Goal: Contribute content

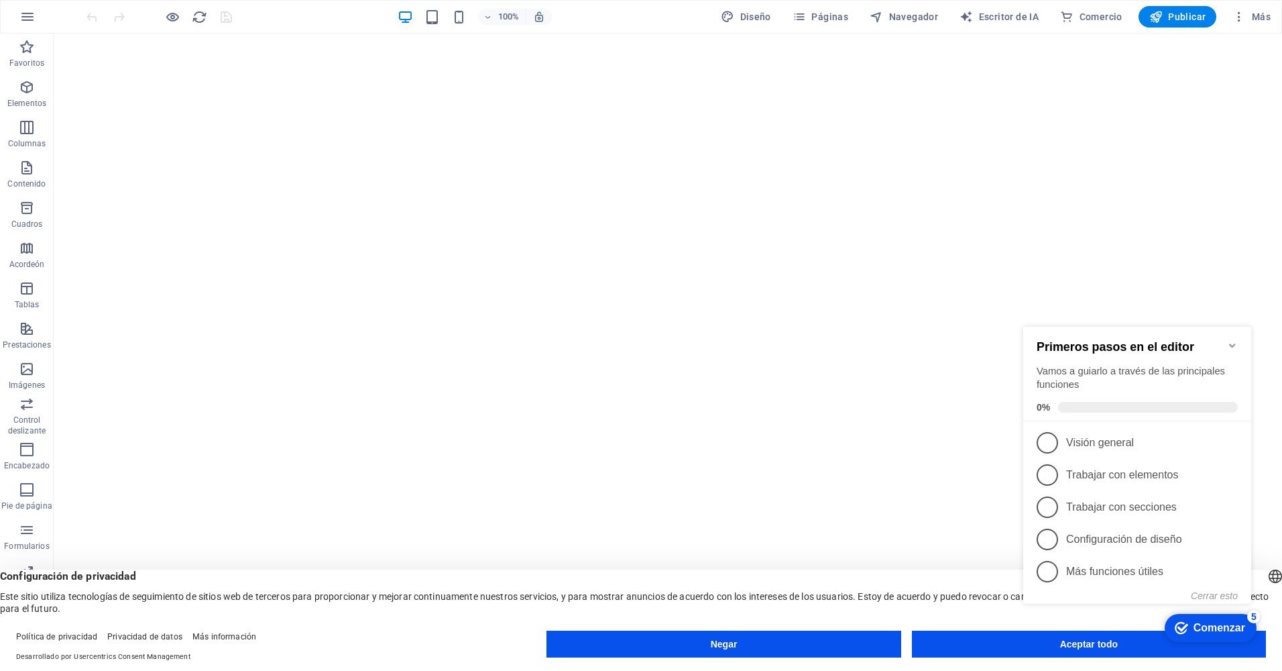
click at [1097, 644] on div "Marca Comenzar 5 Primeros pasos en el editor Vamos a guiarlo a través de las pr…" at bounding box center [1140, 484] width 244 height 326
click at [1100, 645] on div "Marca Comenzar 5 Primeros pasos en el editor Vamos a guiarlo a través de las pr…" at bounding box center [1140, 484] width 244 height 326
click at [1189, 622] on div "Marca Comenzar 5" at bounding box center [1210, 627] width 70 height 13
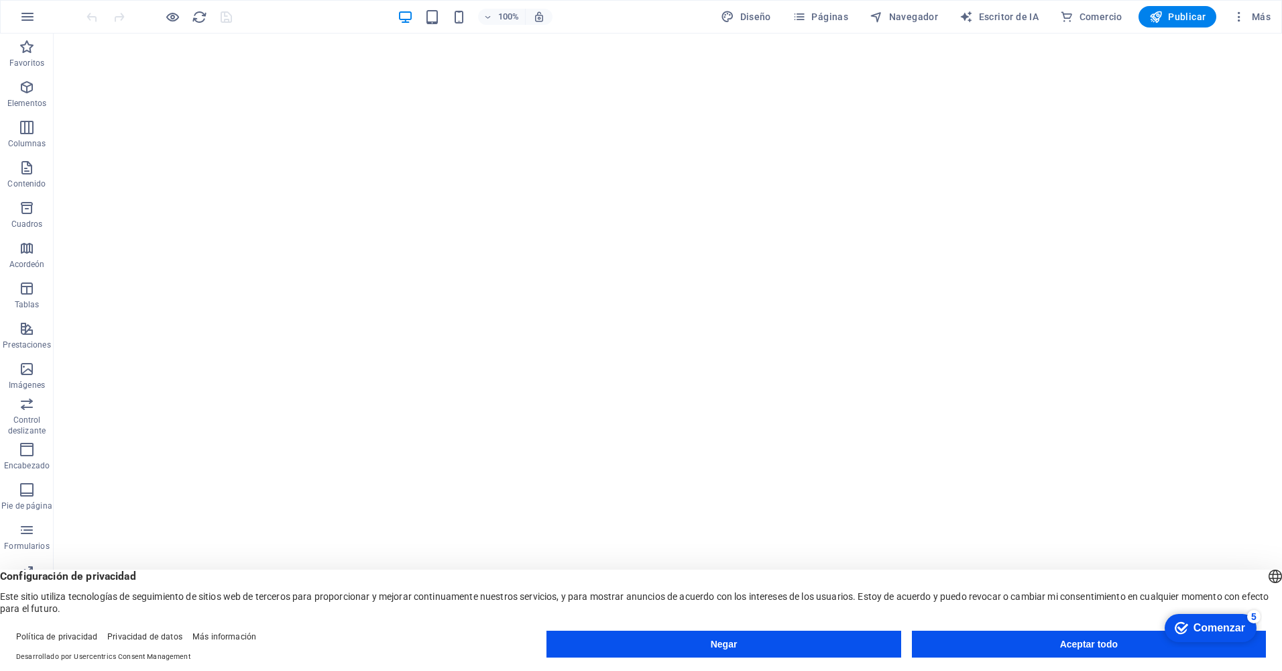
drag, startPoint x: 1193, startPoint y: 622, endPoint x: 1331, endPoint y: 822, distance: 242.6
click at [1194, 622] on div "Comenzar" at bounding box center [1220, 628] width 52 height 12
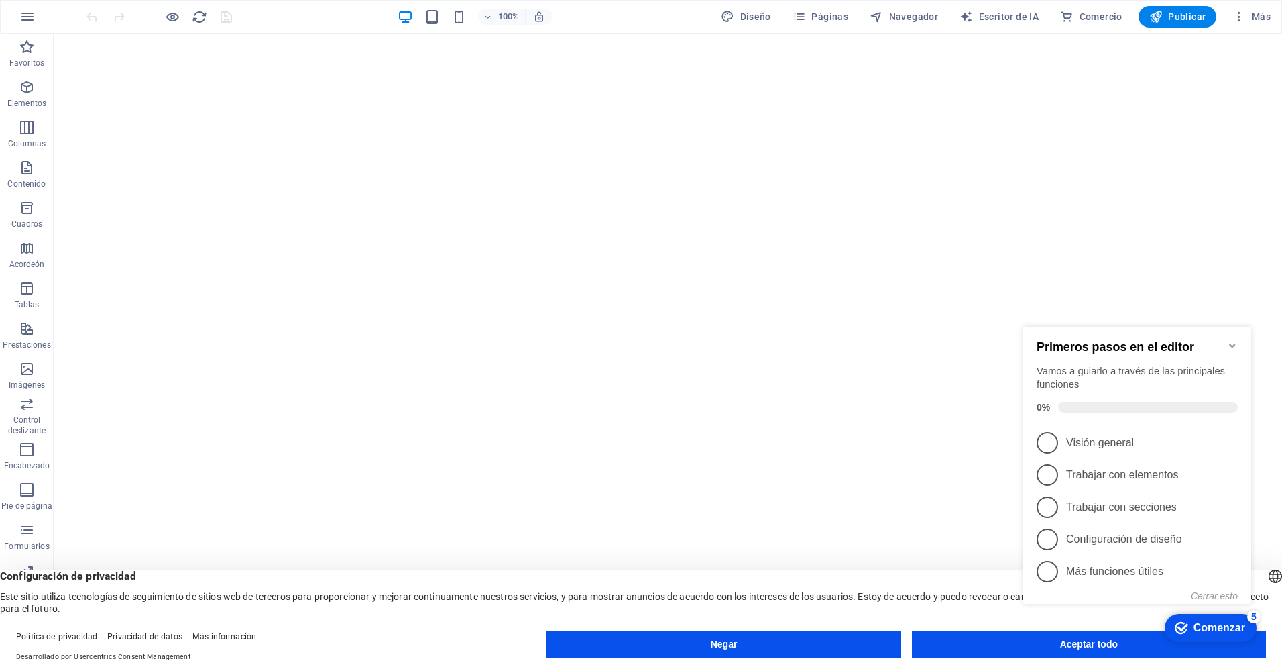
click at [1161, 631] on div "Marca Comenzar 5 Primeros pasos en el editor Vamos a guiarlo a través de las pr…" at bounding box center [1140, 477] width 244 height 340
click at [1183, 626] on icon "Comenzar 5 artículos restantes, 0% completado" at bounding box center [1181, 628] width 13 height 12
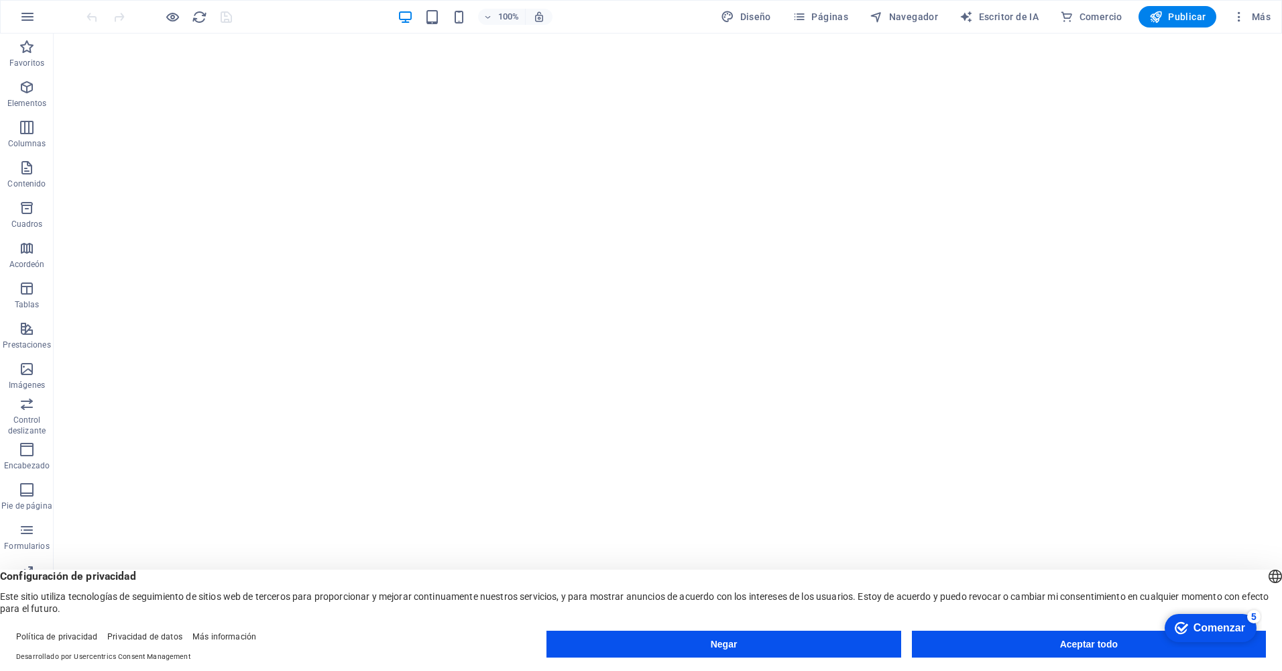
drag, startPoint x: 1255, startPoint y: 939, endPoint x: 1117, endPoint y: 640, distance: 329.5
click at [1156, 640] on html "Marca Comenzar 5 Primeros pasos en el editor Vamos a guiarlo a través de las pr…" at bounding box center [1209, 627] width 107 height 40
click at [1108, 639] on button "Aceptar todo" at bounding box center [1089, 643] width 354 height 27
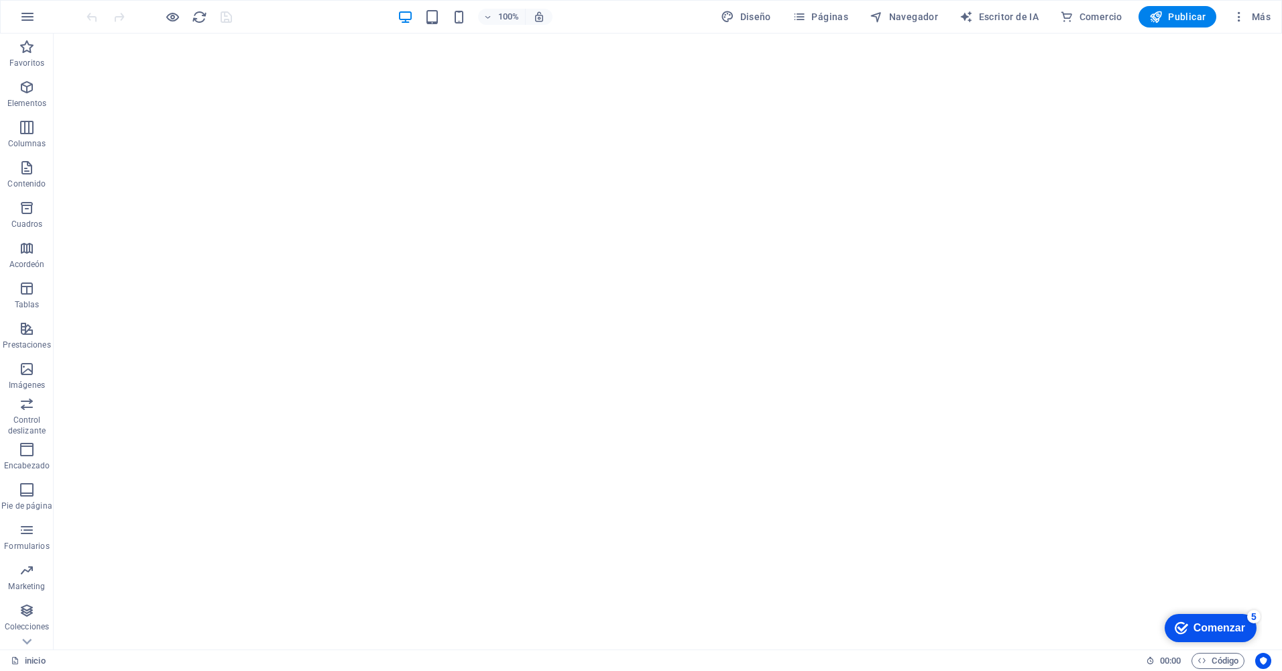
drag, startPoint x: 1223, startPoint y: 624, endPoint x: 1360, endPoint y: 912, distance: 318.0
click at [1222, 624] on div "Comenzar" at bounding box center [1220, 628] width 52 height 12
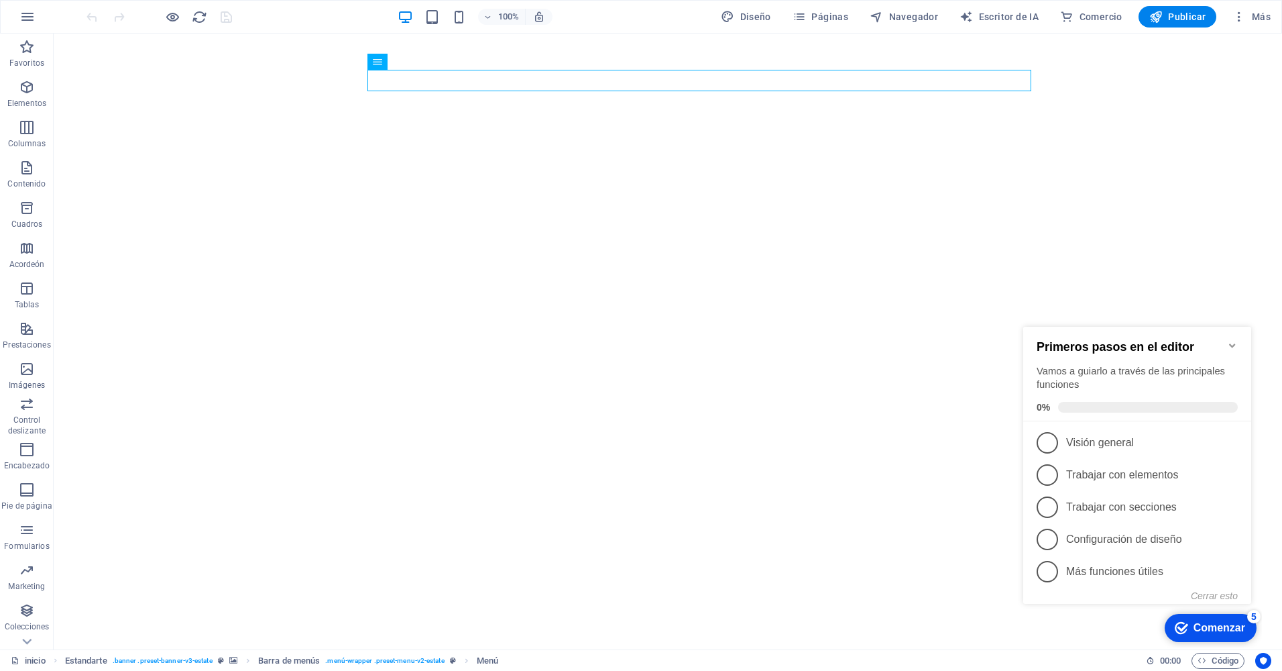
click at [1044, 498] on span "3" at bounding box center [1047, 506] width 21 height 21
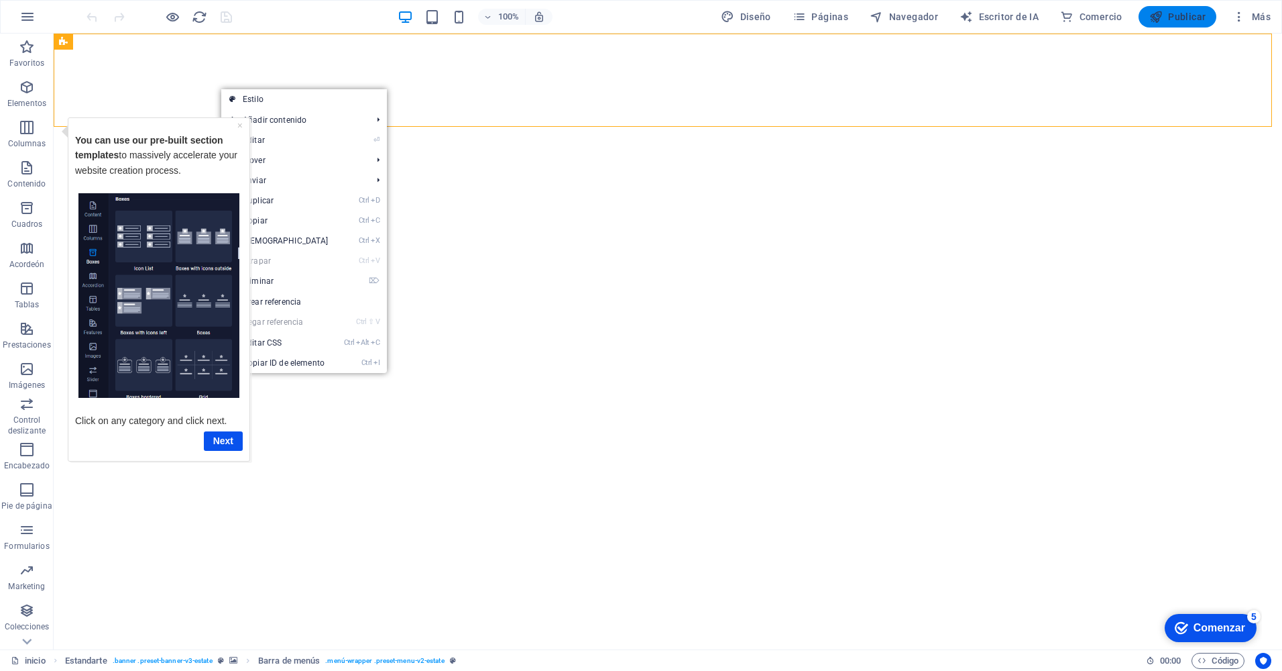
click at [1173, 16] on font "Publicar" at bounding box center [1187, 16] width 38 height 11
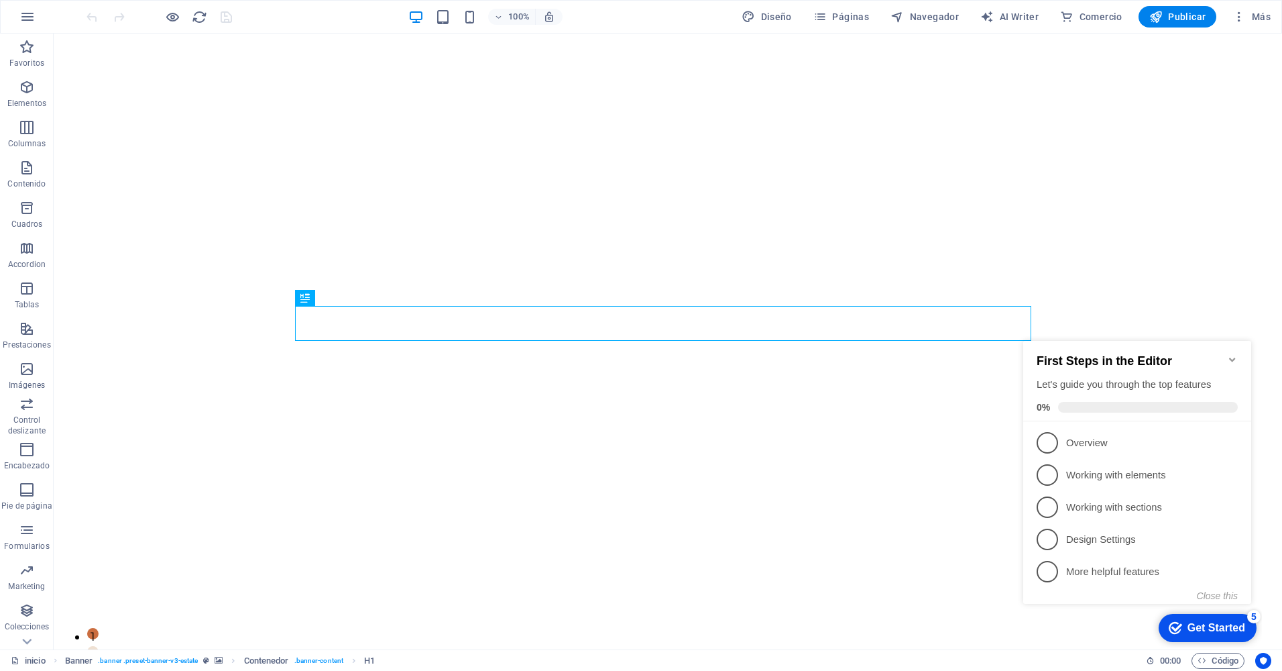
click at [1234, 357] on icon "Minimize checklist" at bounding box center [1232, 359] width 6 height 4
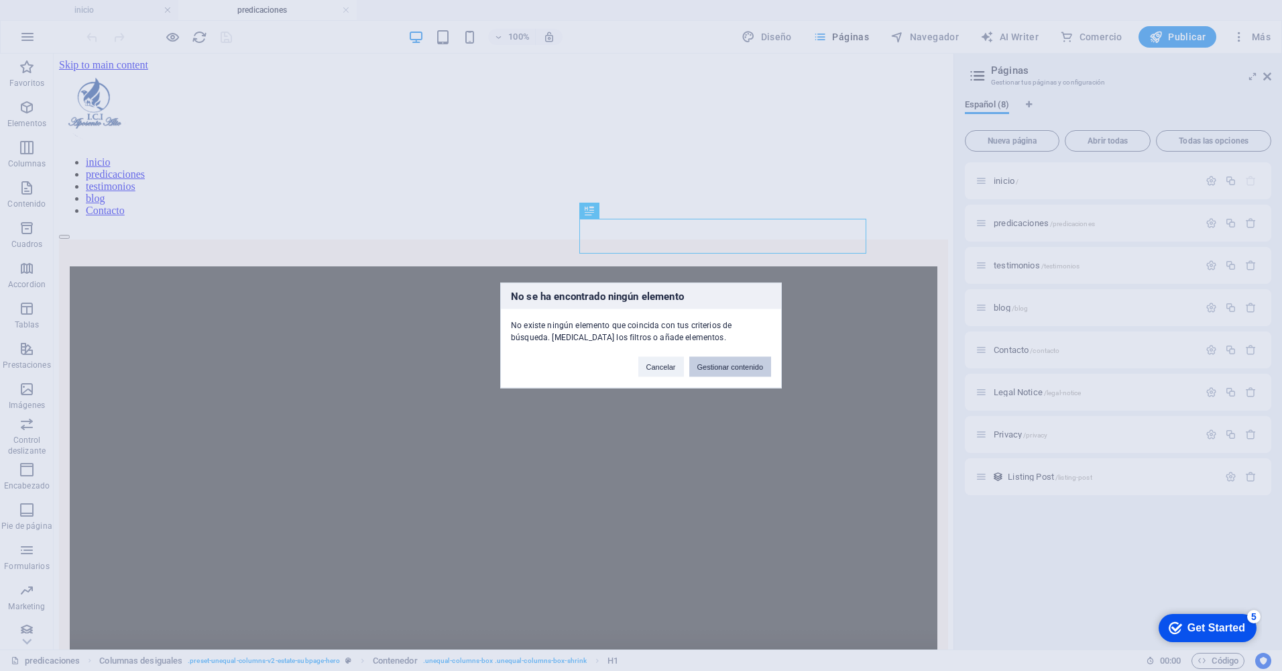
click at [712, 365] on button "Gestionar contenido" at bounding box center [730, 367] width 82 height 20
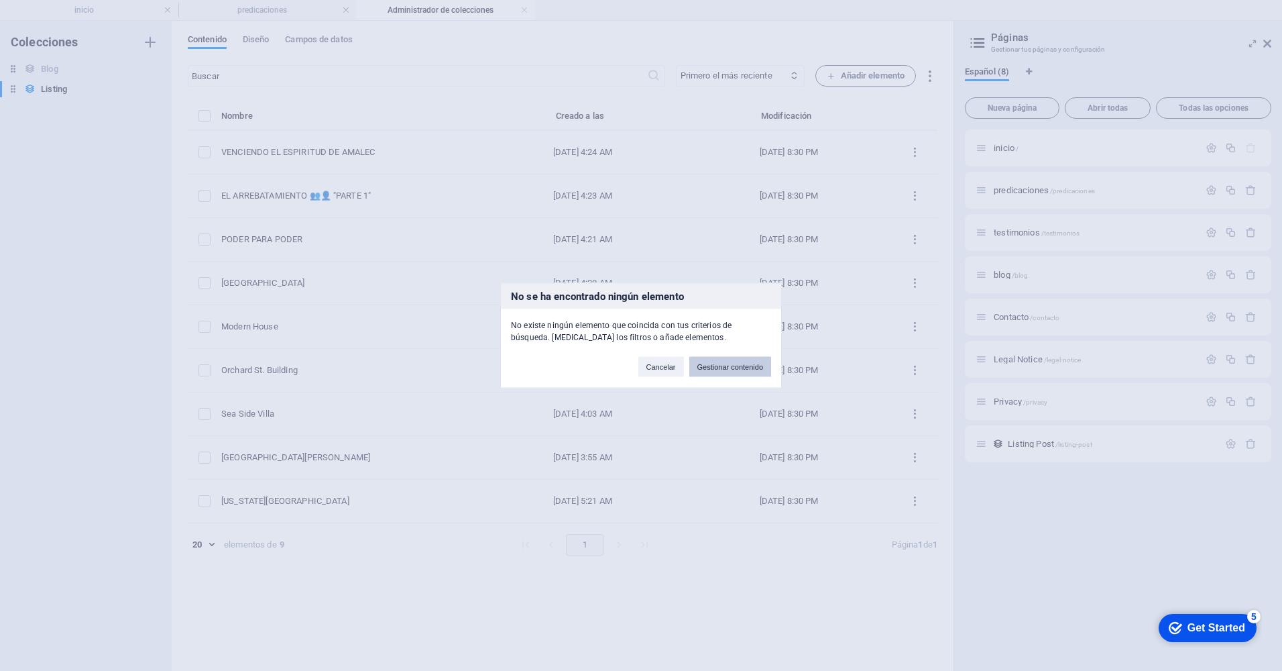
click at [716, 365] on button "Gestionar contenido" at bounding box center [730, 367] width 82 height 20
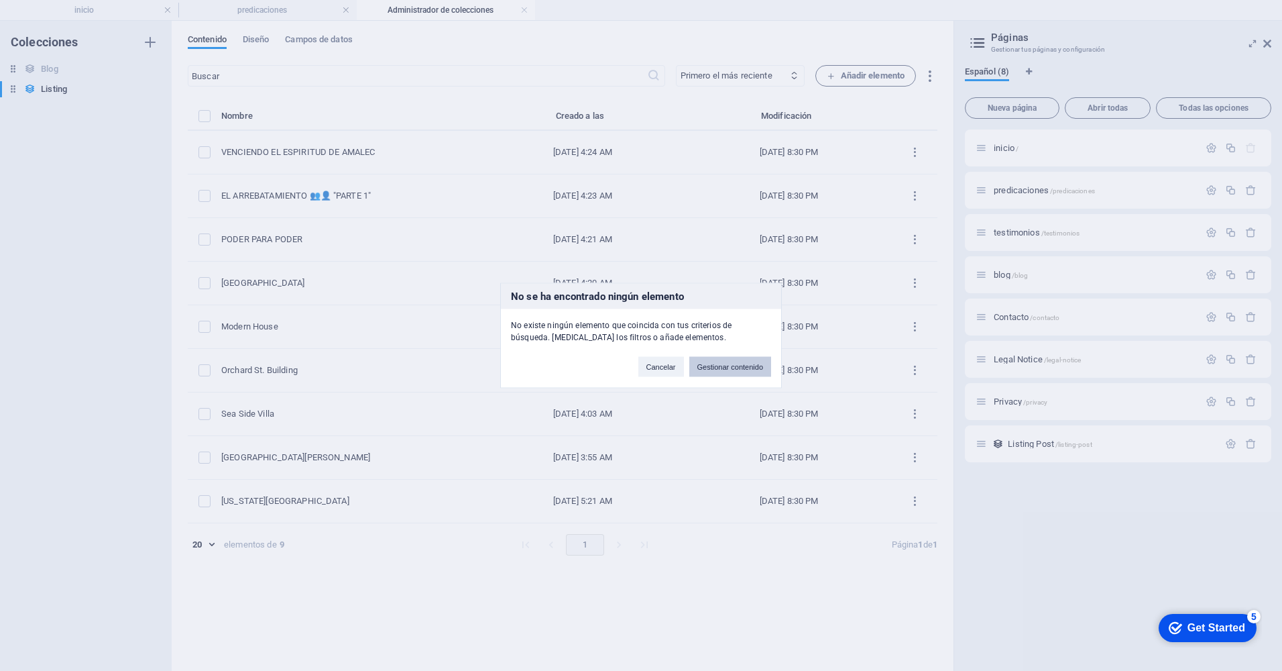
click at [716, 365] on button "Gestionar contenido" at bounding box center [730, 367] width 82 height 20
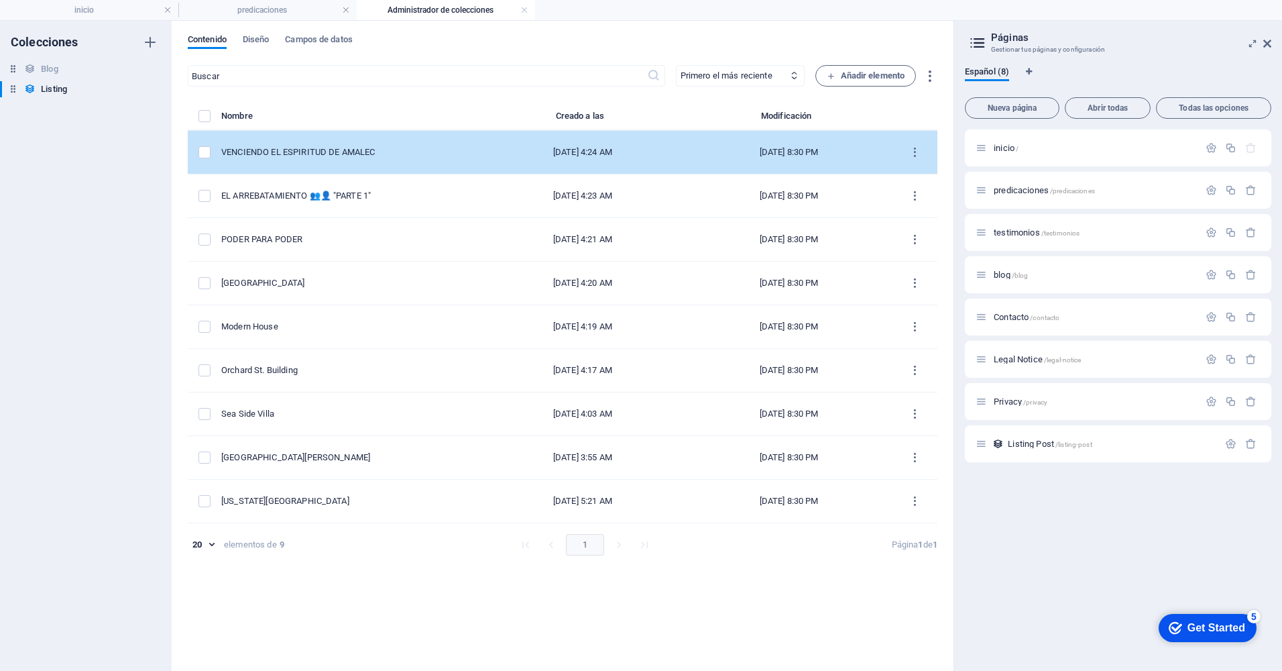
click at [571, 156] on div "[DATE] 4:24 AM" at bounding box center [582, 152] width 185 height 12
select select "Jueves"
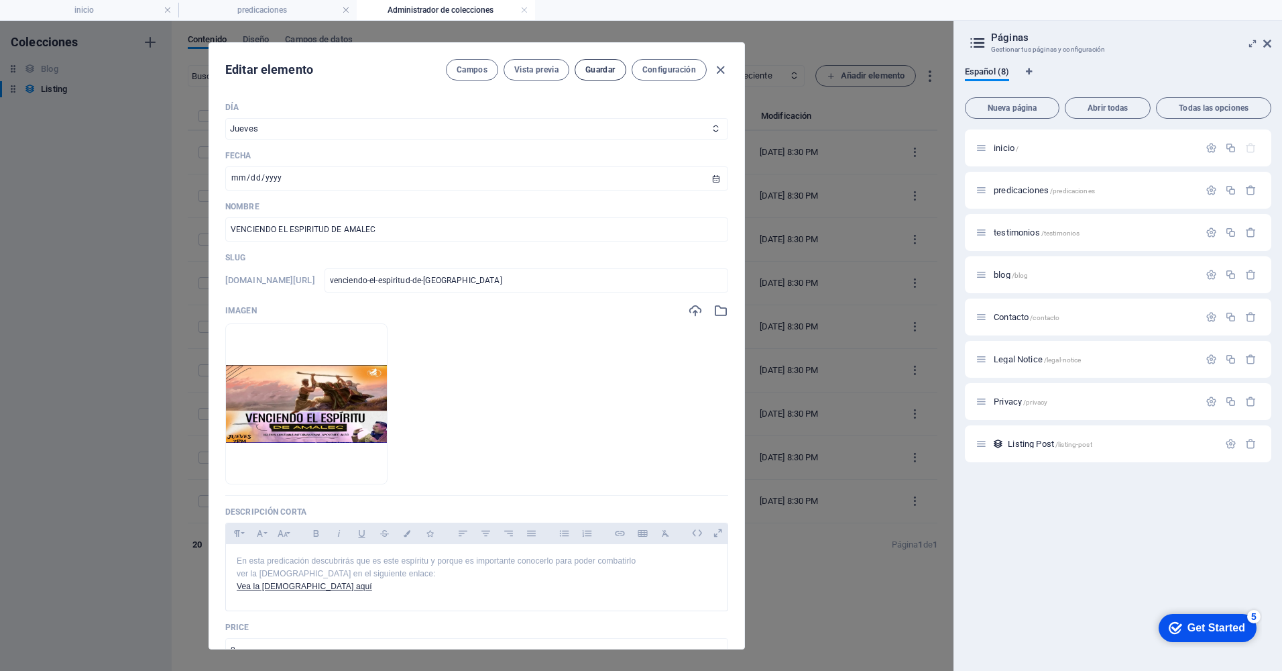
click at [594, 65] on span "Guardar" at bounding box center [601, 69] width 30 height 11
click at [721, 72] on icon "button" at bounding box center [720, 69] width 15 height 15
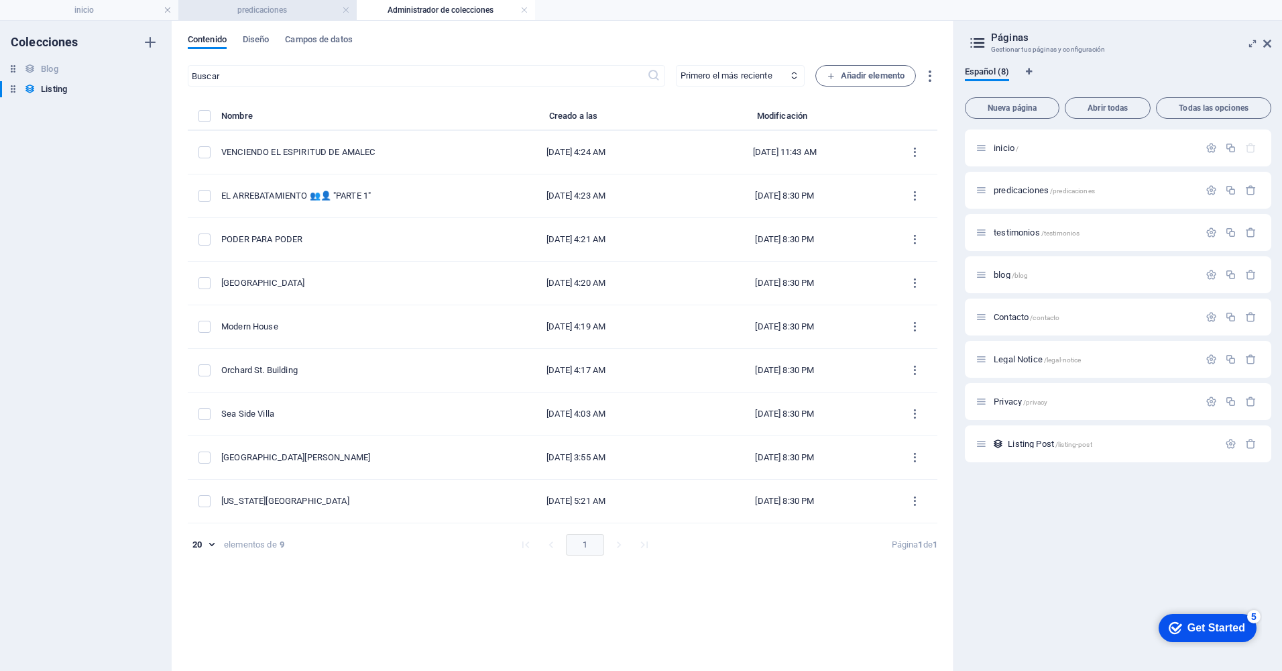
click at [281, 5] on h4 "predicaciones" at bounding box center [267, 10] width 178 height 15
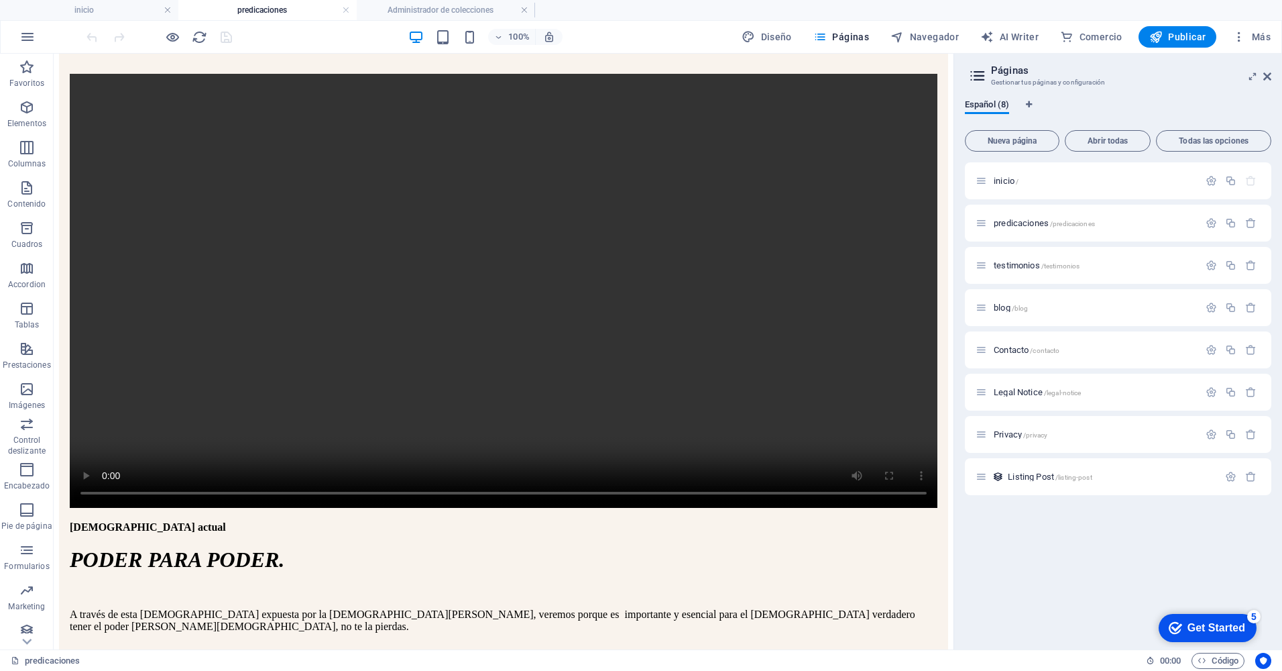
scroll to position [147, 0]
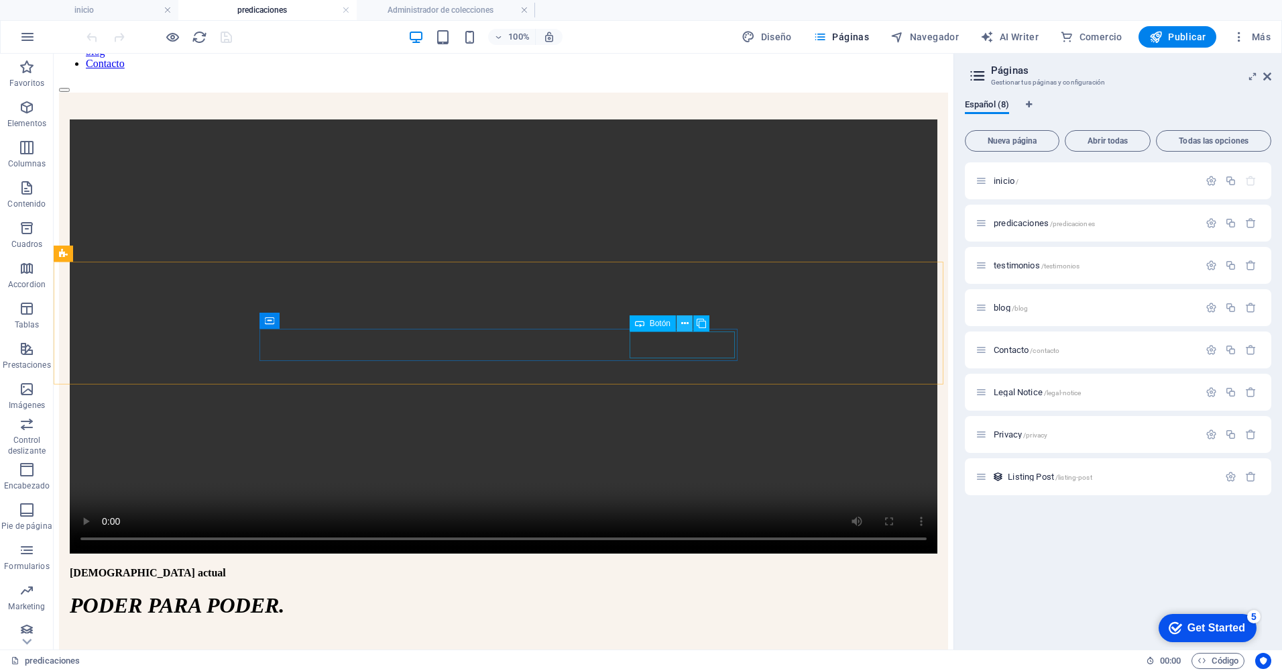
click at [683, 320] on icon at bounding box center [684, 324] width 7 height 14
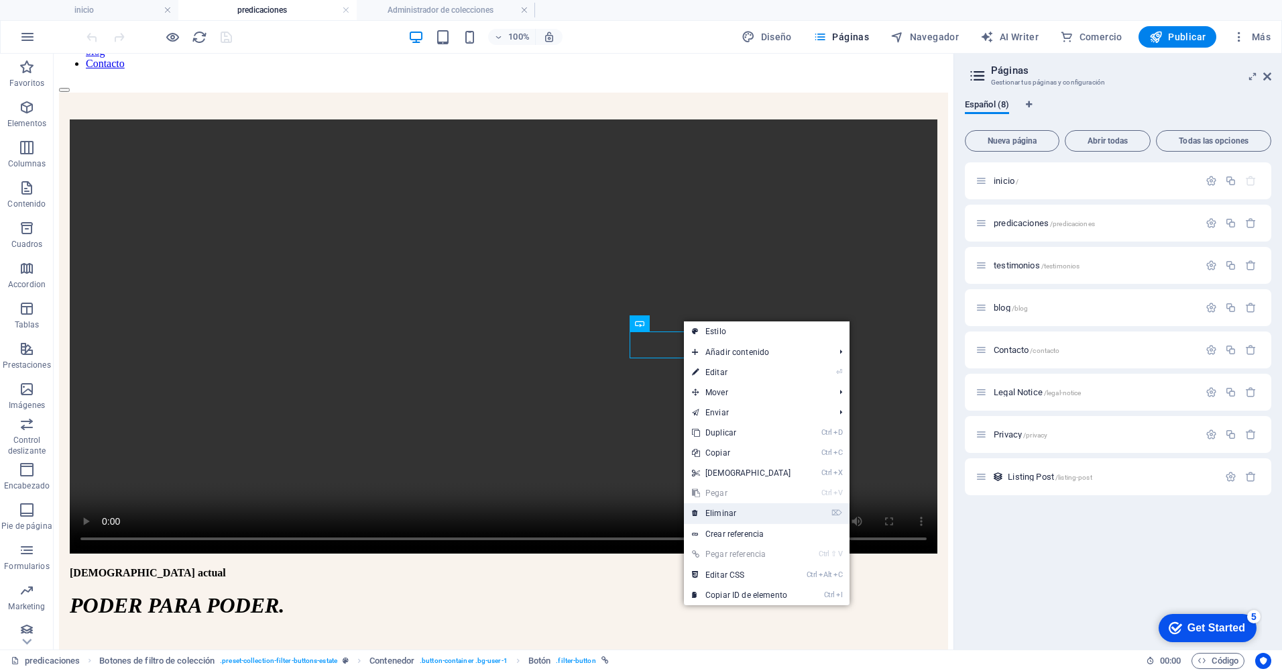
click at [729, 514] on link "⌦ Eliminar" at bounding box center [741, 513] width 115 height 20
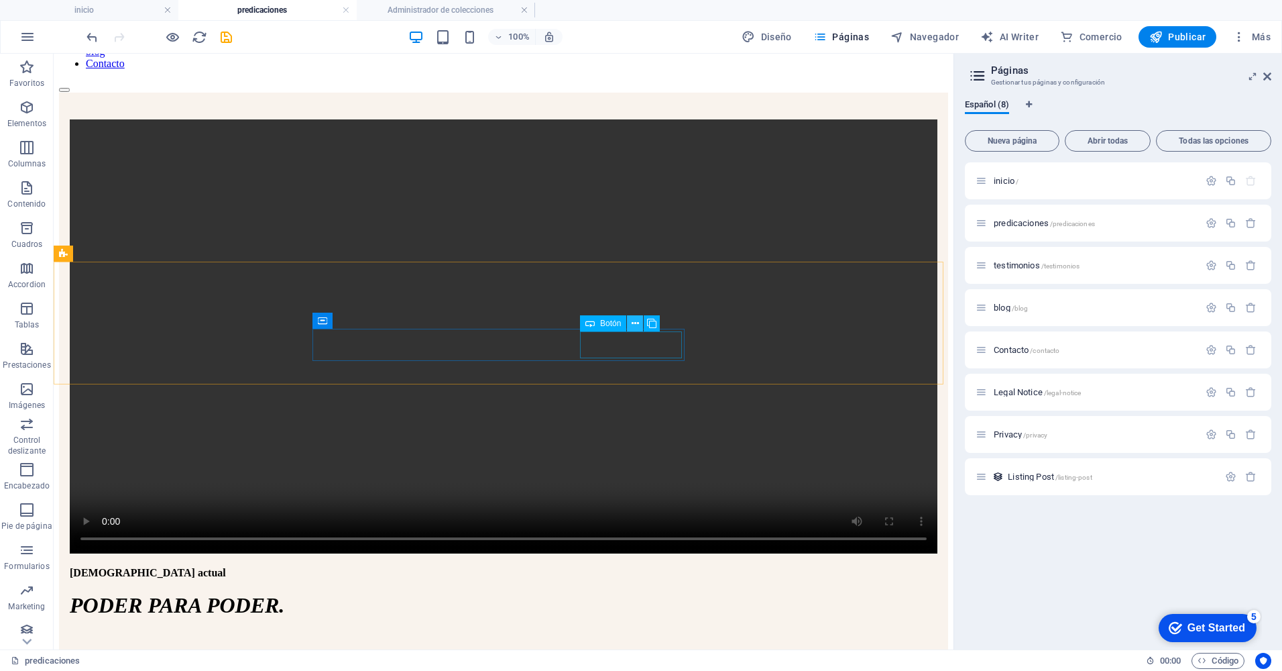
click at [635, 320] on icon at bounding box center [635, 324] width 7 height 14
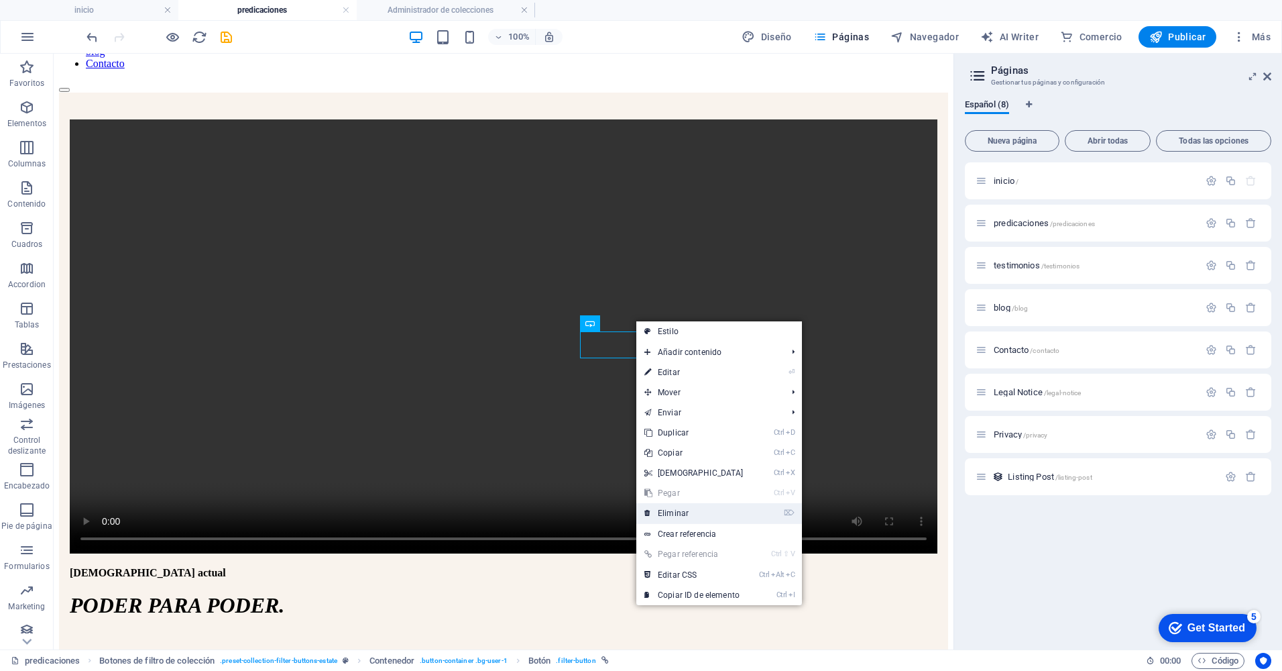
click at [675, 509] on link "⌦ Eliminar" at bounding box center [694, 513] width 115 height 20
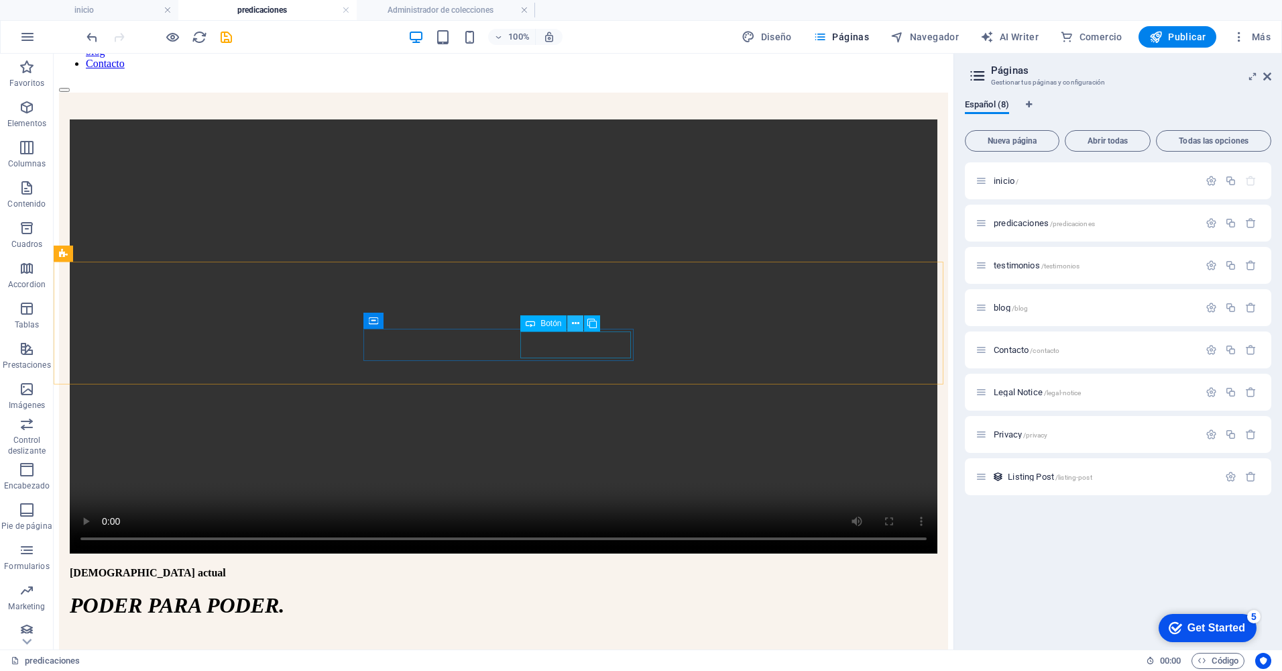
click at [576, 327] on icon at bounding box center [575, 324] width 7 height 14
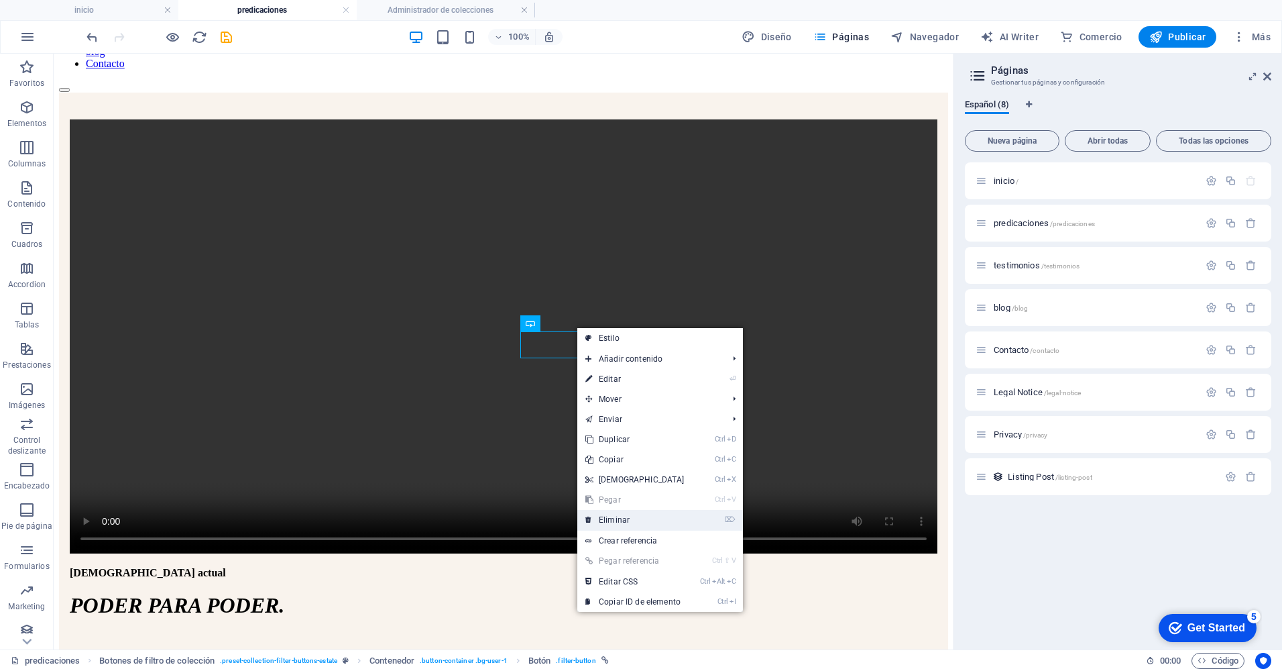
drag, startPoint x: 628, startPoint y: 516, endPoint x: 556, endPoint y: 396, distance: 139.3
click at [628, 516] on link "⌦ Eliminar" at bounding box center [634, 520] width 115 height 20
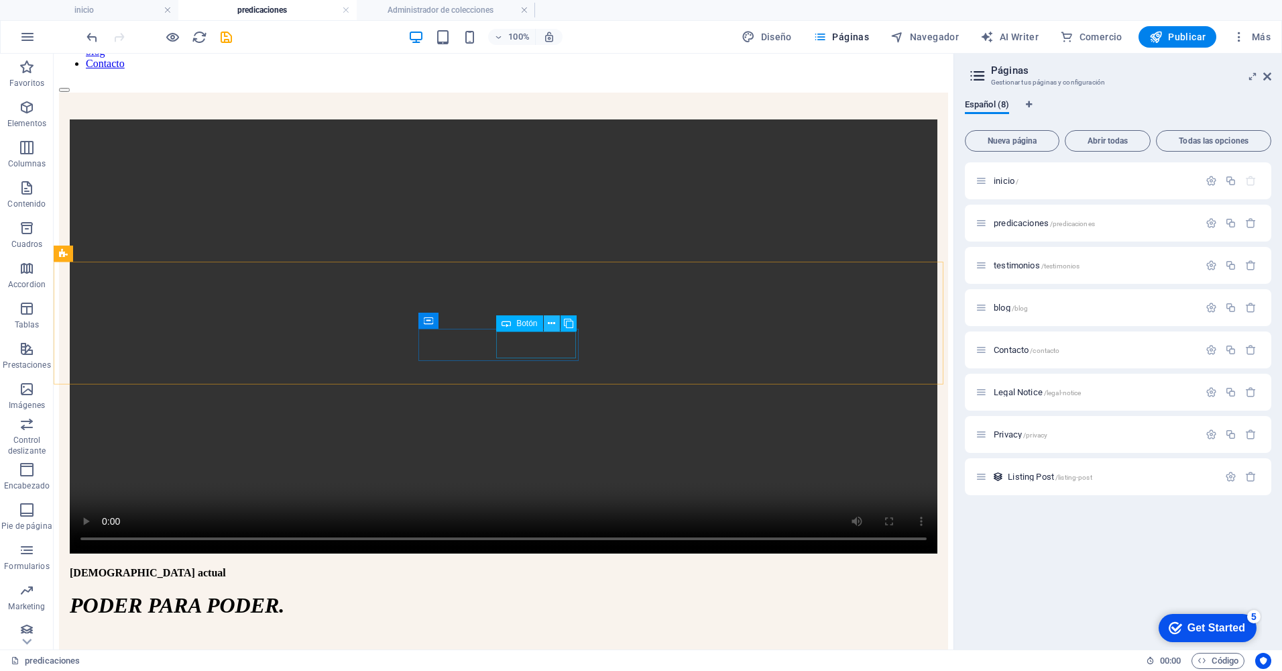
click at [547, 318] on button at bounding box center [552, 323] width 16 height 16
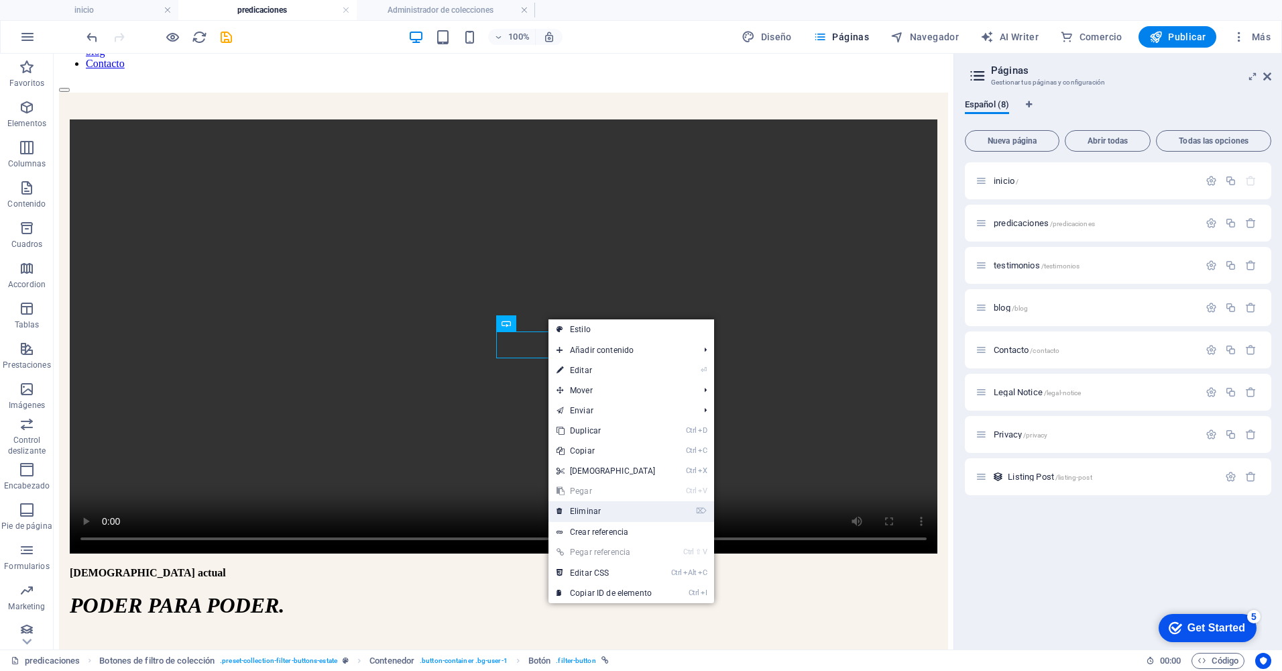
drag, startPoint x: 600, startPoint y: 506, endPoint x: 548, endPoint y: 448, distance: 77.9
click at [600, 506] on link "⌦ Eliminar" at bounding box center [606, 511] width 115 height 20
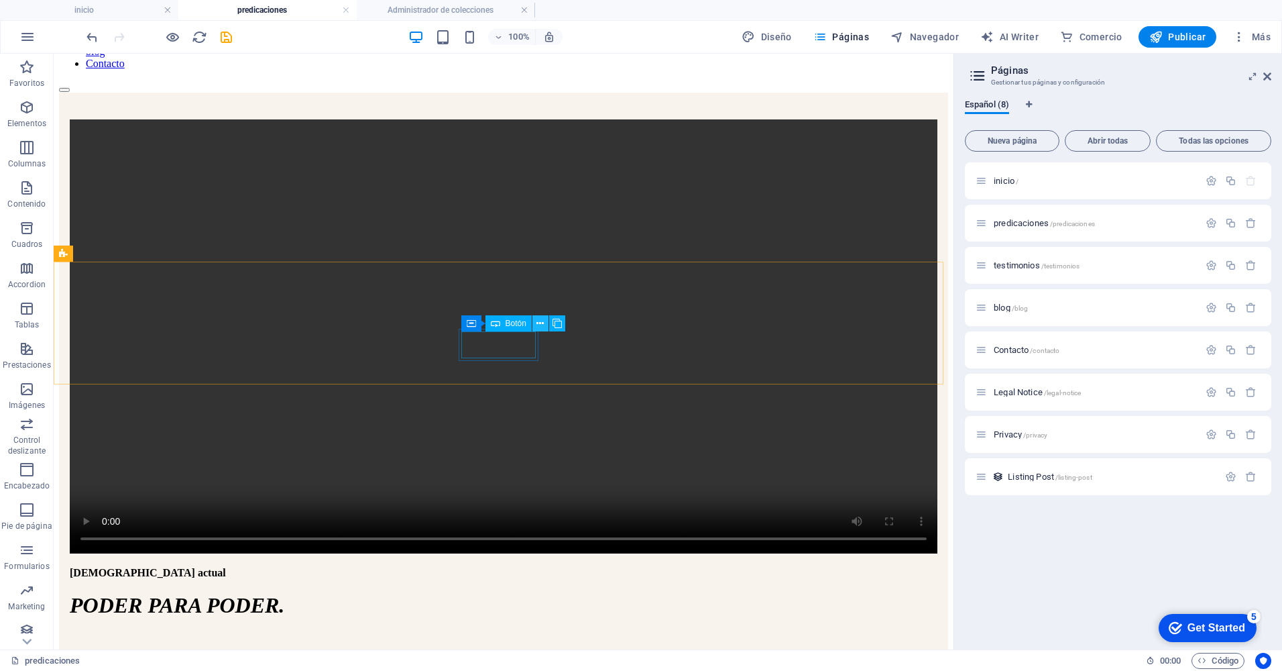
click at [540, 322] on icon at bounding box center [540, 324] width 7 height 14
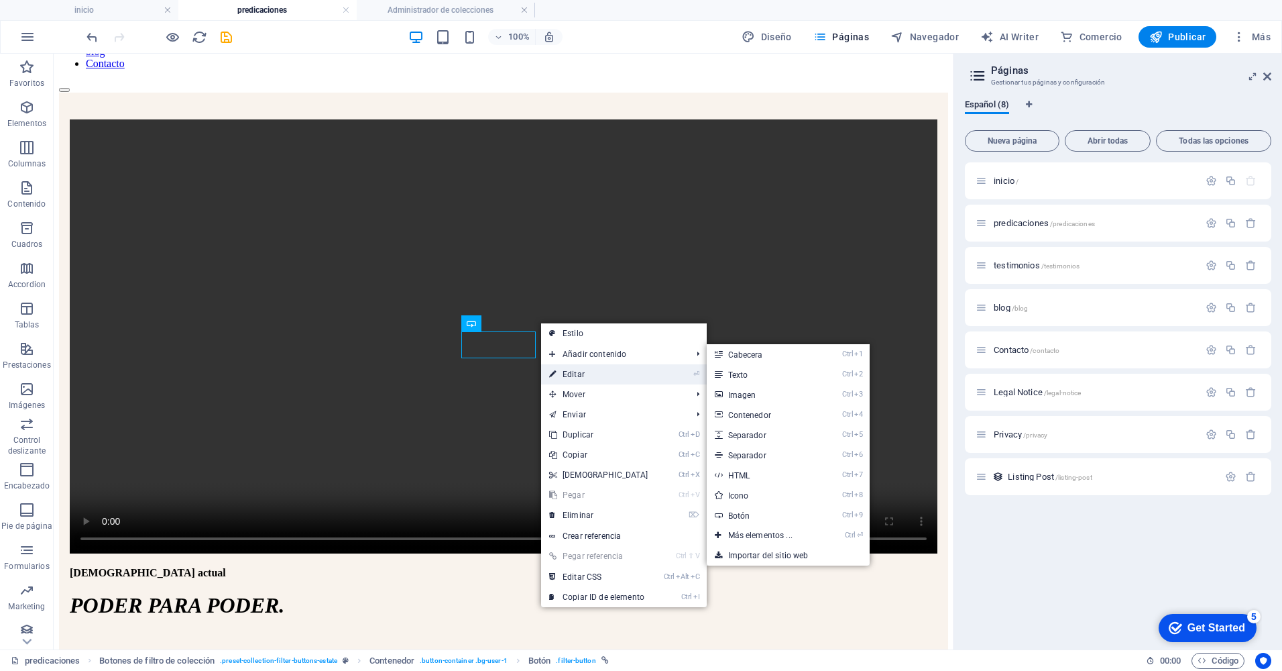
click at [564, 376] on link "⏎ Editar" at bounding box center [598, 374] width 115 height 20
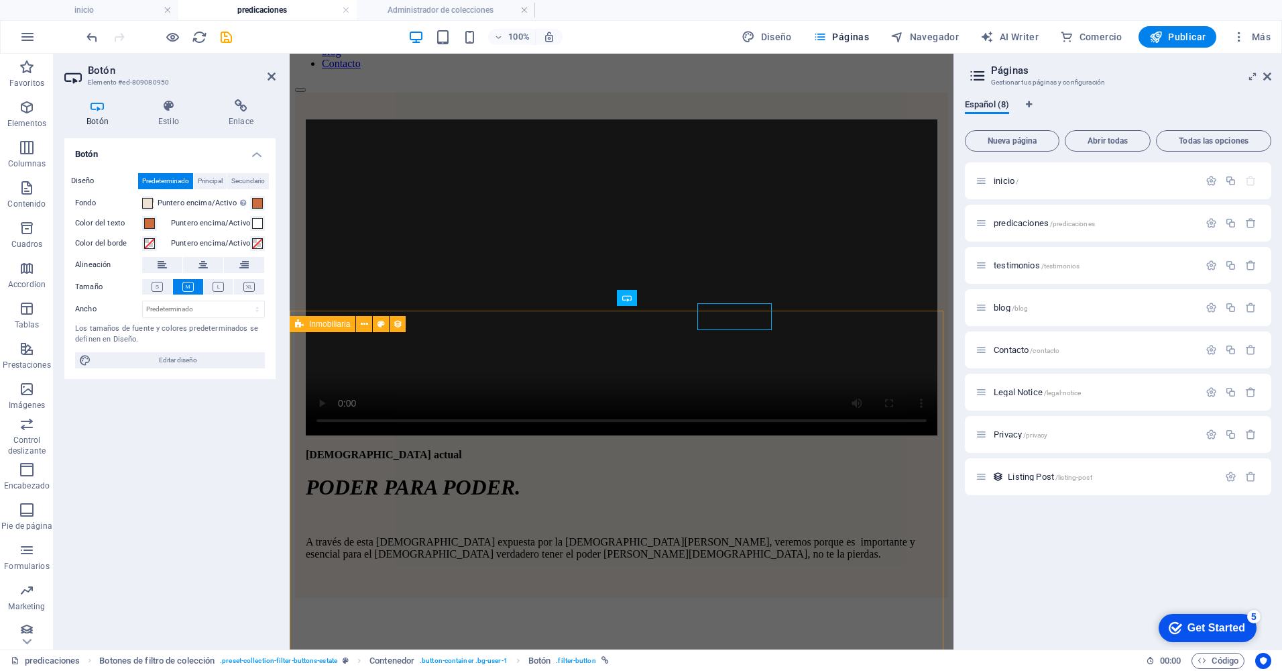
click at [804, 598] on div "Todas" at bounding box center [621, 652] width 653 height 108
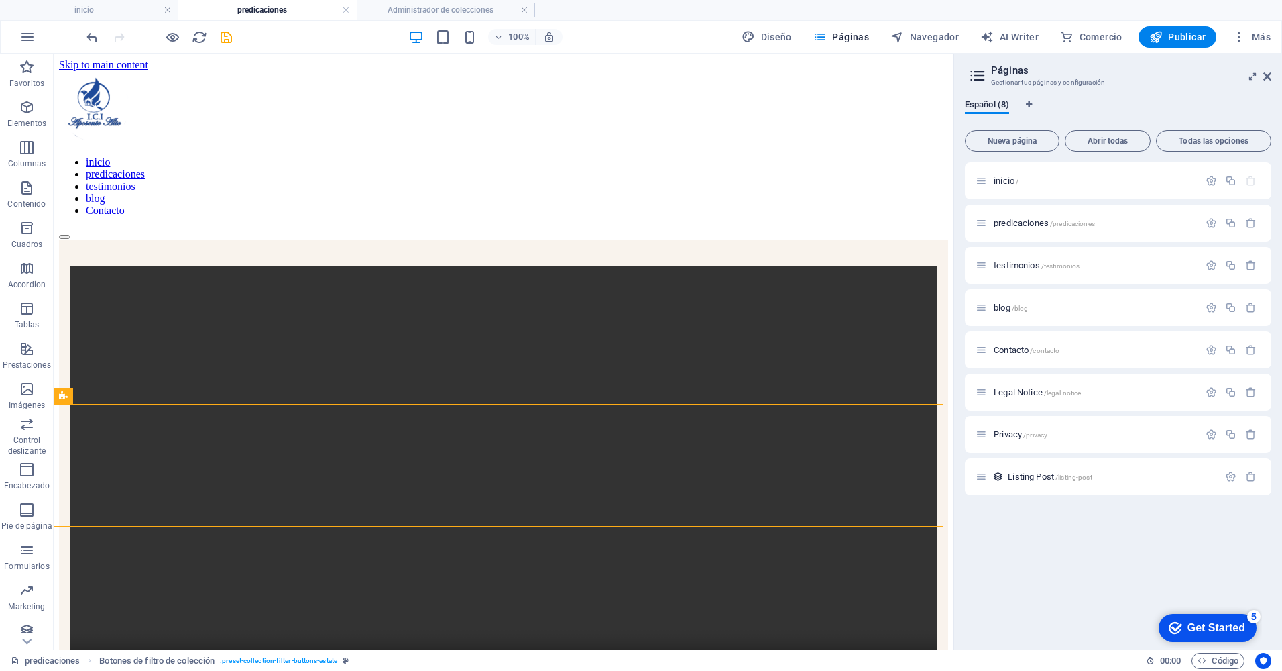
scroll to position [32, 0]
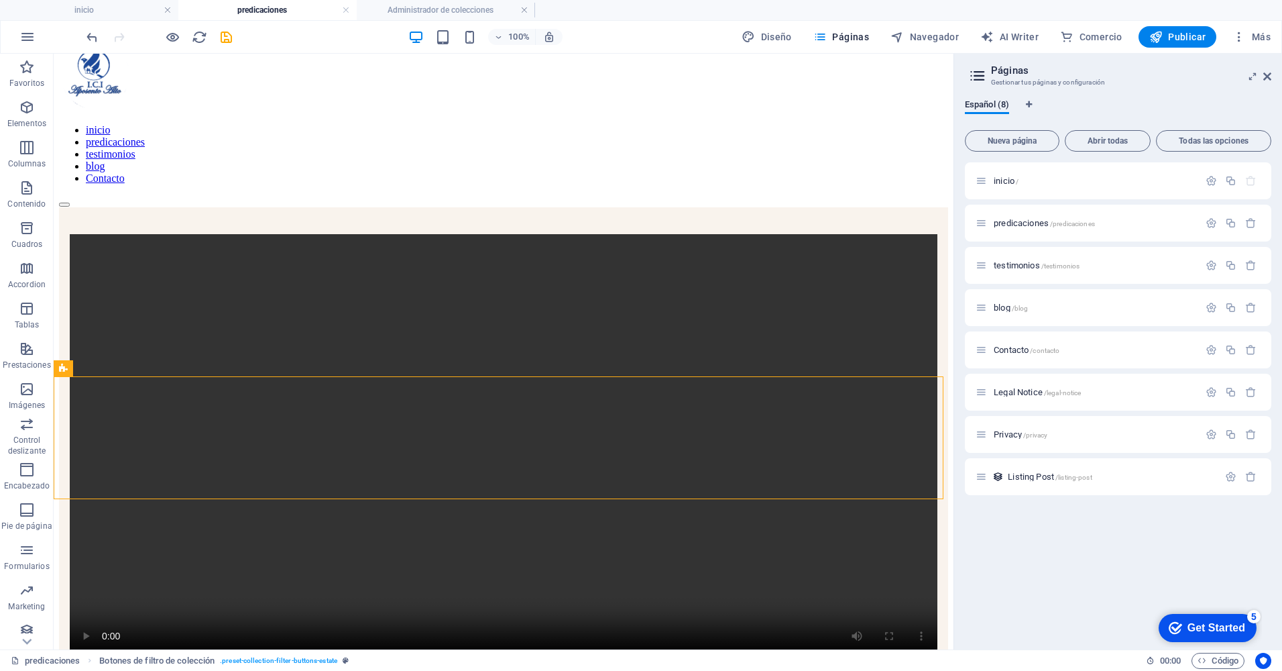
drag, startPoint x: 948, startPoint y: 199, endPoint x: 1008, endPoint y: 207, distance: 60.2
drag, startPoint x: 224, startPoint y: 40, endPoint x: 671, endPoint y: 154, distance: 461.2
click at [0, 0] on icon "save" at bounding box center [0, 0] width 0 height 0
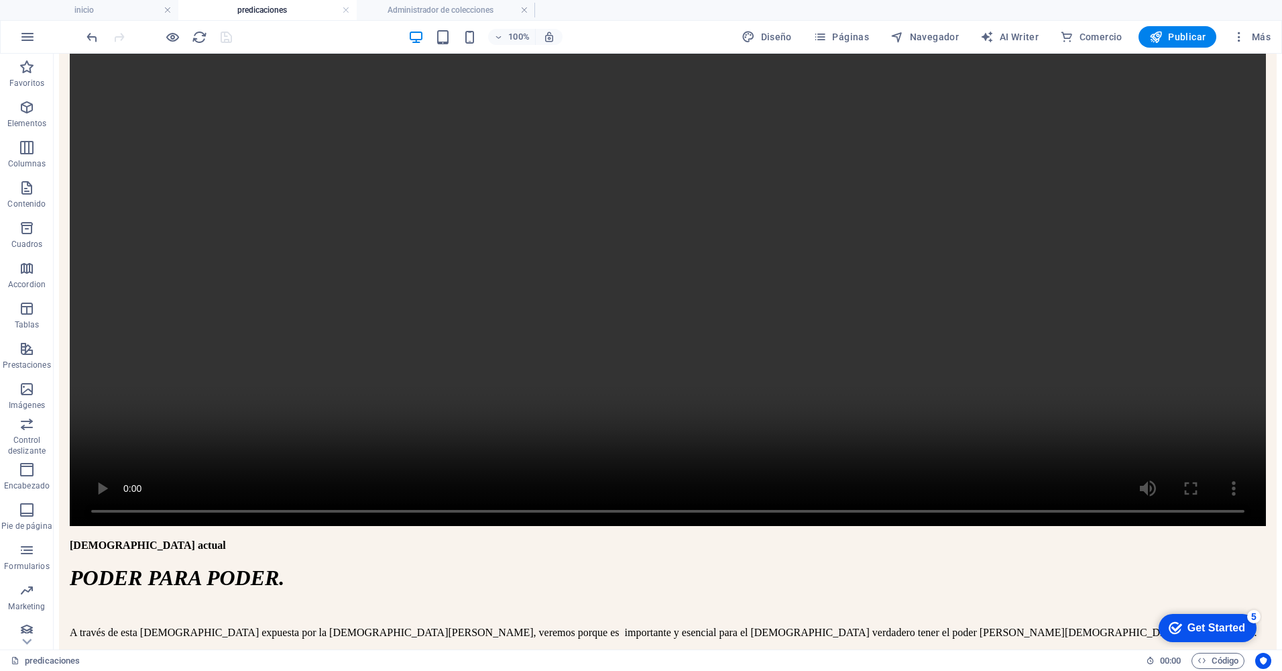
scroll to position [353, 0]
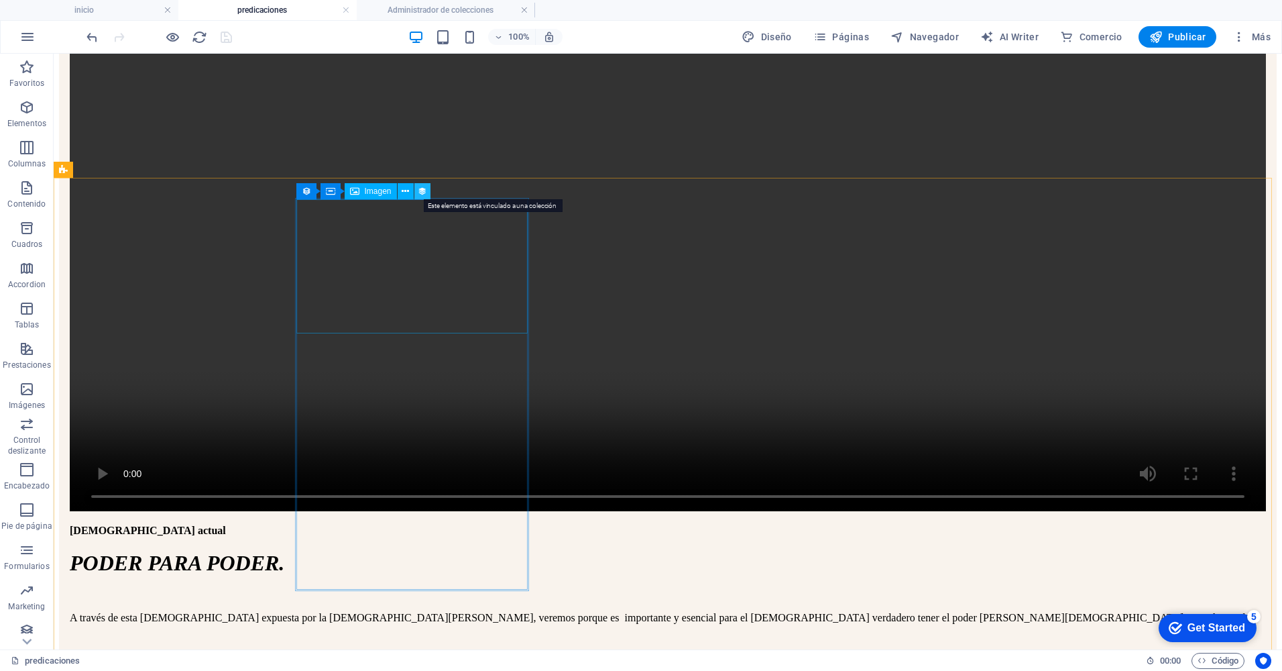
click at [419, 188] on icon at bounding box center [422, 191] width 9 height 14
select select "image"
select select "%"
select select "px"
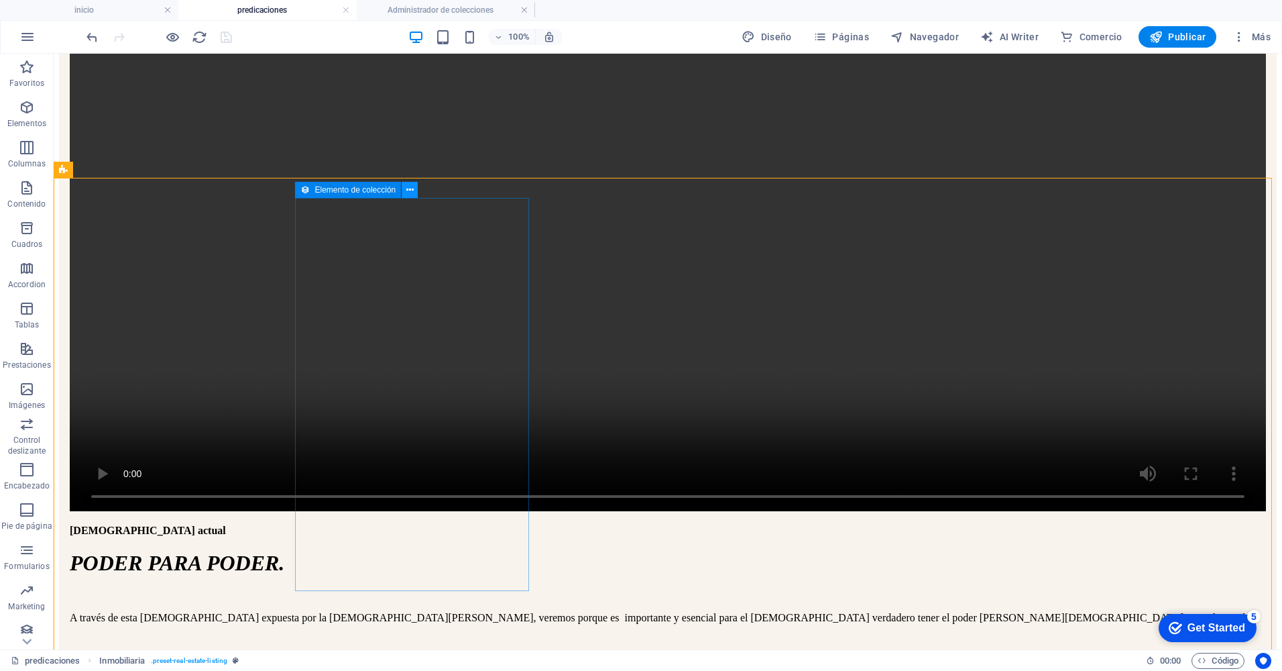
click at [408, 187] on icon at bounding box center [409, 190] width 7 height 14
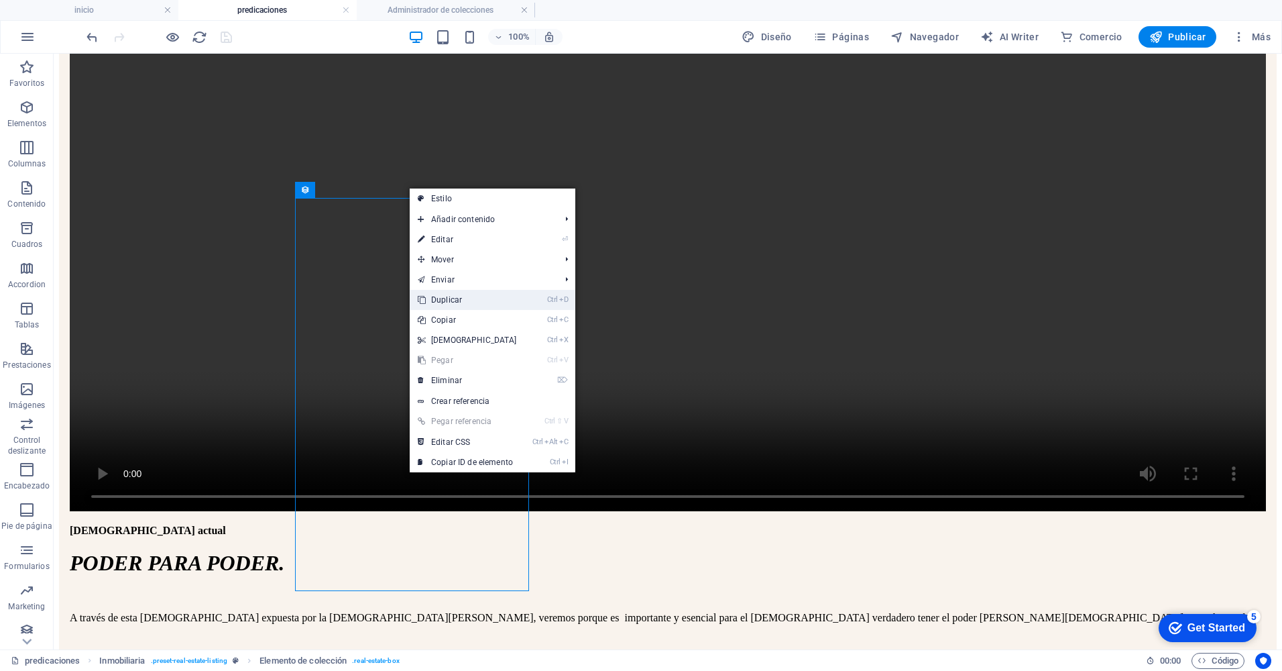
click at [458, 300] on link "Ctrl D Duplicar" at bounding box center [467, 300] width 115 height 20
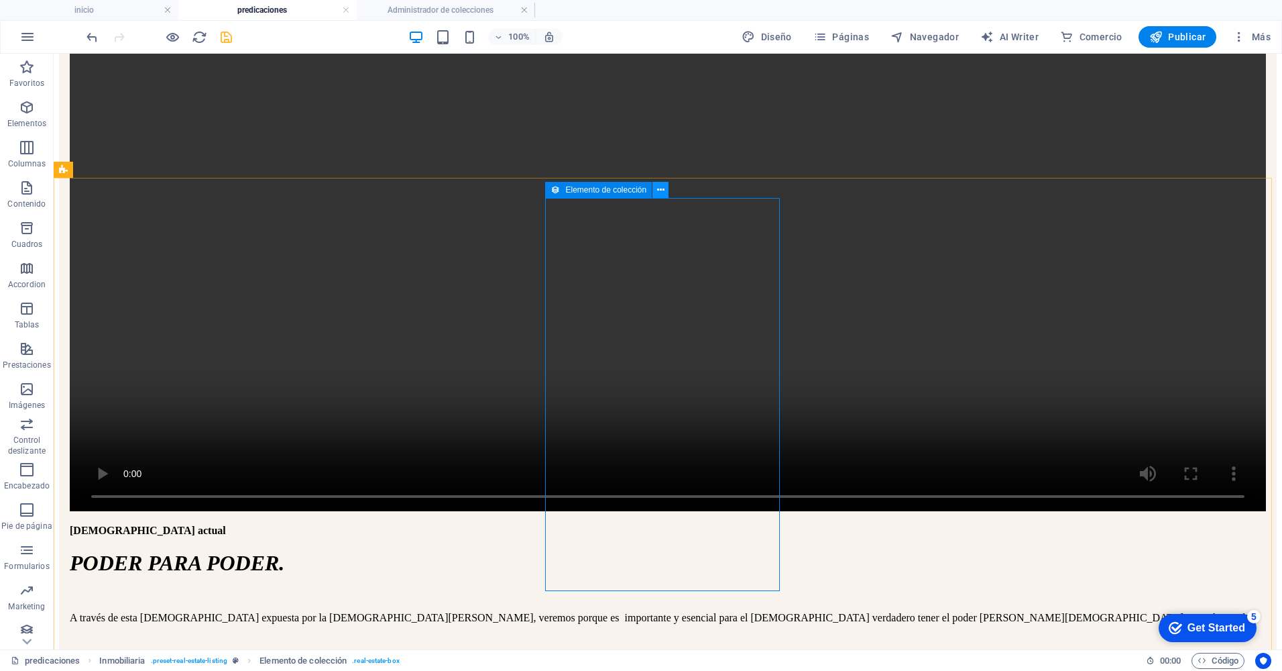
click at [658, 193] on icon at bounding box center [660, 190] width 7 height 14
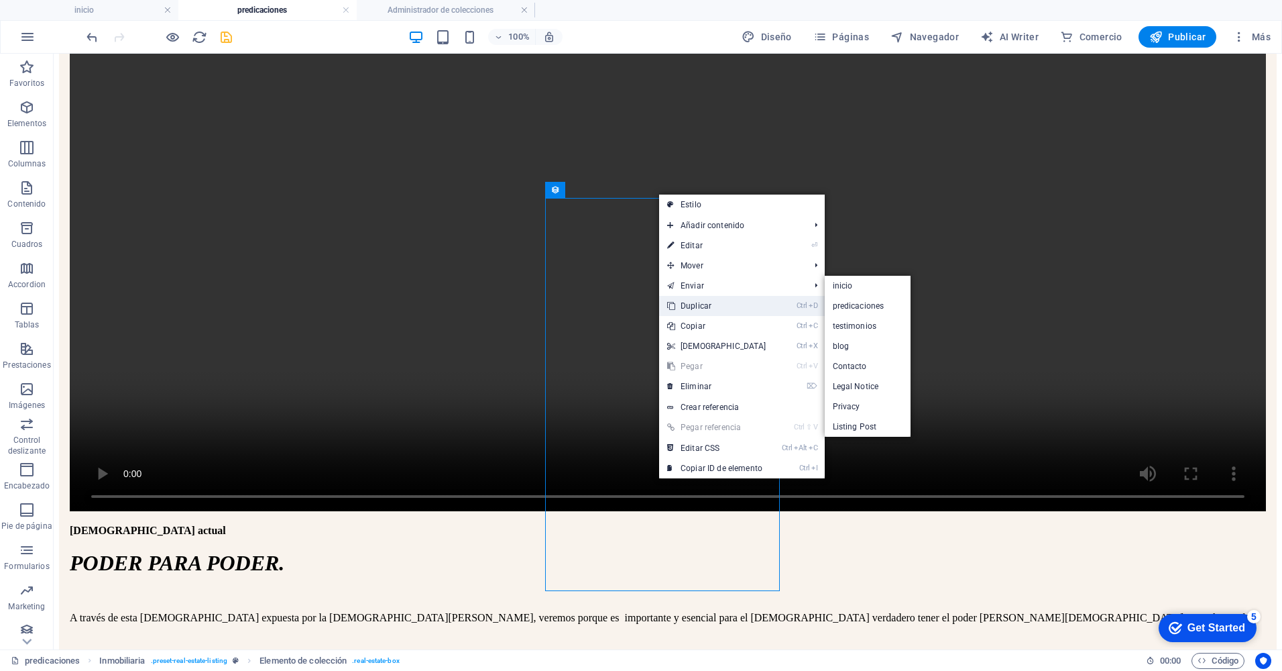
click at [689, 305] on link "Ctrl D Duplicar" at bounding box center [716, 306] width 115 height 20
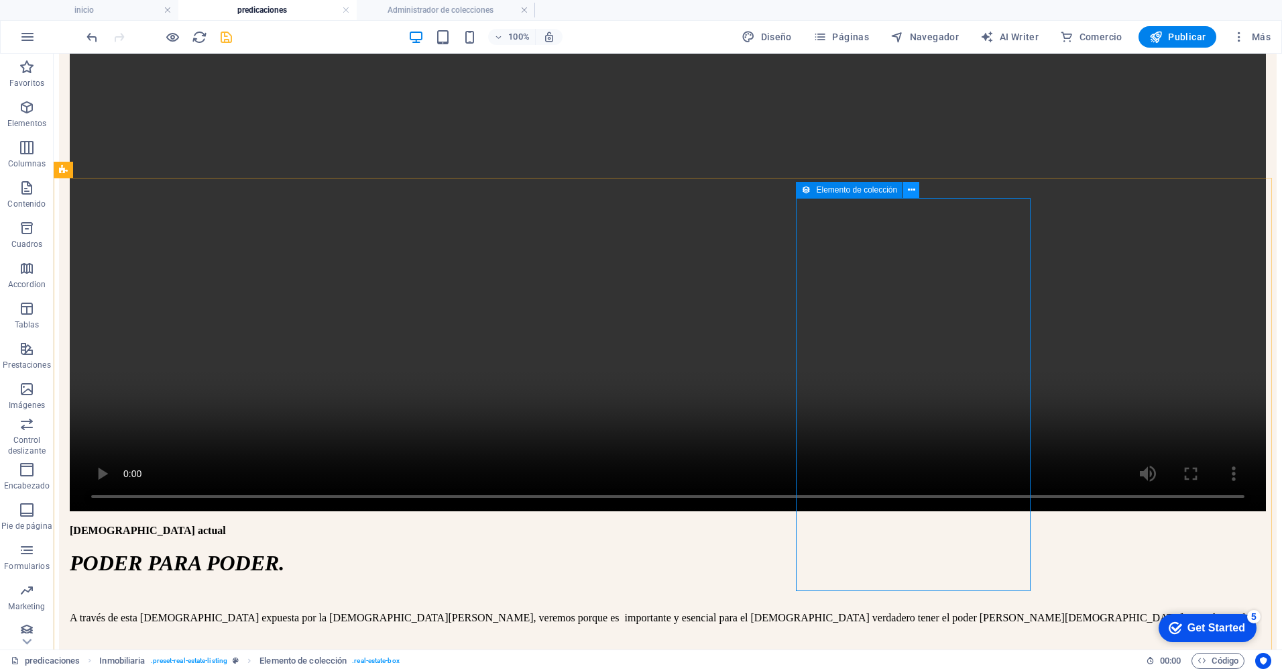
click at [916, 192] on button at bounding box center [911, 190] width 16 height 16
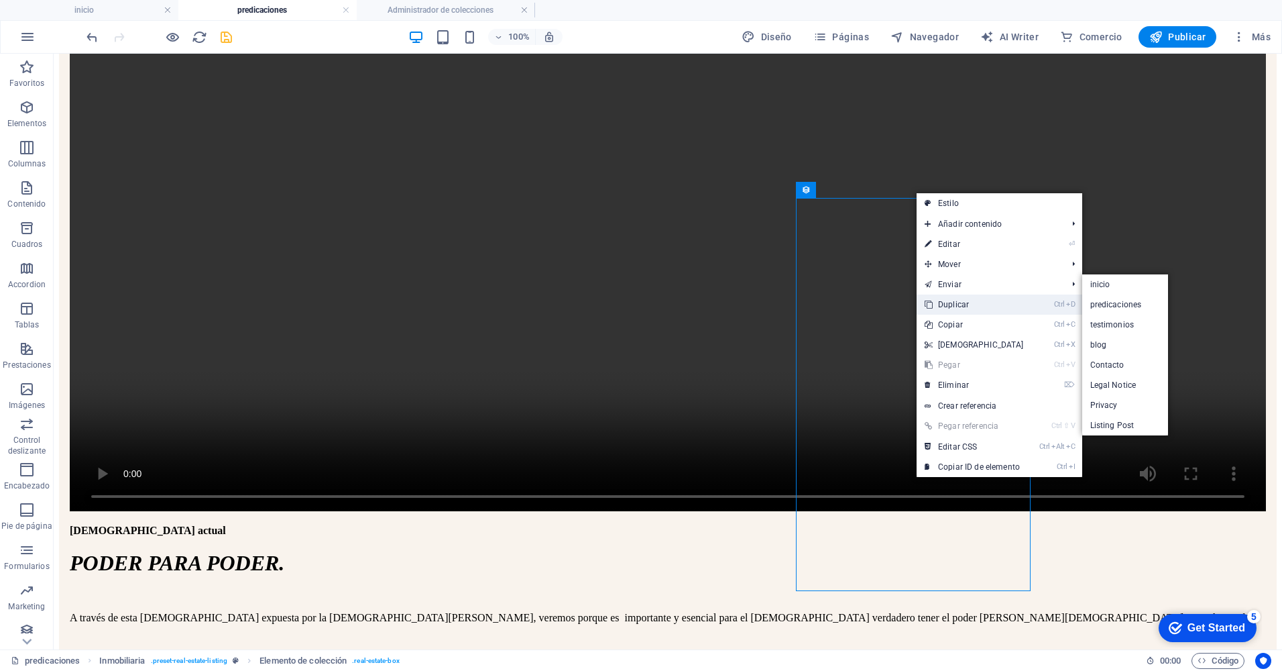
click at [953, 302] on link "Ctrl D Duplicar" at bounding box center [974, 304] width 115 height 20
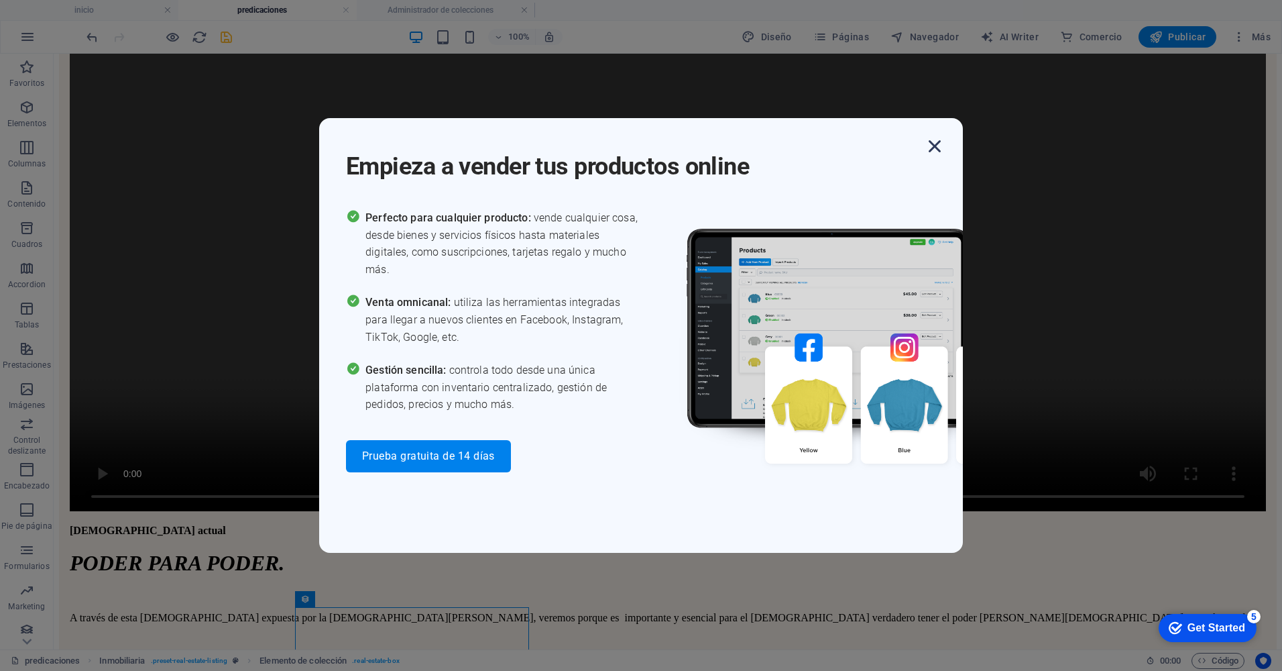
click at [939, 144] on icon "button" at bounding box center [935, 146] width 24 height 24
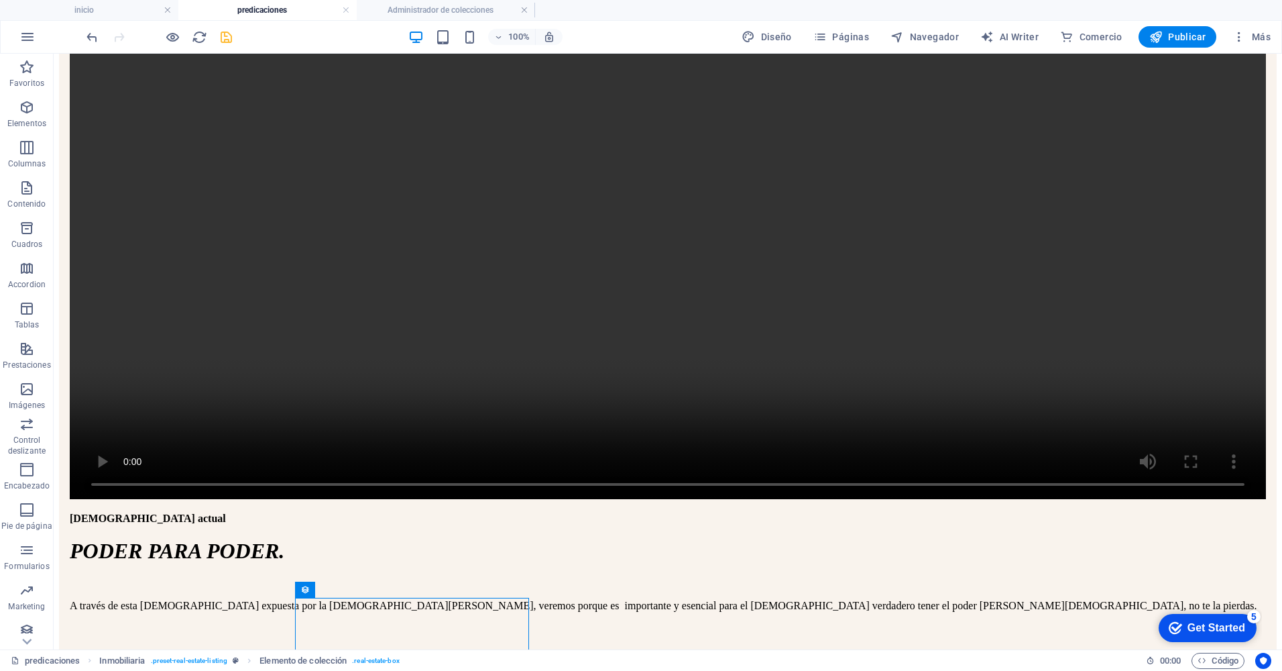
scroll to position [363, 0]
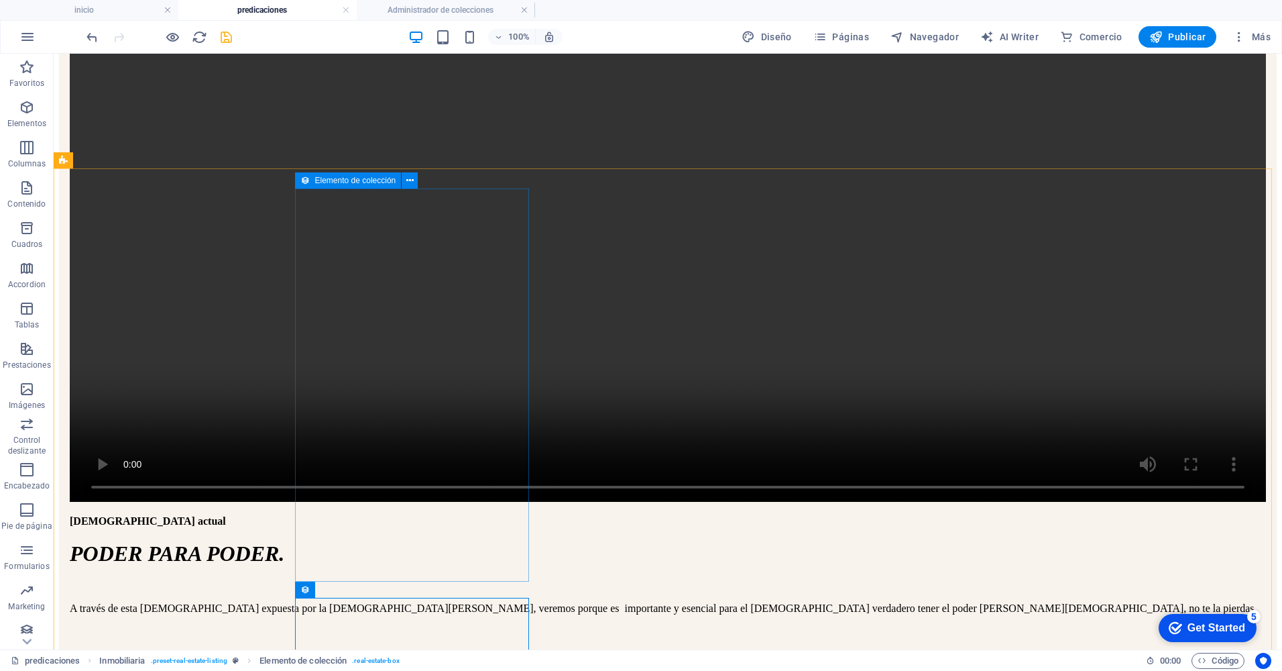
click at [308, 180] on icon at bounding box center [304, 180] width 9 height 16
click at [408, 179] on icon at bounding box center [409, 181] width 7 height 14
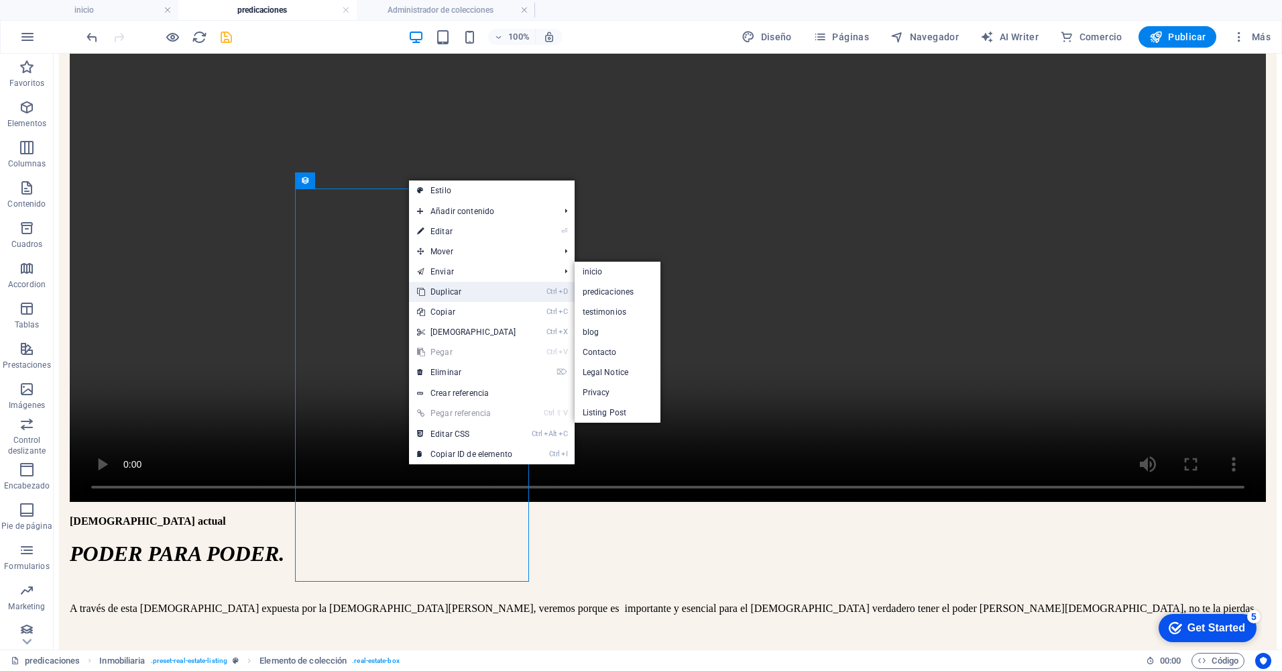
click at [453, 292] on link "Ctrl D Duplicar" at bounding box center [466, 292] width 115 height 20
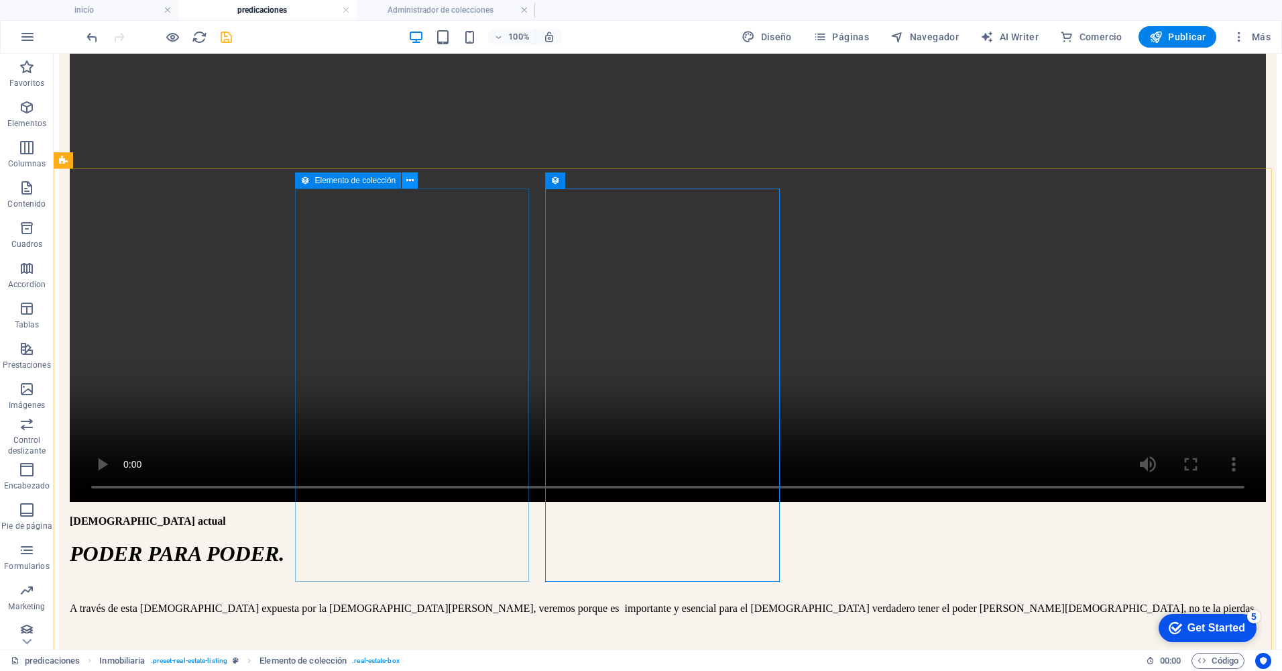
click at [408, 180] on icon at bounding box center [409, 181] width 7 height 14
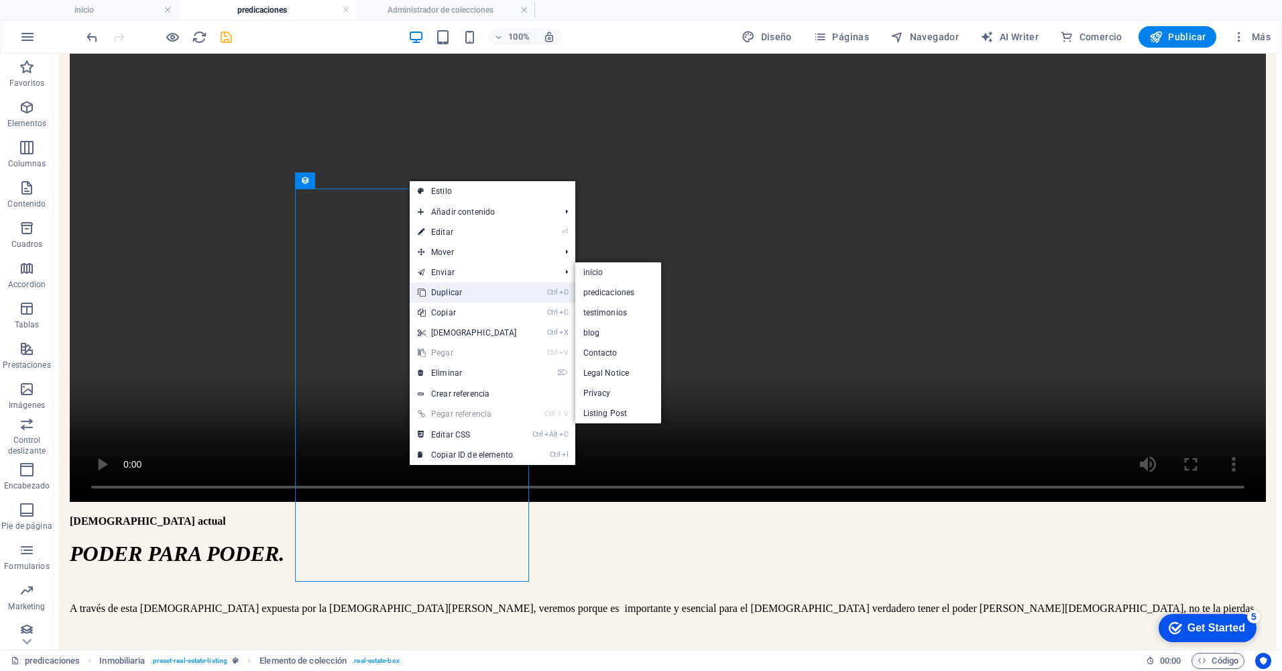
click at [437, 292] on link "Ctrl D Duplicar" at bounding box center [467, 292] width 115 height 20
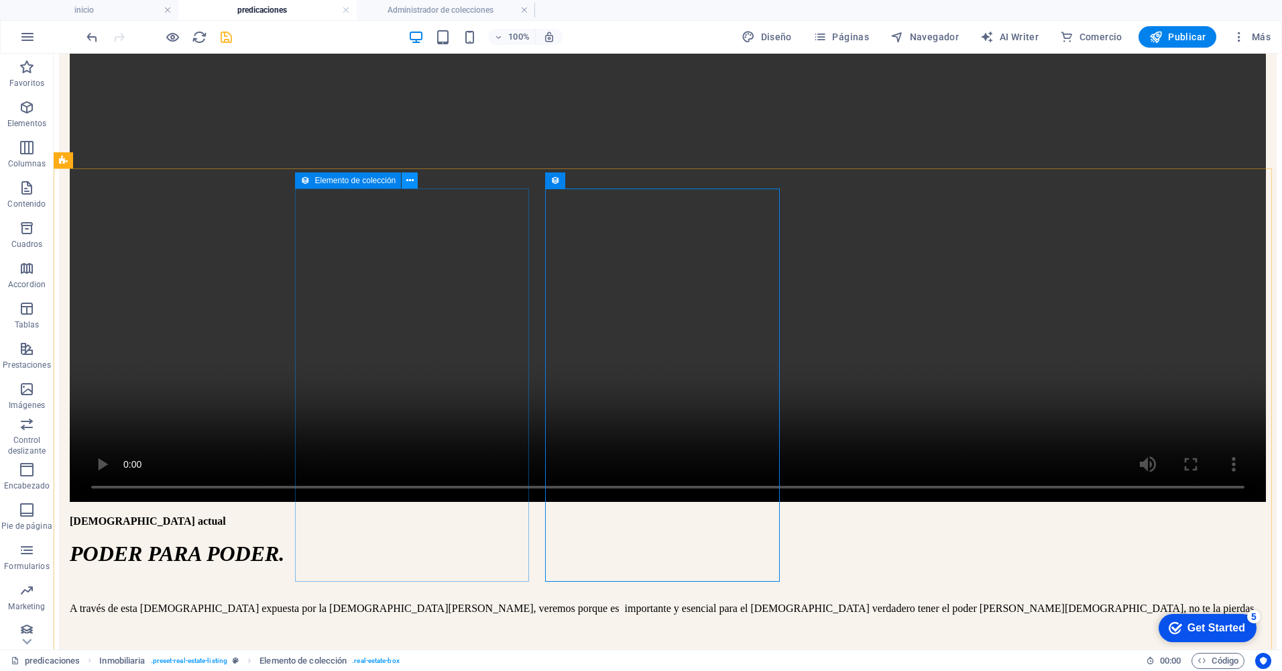
click at [407, 183] on icon at bounding box center [409, 181] width 7 height 14
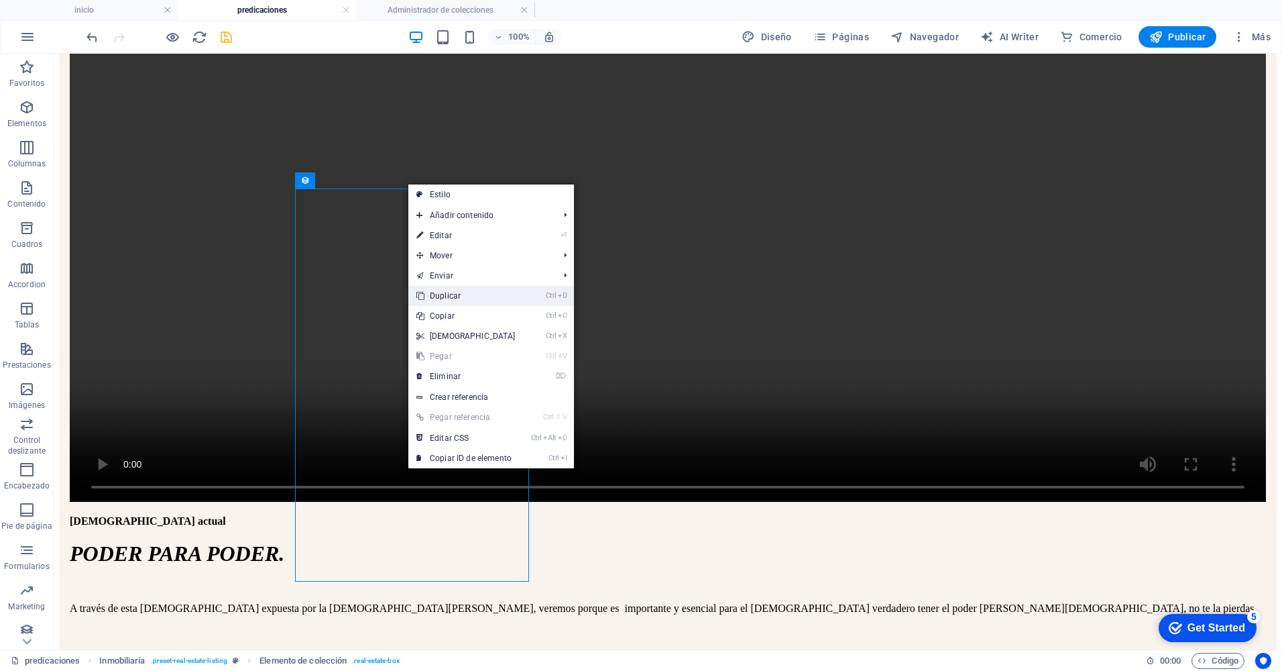
click at [423, 298] on icon at bounding box center [420, 296] width 7 height 20
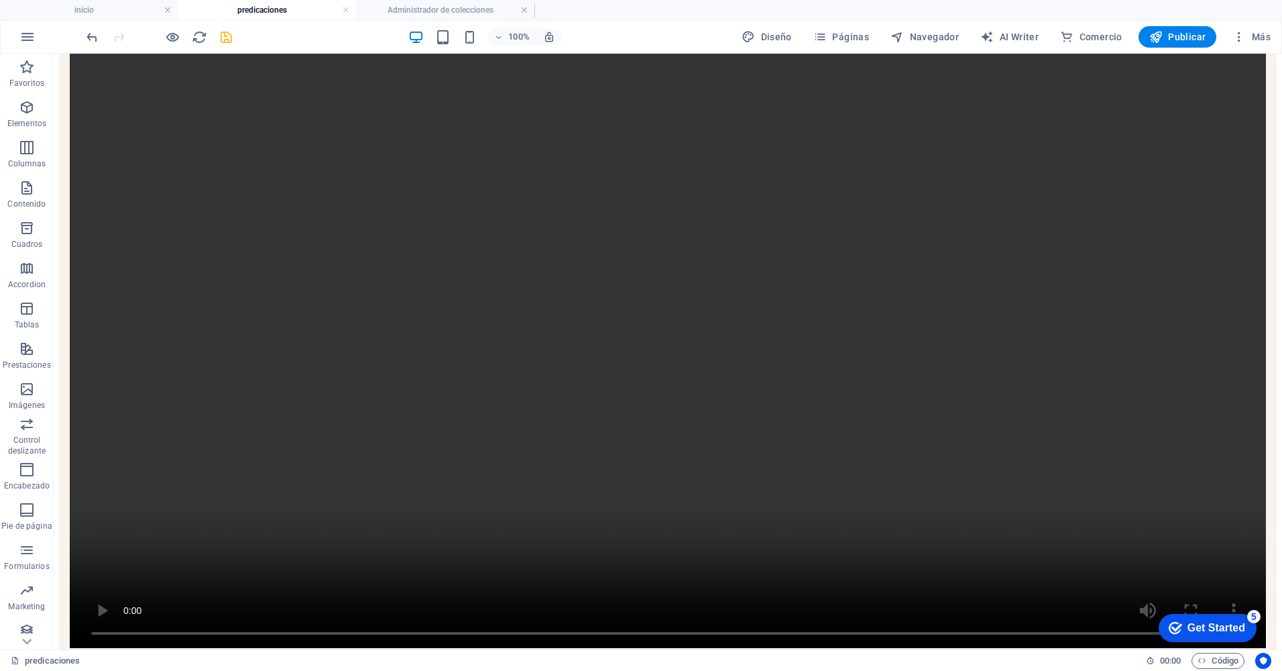
scroll to position [180, 0]
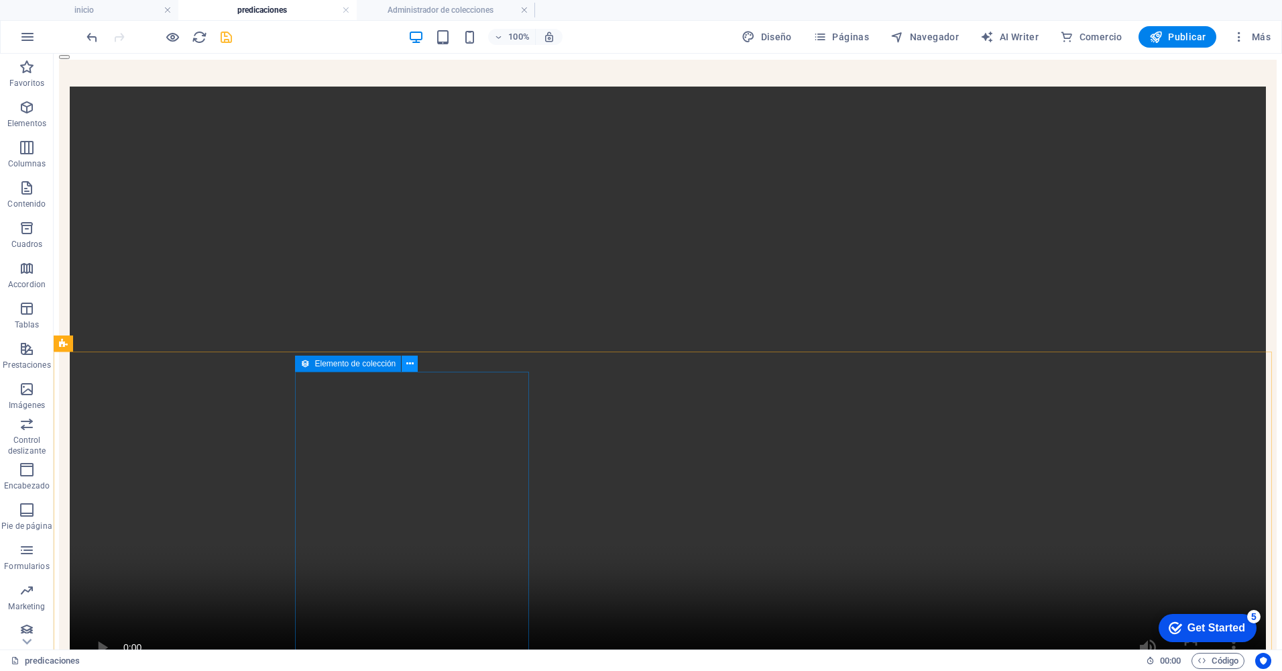
click at [410, 366] on icon at bounding box center [409, 364] width 7 height 14
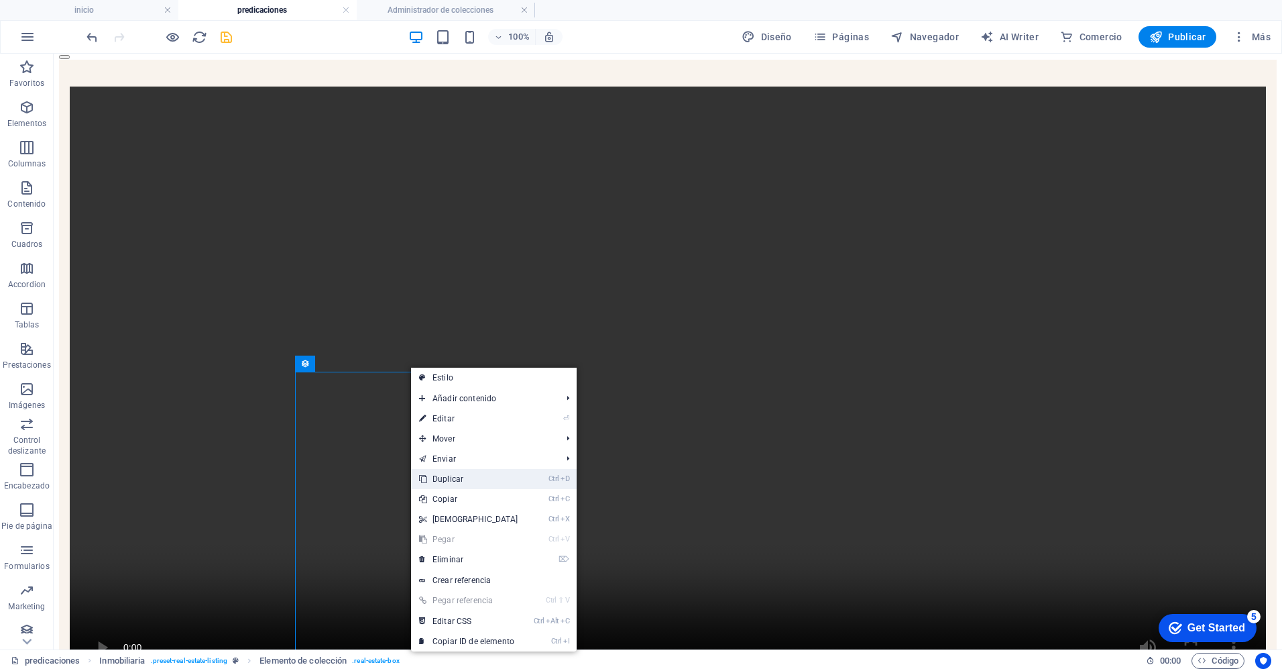
click at [453, 472] on link "Ctrl D Duplicar" at bounding box center [468, 479] width 115 height 20
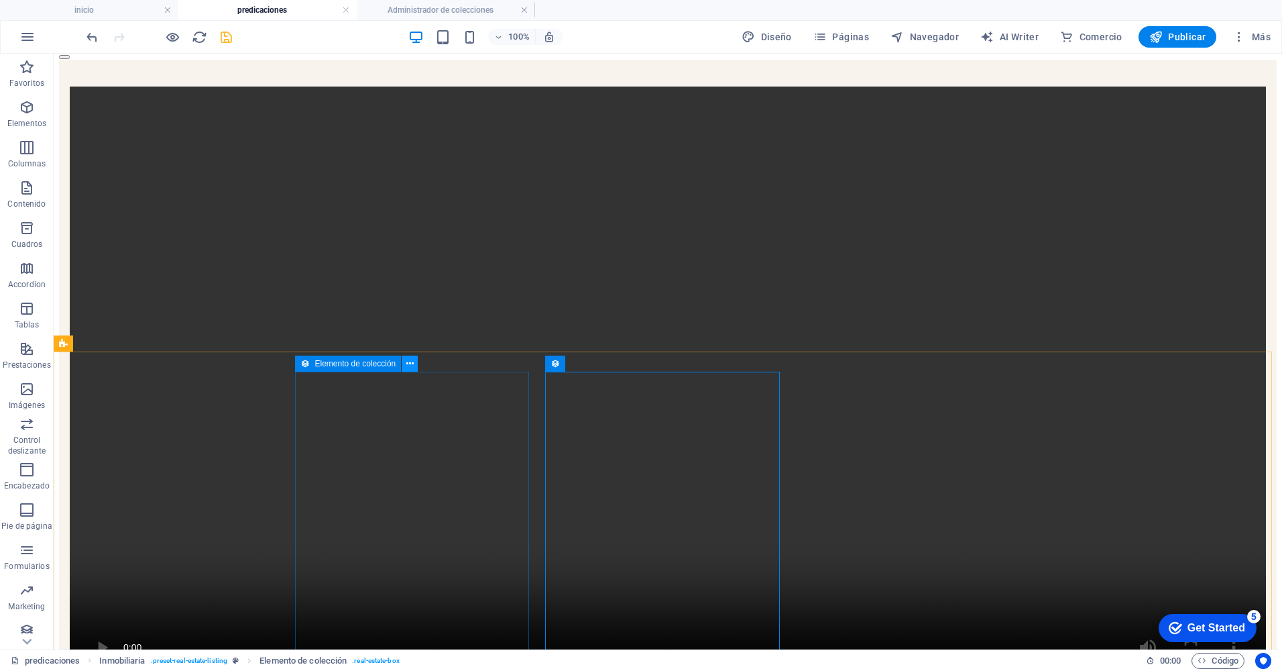
click at [412, 366] on icon at bounding box center [409, 364] width 7 height 14
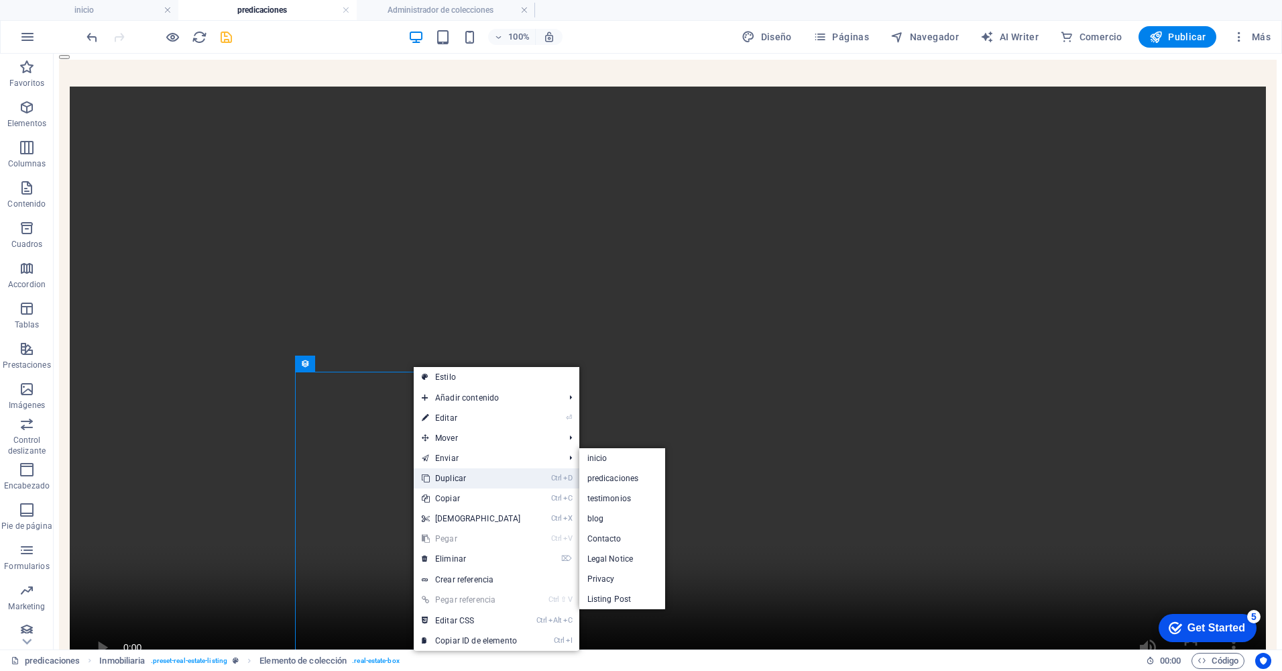
click at [445, 474] on link "Ctrl D Duplicar" at bounding box center [471, 478] width 115 height 20
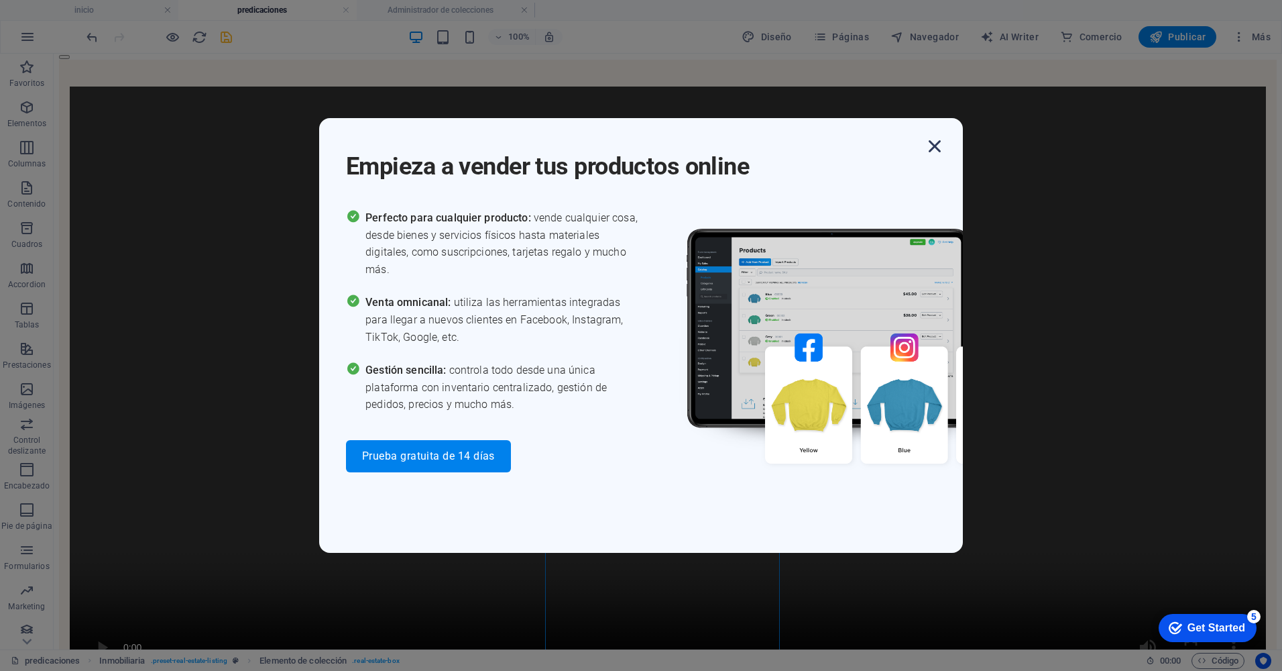
click at [937, 149] on icon "button" at bounding box center [935, 146] width 24 height 24
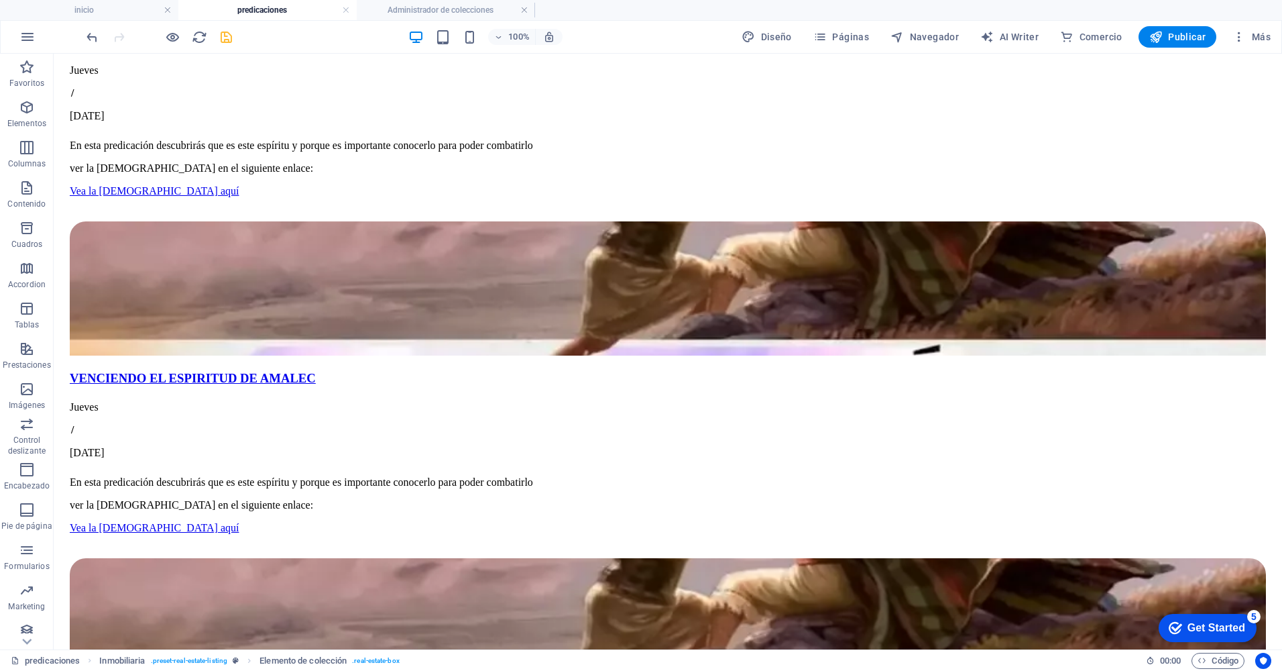
scroll to position [1297, 0]
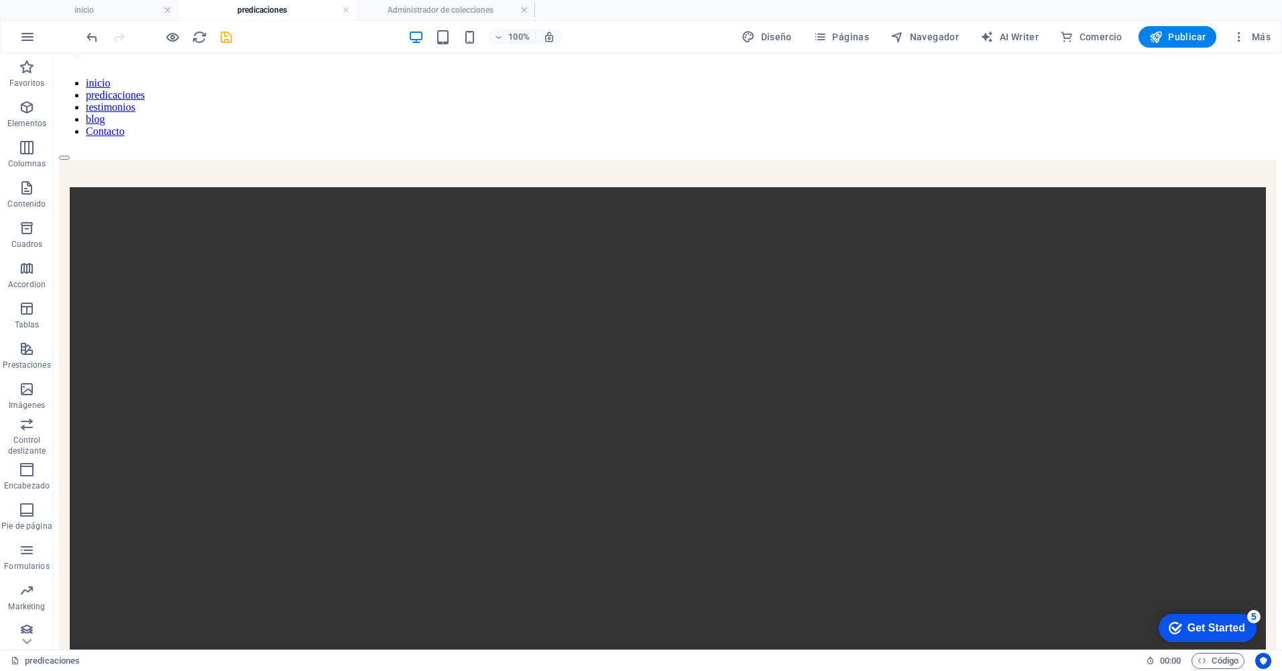
scroll to position [90, 0]
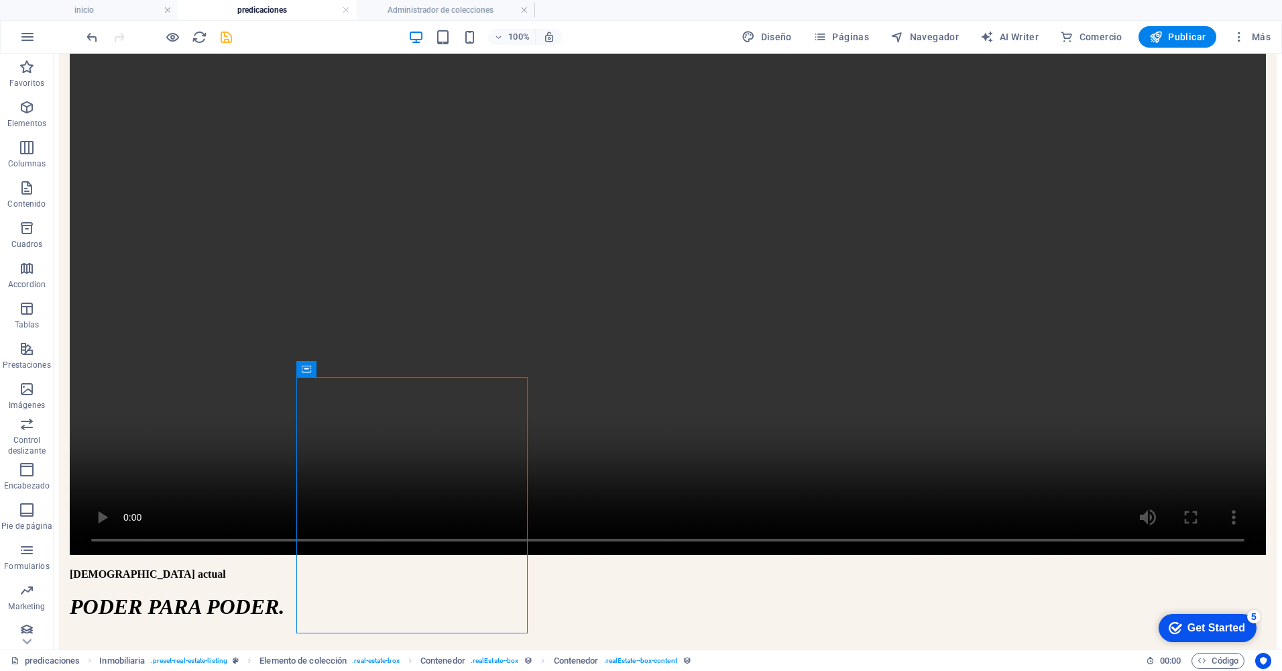
scroll to position [313, 0]
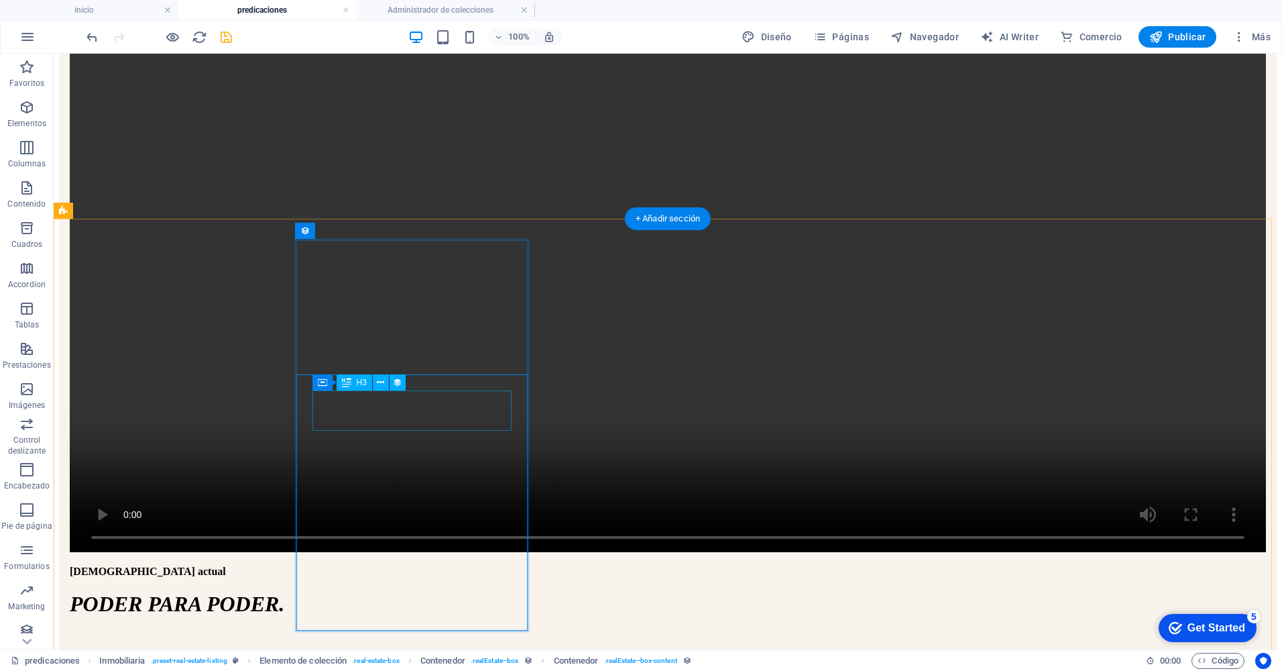
click at [380, 383] on icon at bounding box center [380, 383] width 7 height 14
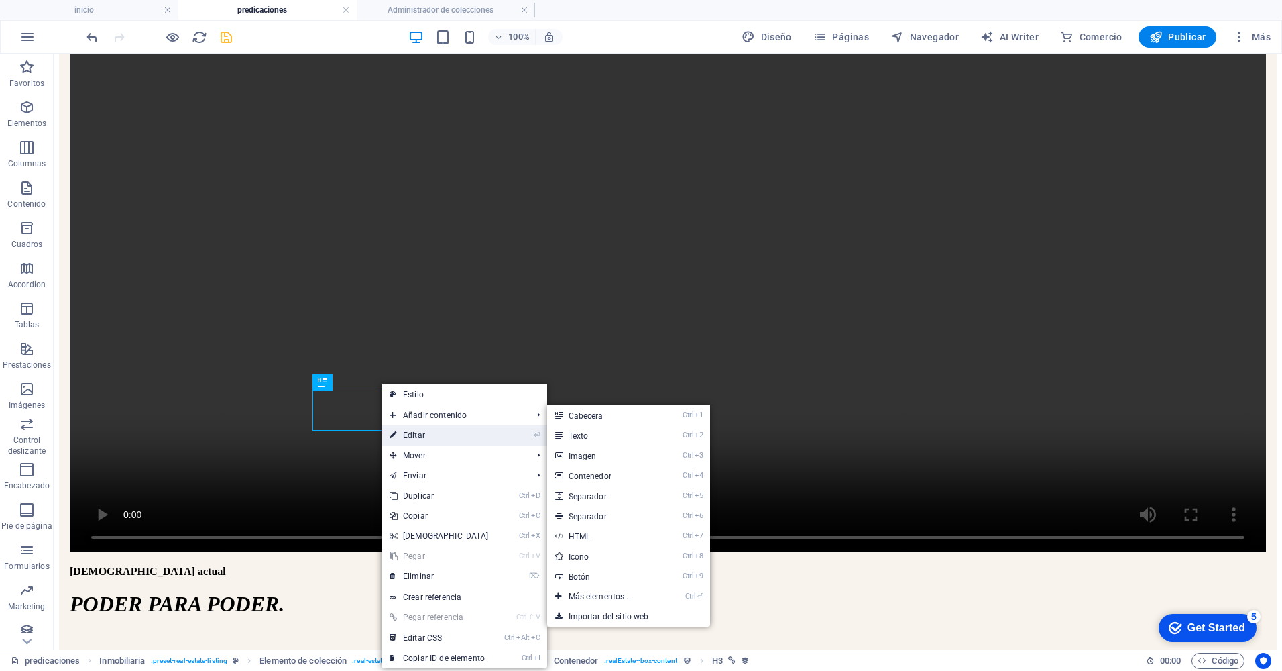
click at [407, 433] on link "⏎ Editar" at bounding box center [439, 435] width 115 height 20
select select "name"
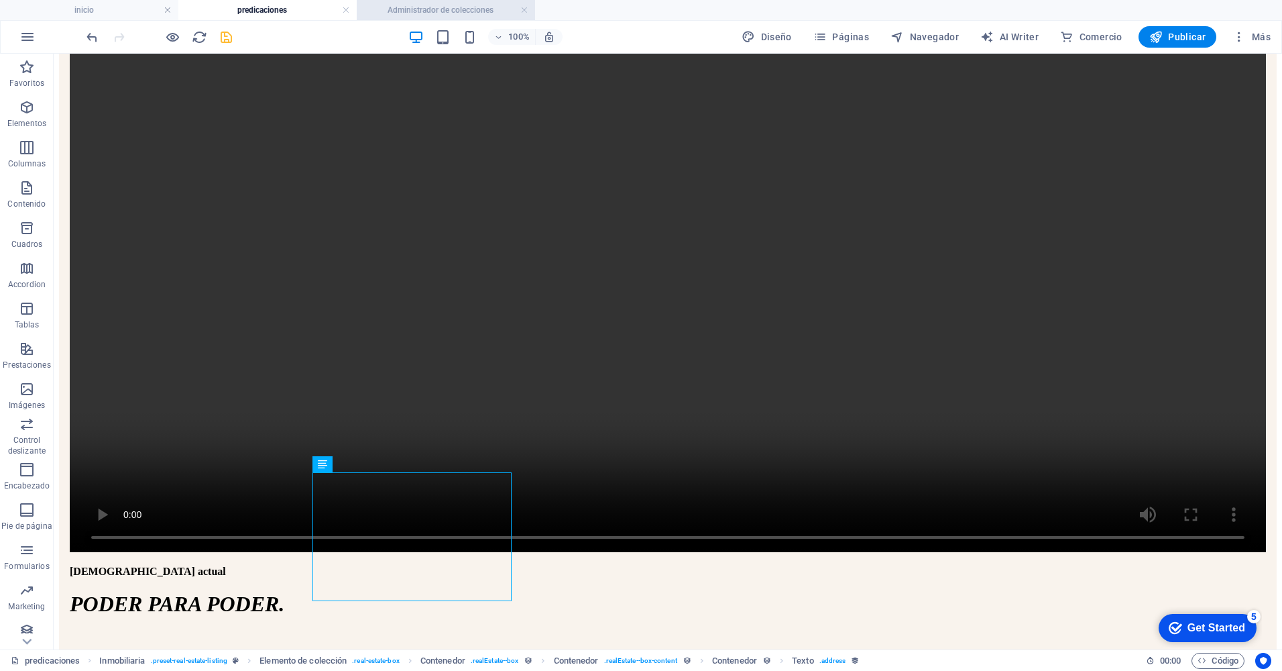
click at [434, 7] on h4 "Administrador de colecciones" at bounding box center [446, 10] width 178 height 15
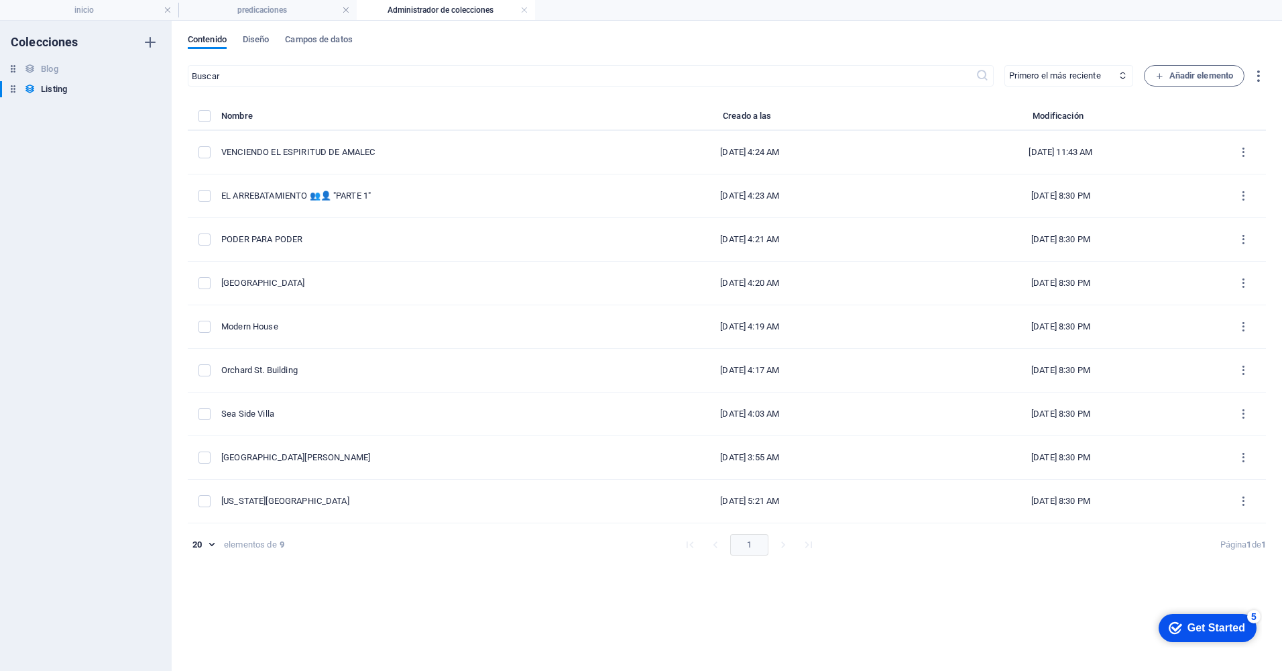
scroll to position [0, 0]
click at [285, 6] on h4 "predicaciones" at bounding box center [267, 10] width 178 height 15
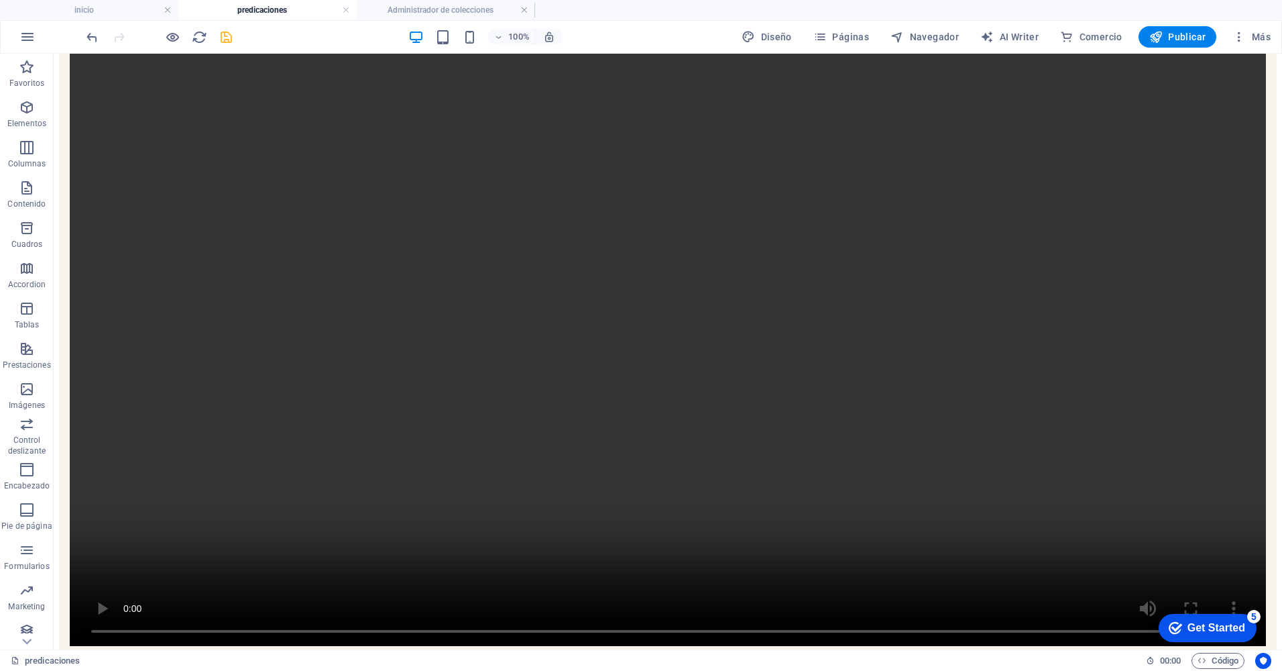
scroll to position [282, 0]
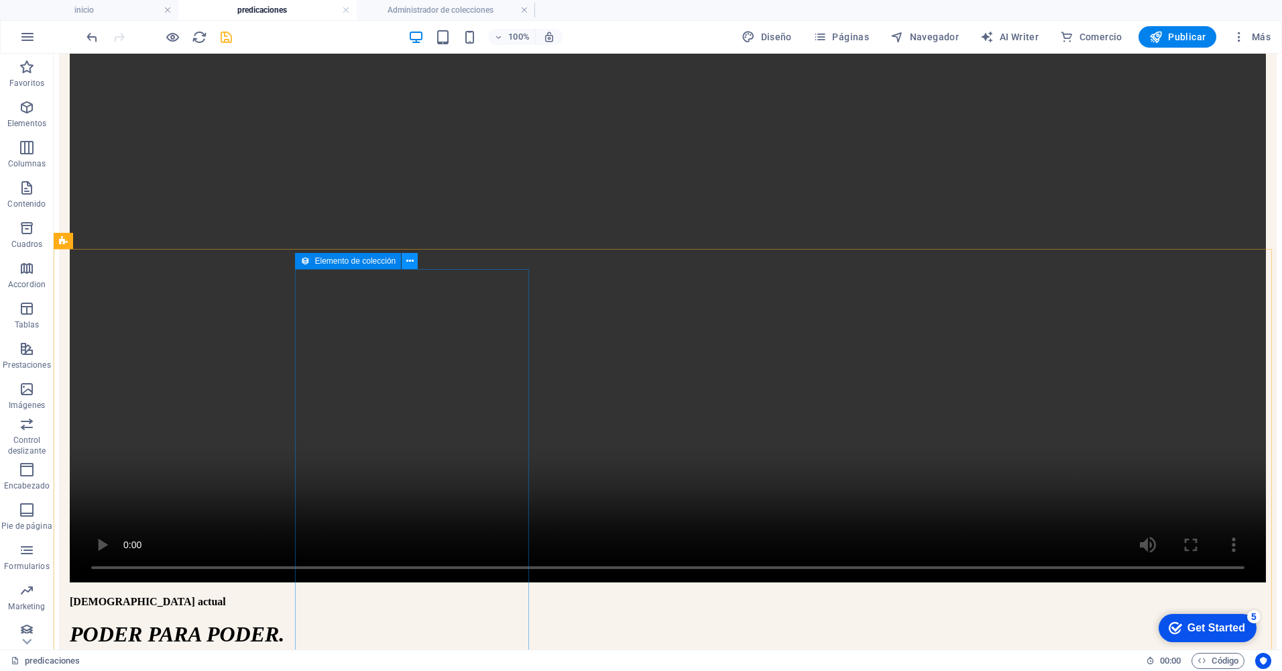
click at [407, 262] on icon at bounding box center [409, 261] width 7 height 14
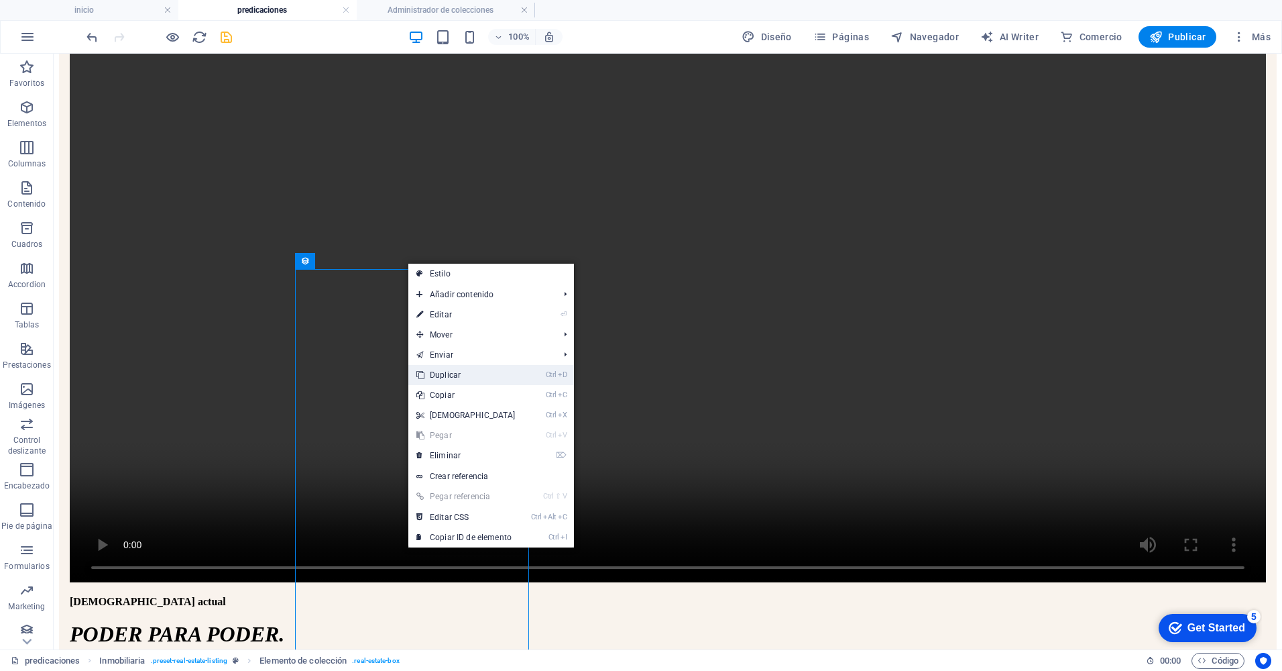
click at [447, 377] on link "Ctrl D Duplicar" at bounding box center [465, 375] width 115 height 20
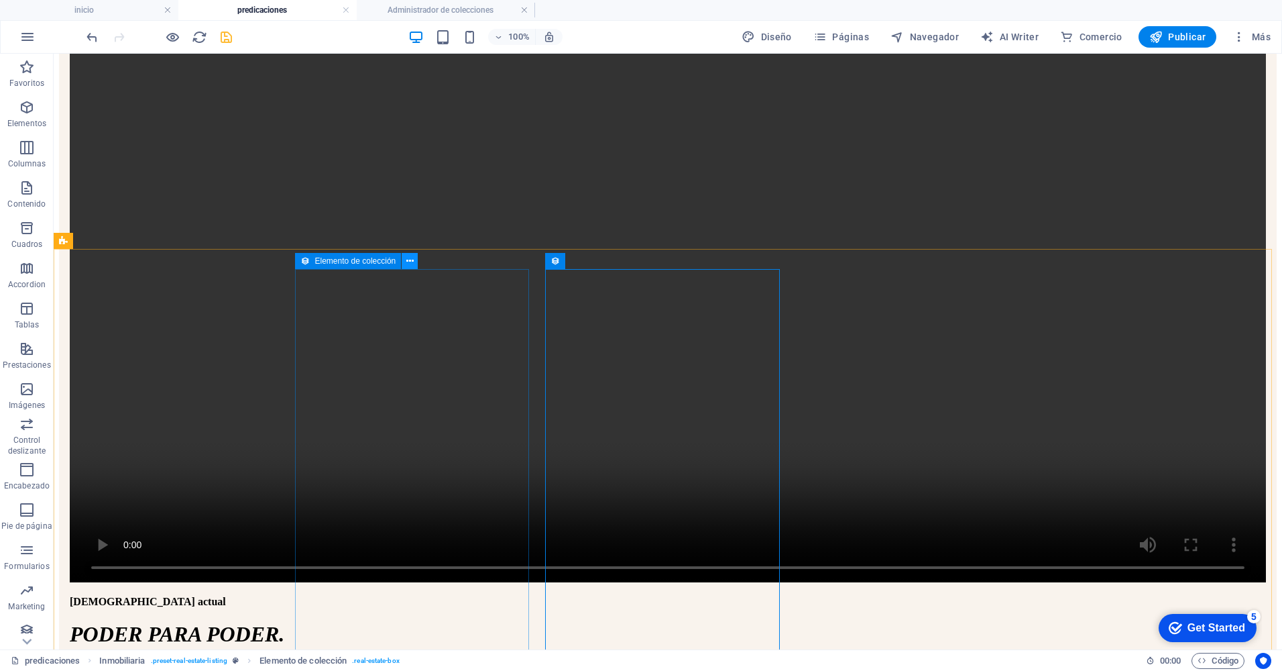
click at [407, 262] on icon at bounding box center [409, 261] width 7 height 14
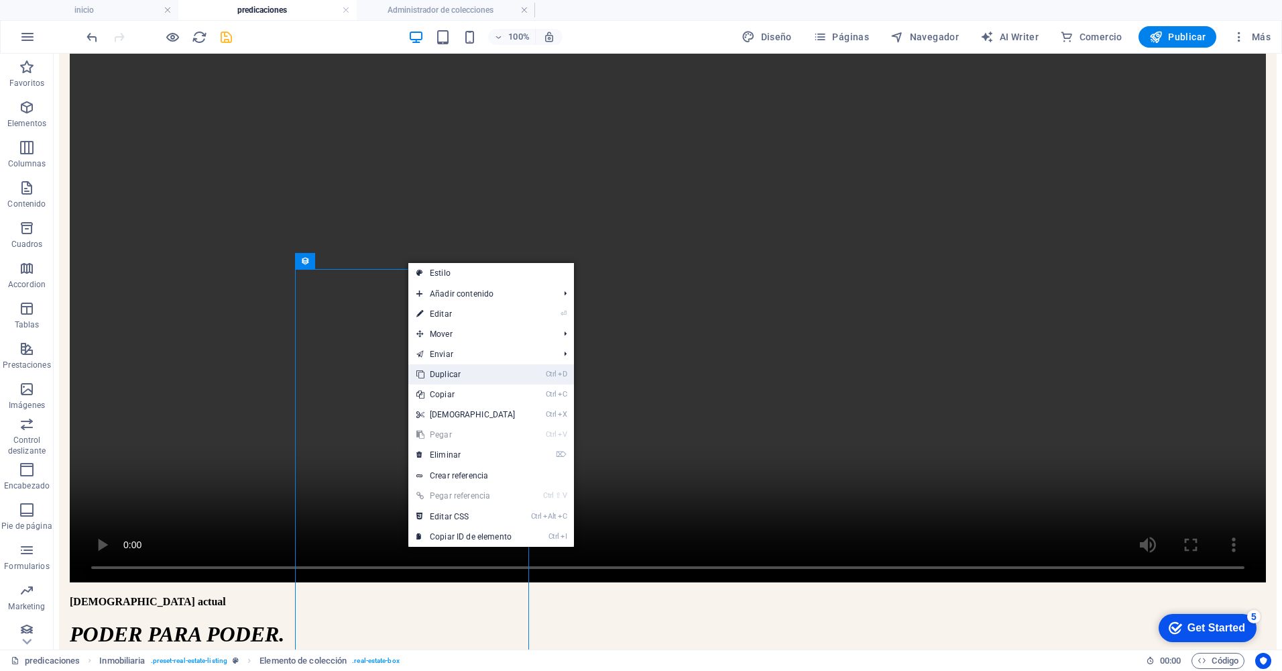
click at [445, 366] on link "Ctrl D Duplicar" at bounding box center [465, 374] width 115 height 20
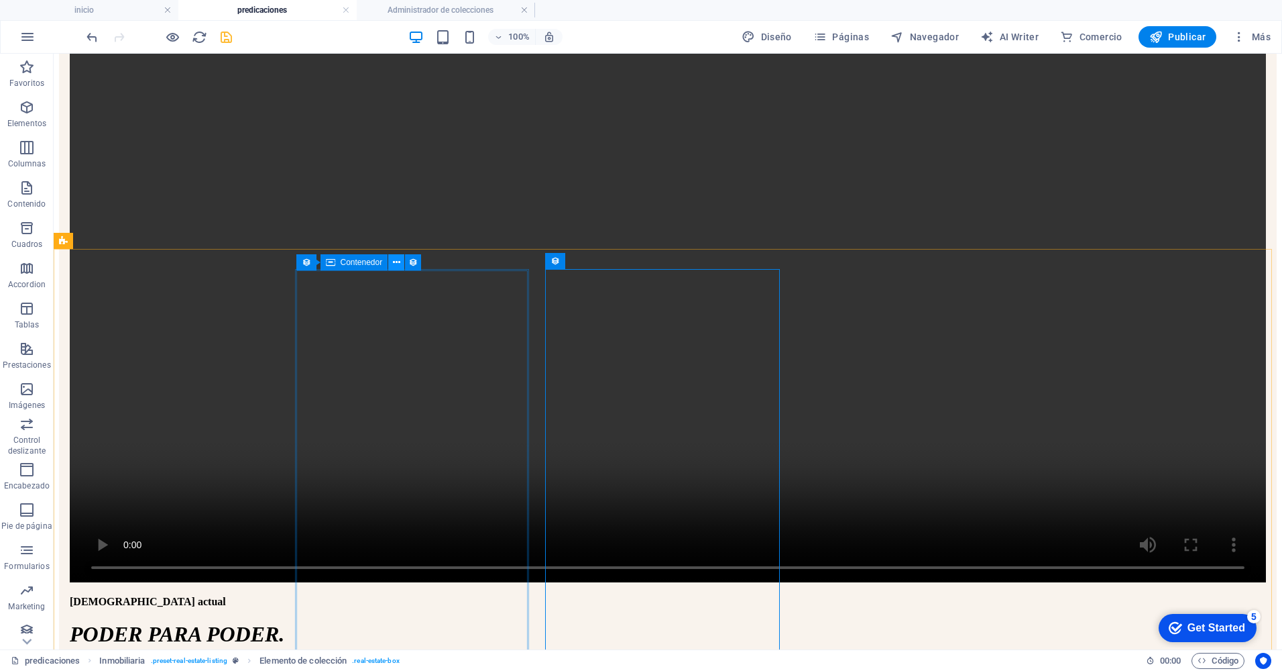
click at [395, 262] on icon at bounding box center [396, 263] width 7 height 14
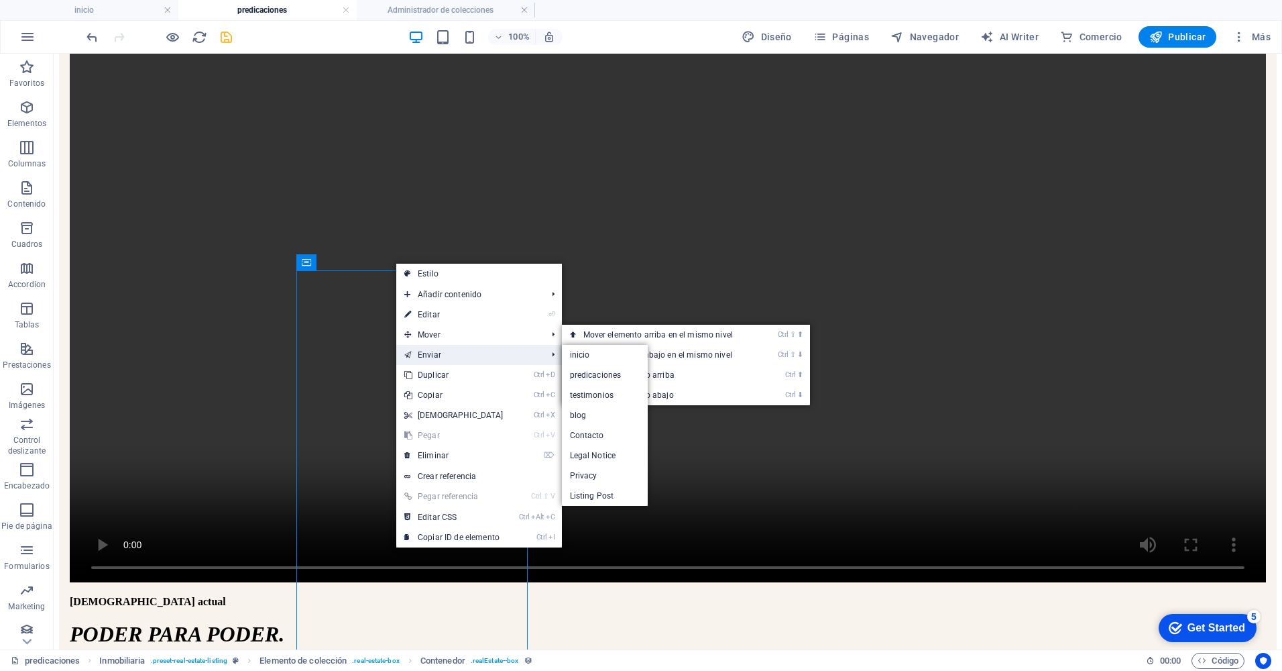
click at [439, 364] on link "Enviar" at bounding box center [469, 355] width 146 height 20
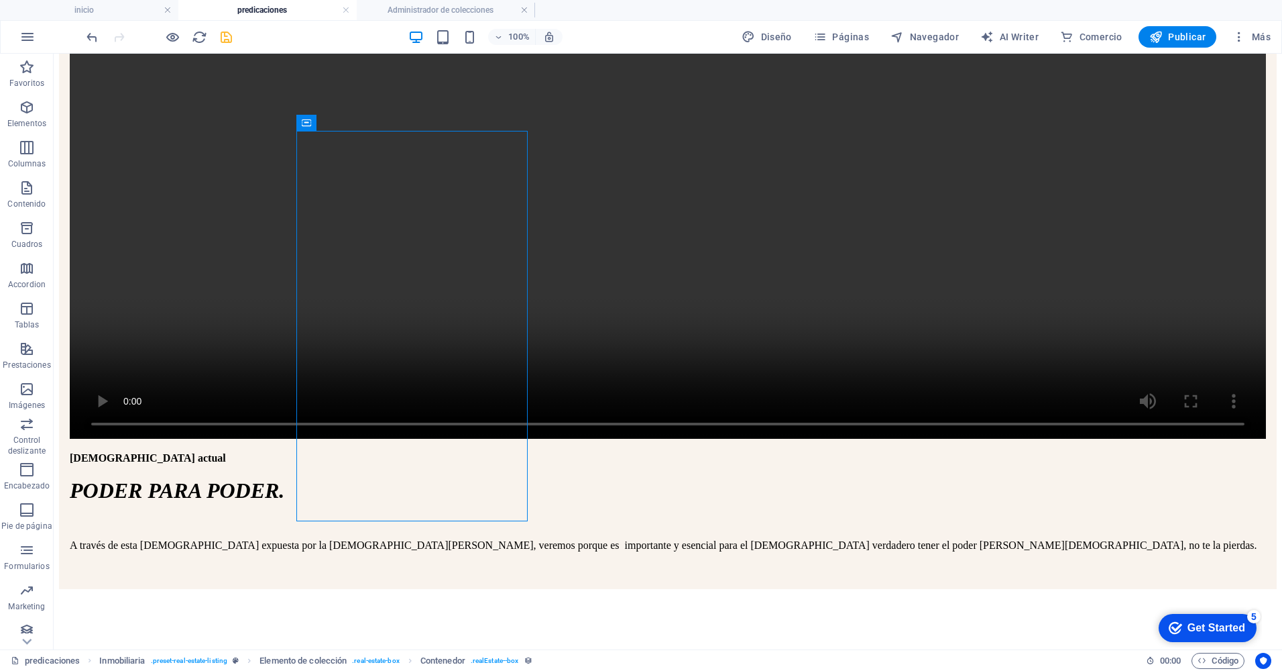
scroll to position [385, 0]
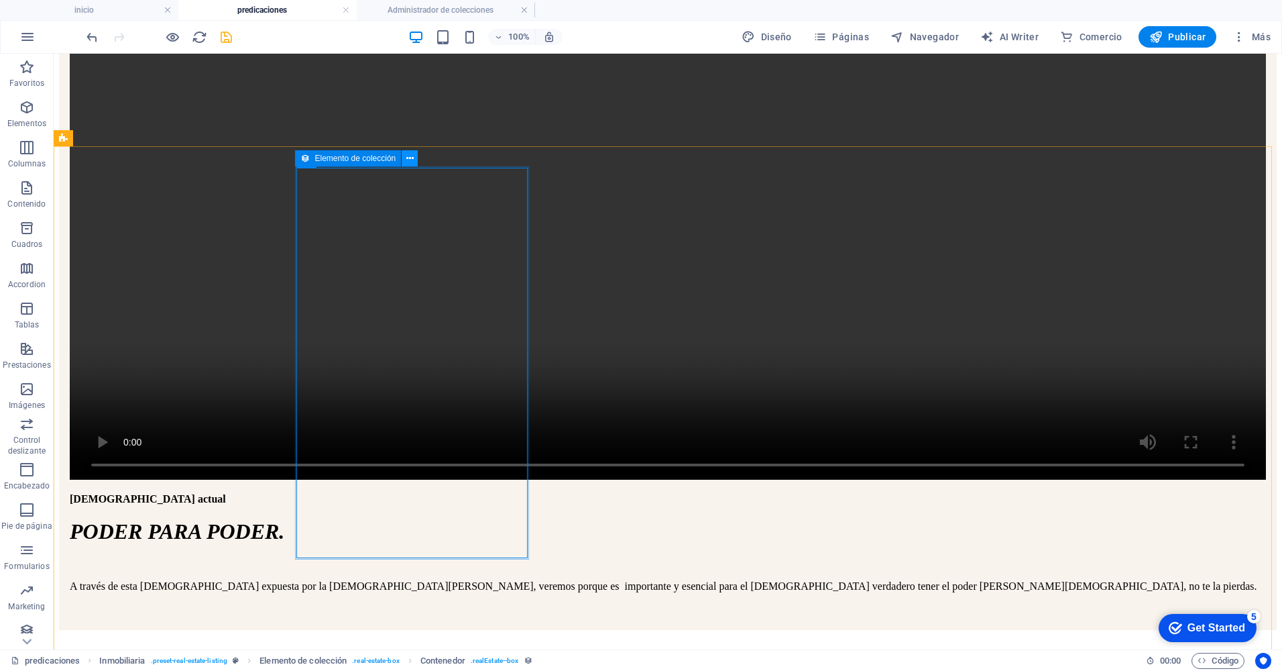
click at [412, 158] on icon at bounding box center [409, 159] width 7 height 14
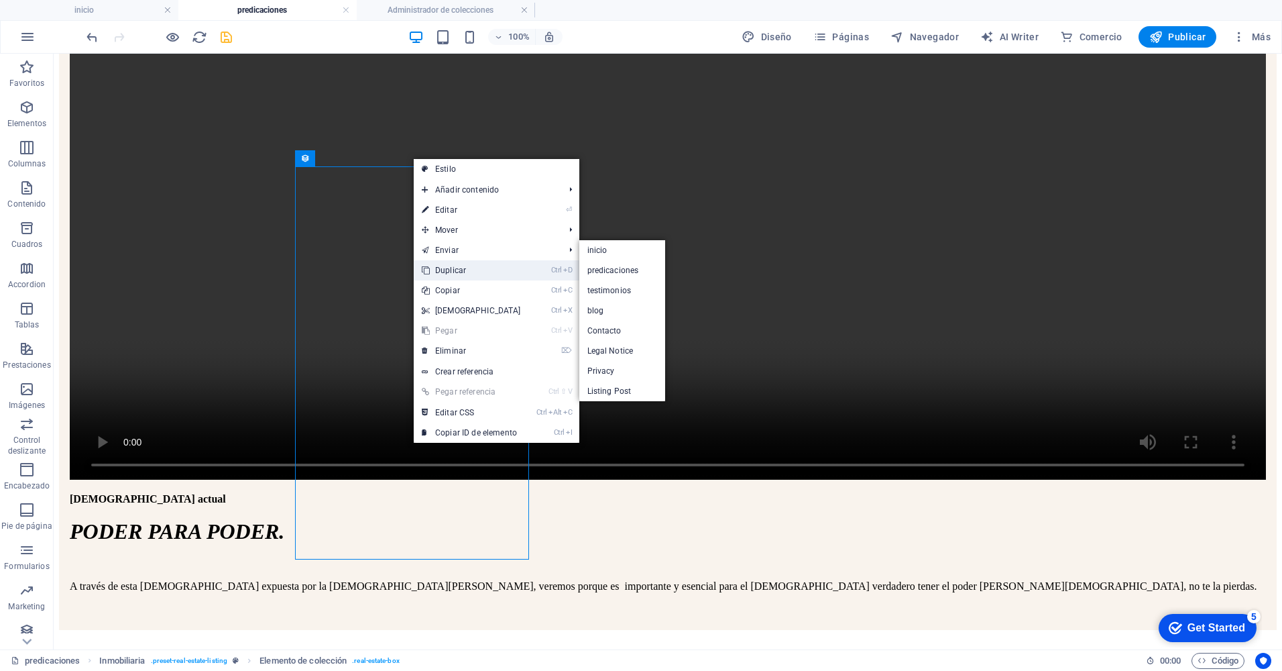
click at [453, 270] on link "Ctrl D Duplicar" at bounding box center [471, 270] width 115 height 20
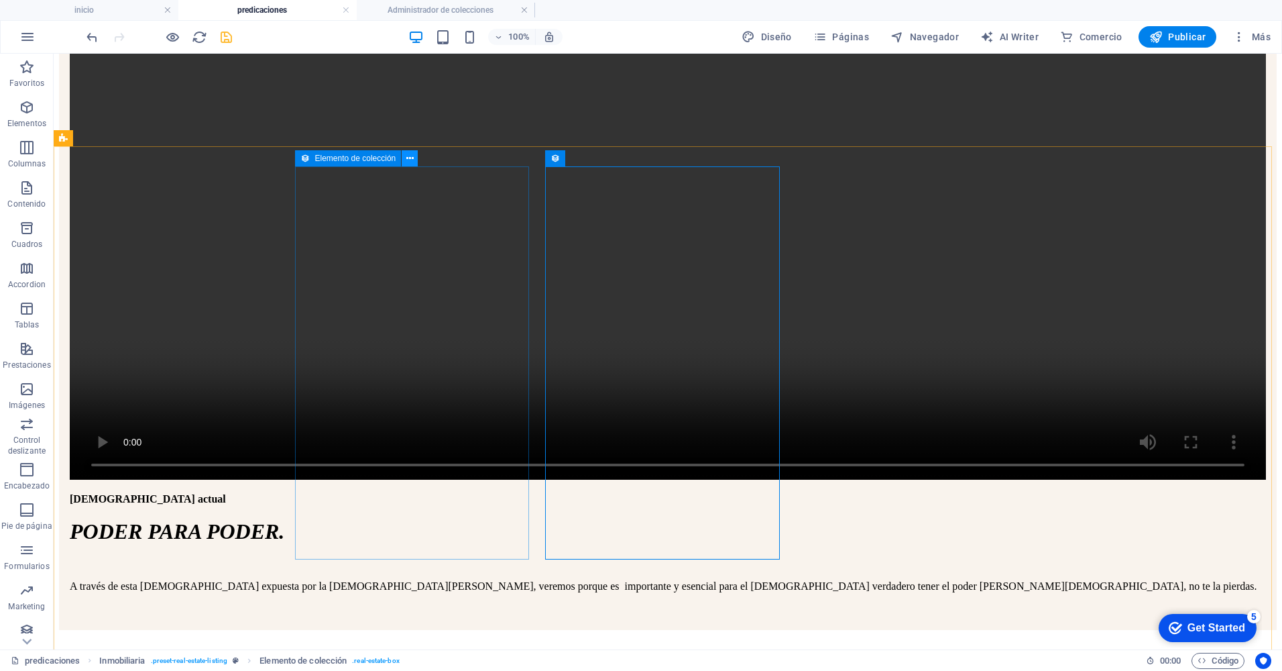
click at [410, 158] on icon at bounding box center [409, 159] width 7 height 14
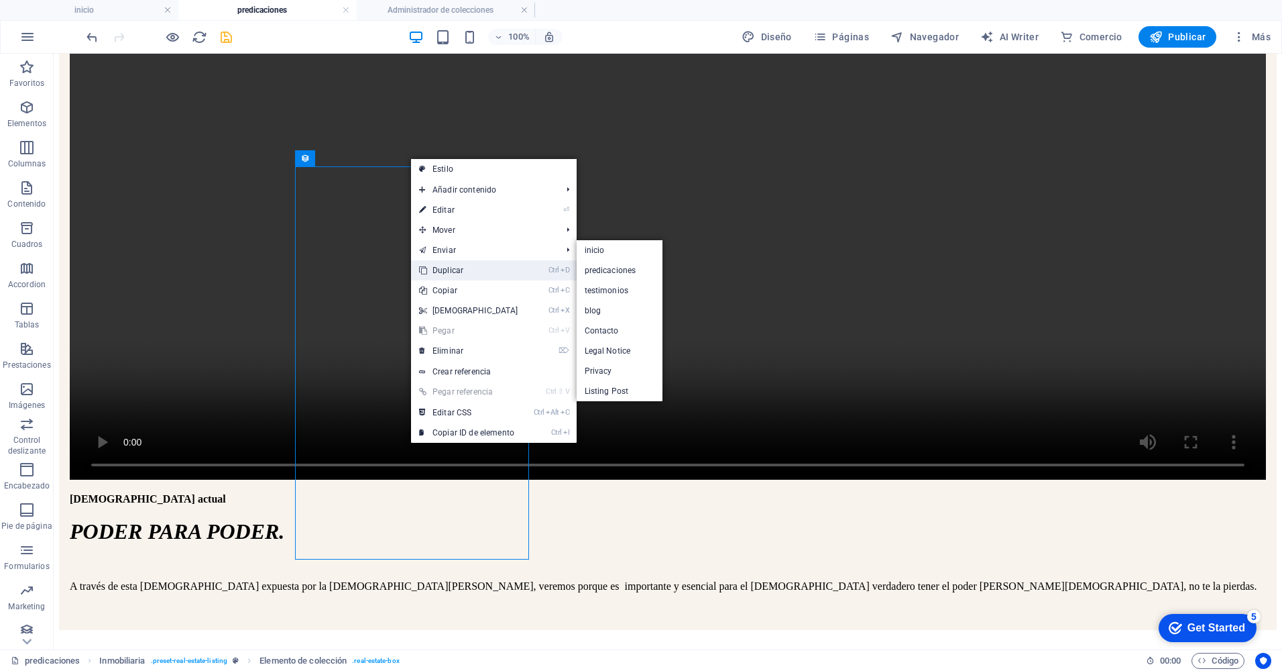
drag, startPoint x: 449, startPoint y: 268, endPoint x: 396, endPoint y: 214, distance: 75.4
click at [450, 268] on link "Ctrl D Duplicar" at bounding box center [468, 270] width 115 height 20
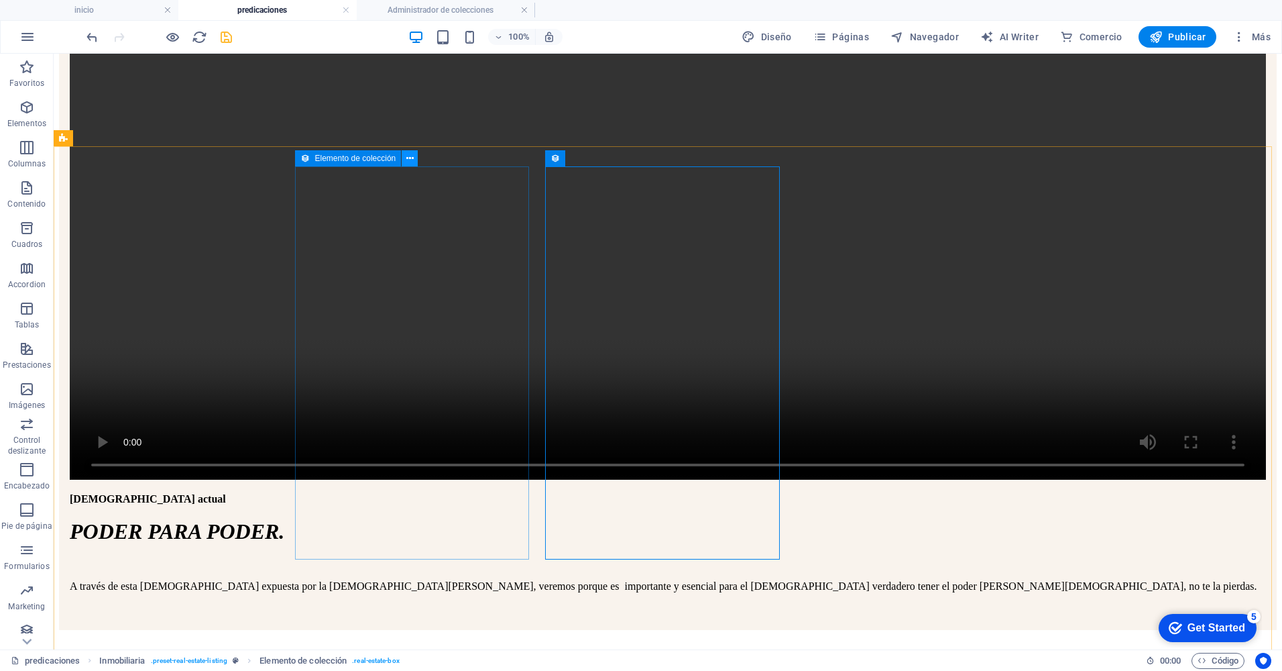
click at [413, 162] on icon at bounding box center [409, 159] width 7 height 14
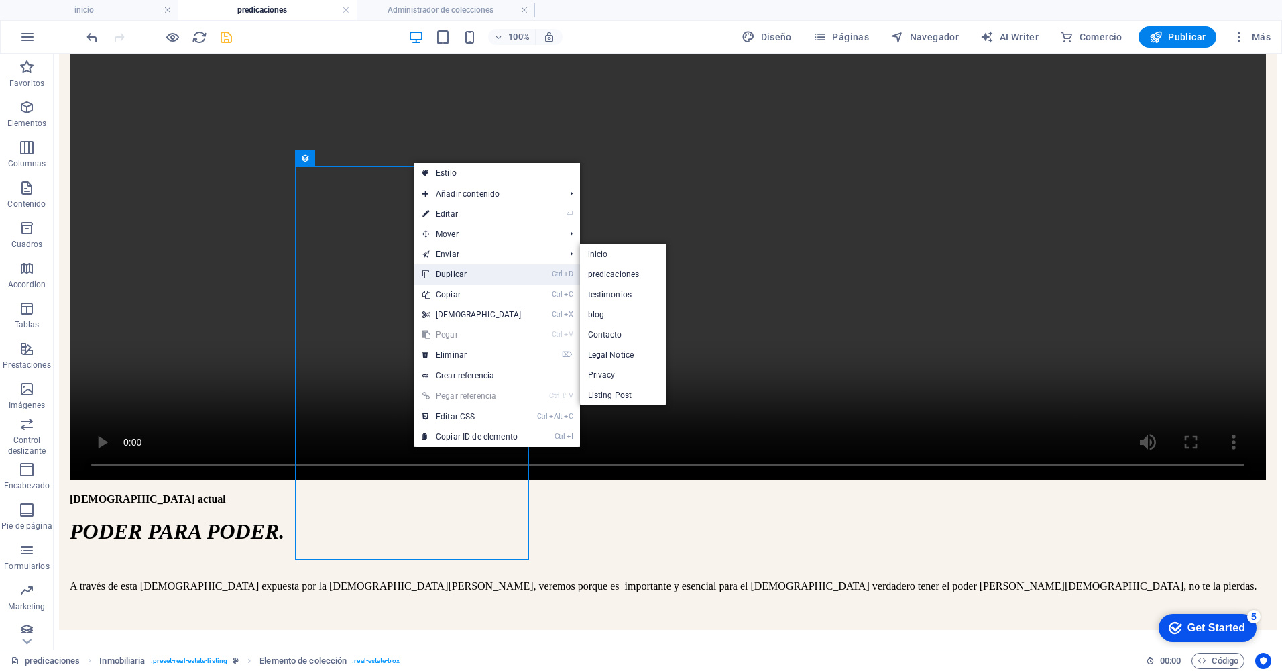
click at [445, 272] on link "Ctrl D Duplicar" at bounding box center [472, 274] width 115 height 20
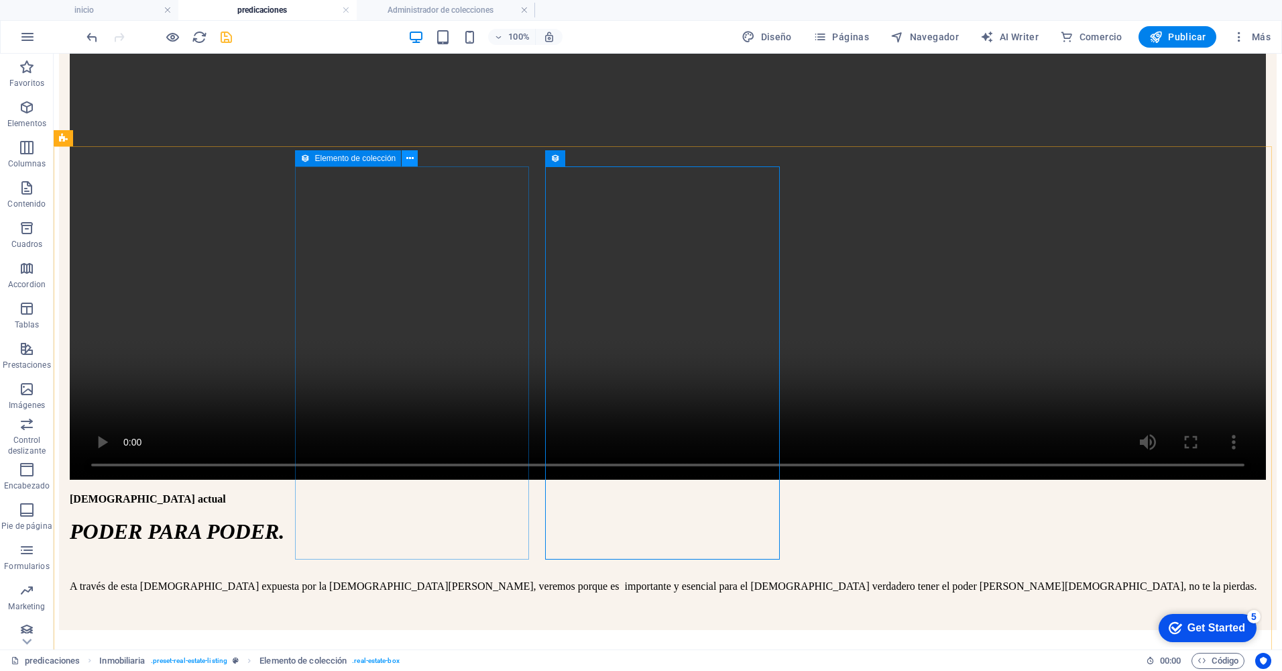
click at [411, 161] on icon at bounding box center [409, 159] width 7 height 14
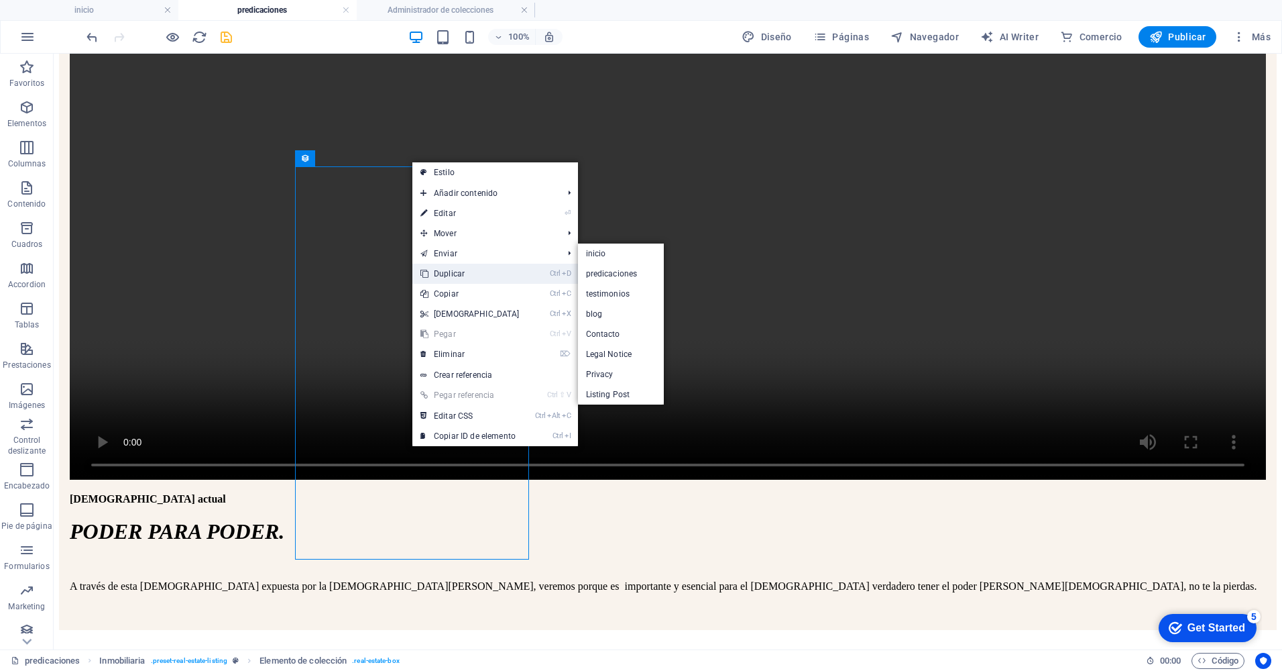
click at [442, 266] on link "Ctrl D Duplicar" at bounding box center [469, 274] width 115 height 20
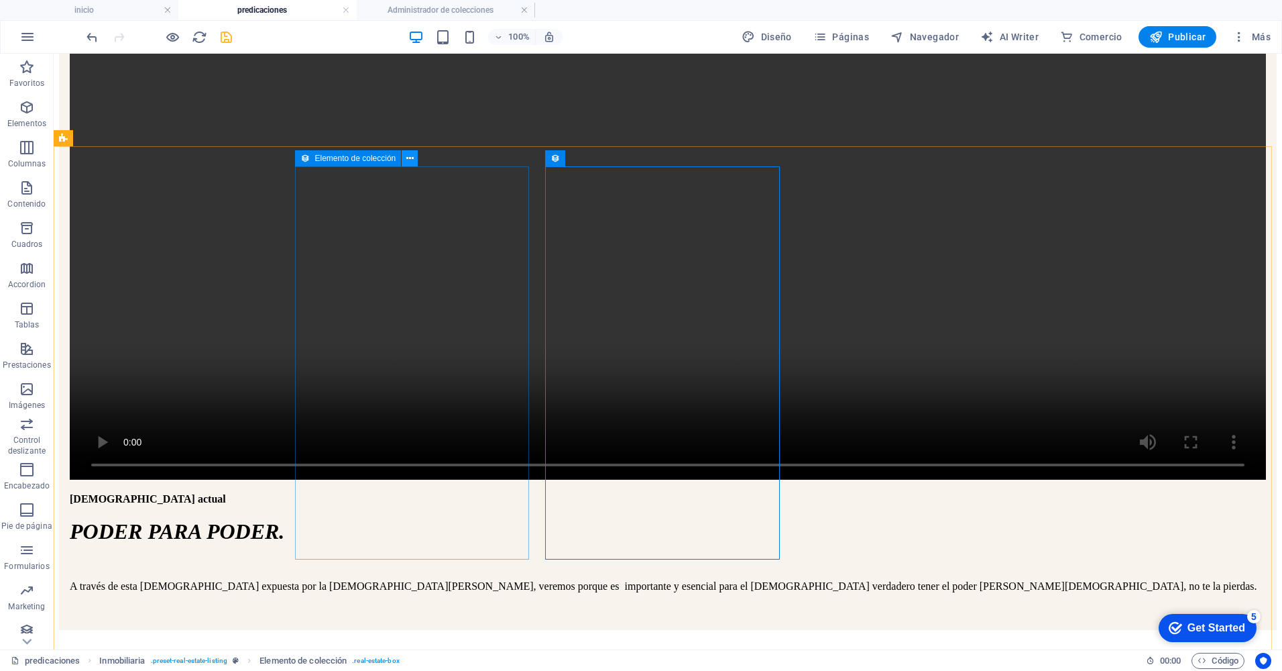
click at [408, 158] on icon at bounding box center [409, 159] width 7 height 14
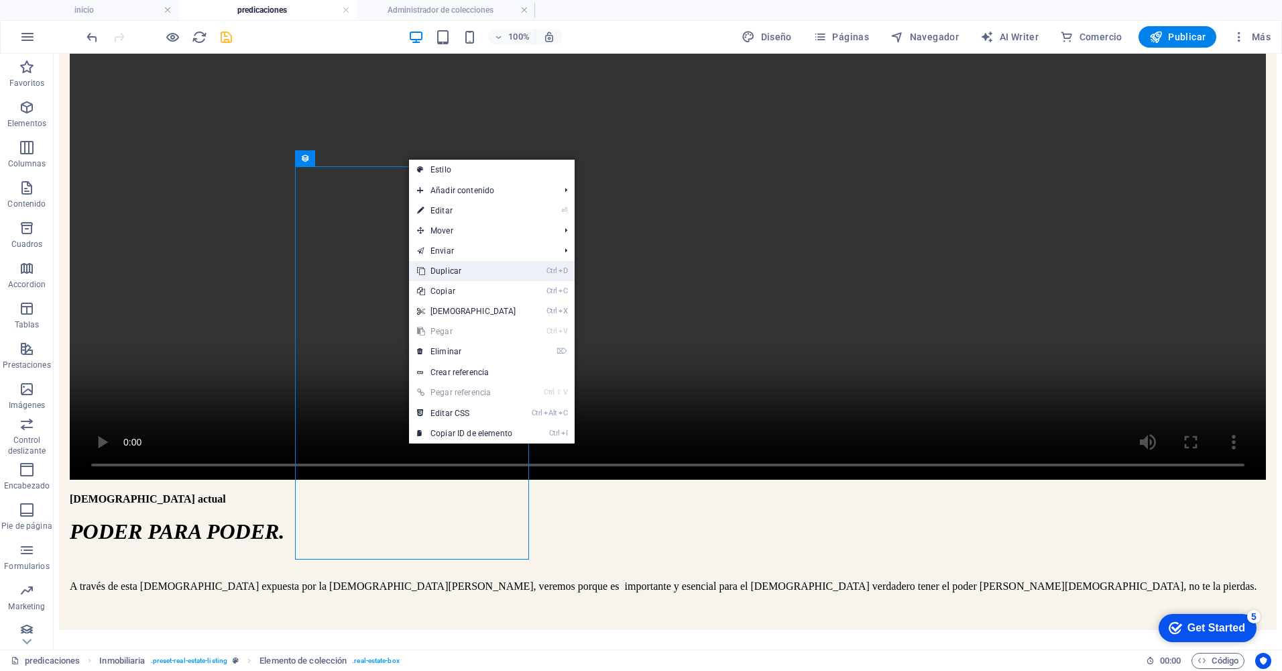
click at [423, 273] on icon at bounding box center [420, 271] width 7 height 20
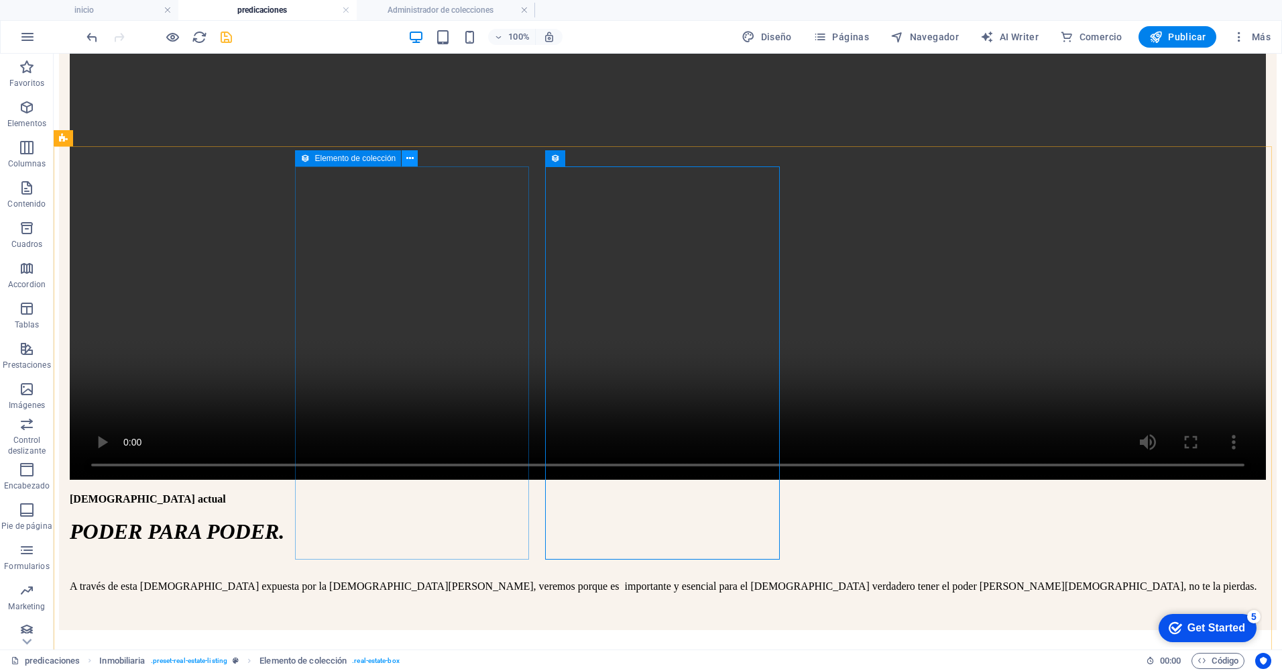
click at [412, 155] on icon at bounding box center [409, 159] width 7 height 14
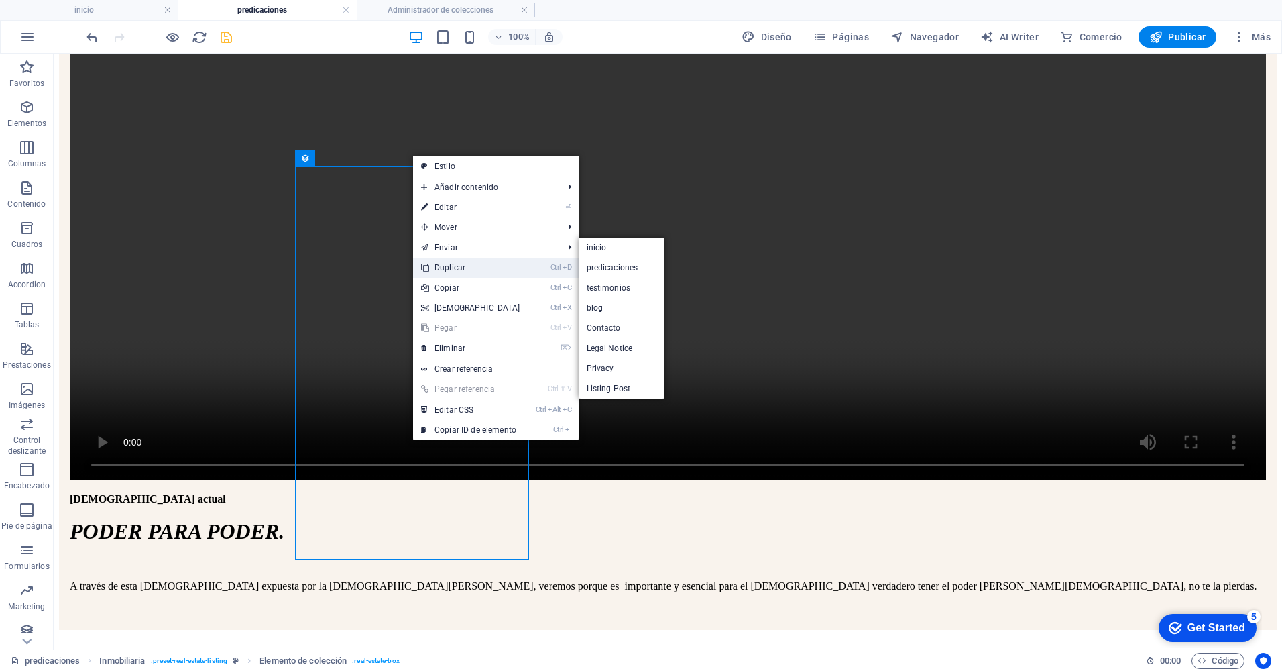
click at [446, 268] on link "Ctrl D Duplicar" at bounding box center [470, 268] width 115 height 20
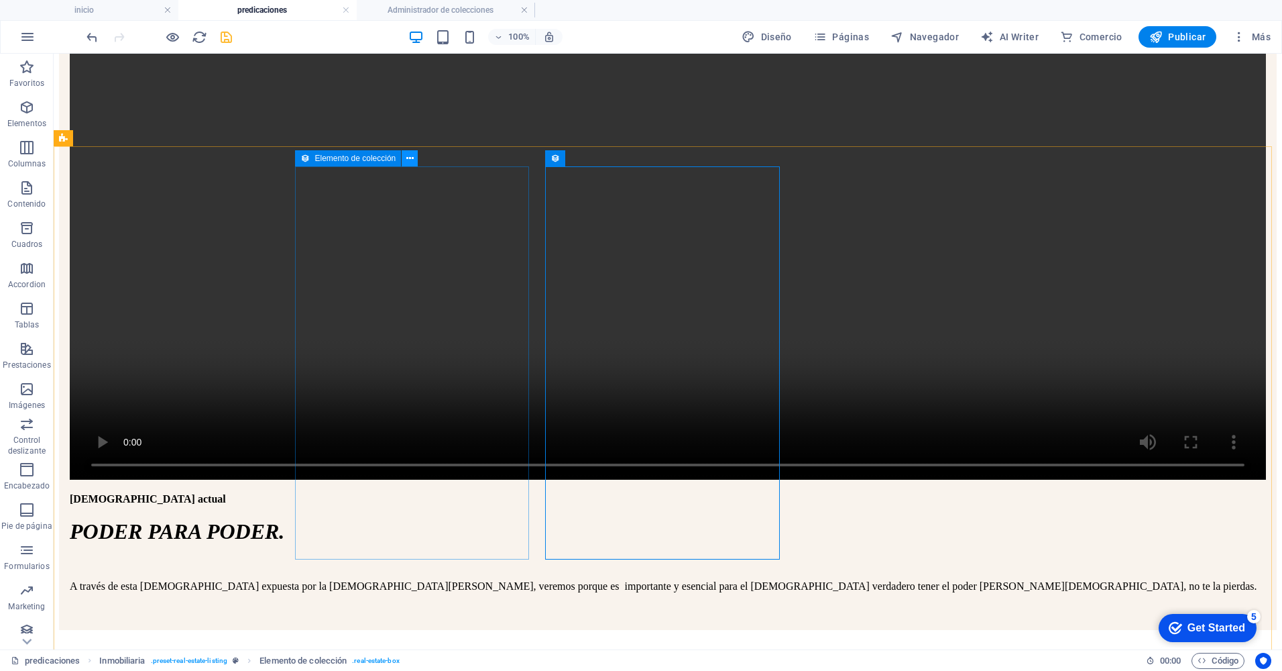
click at [408, 158] on icon at bounding box center [409, 159] width 7 height 14
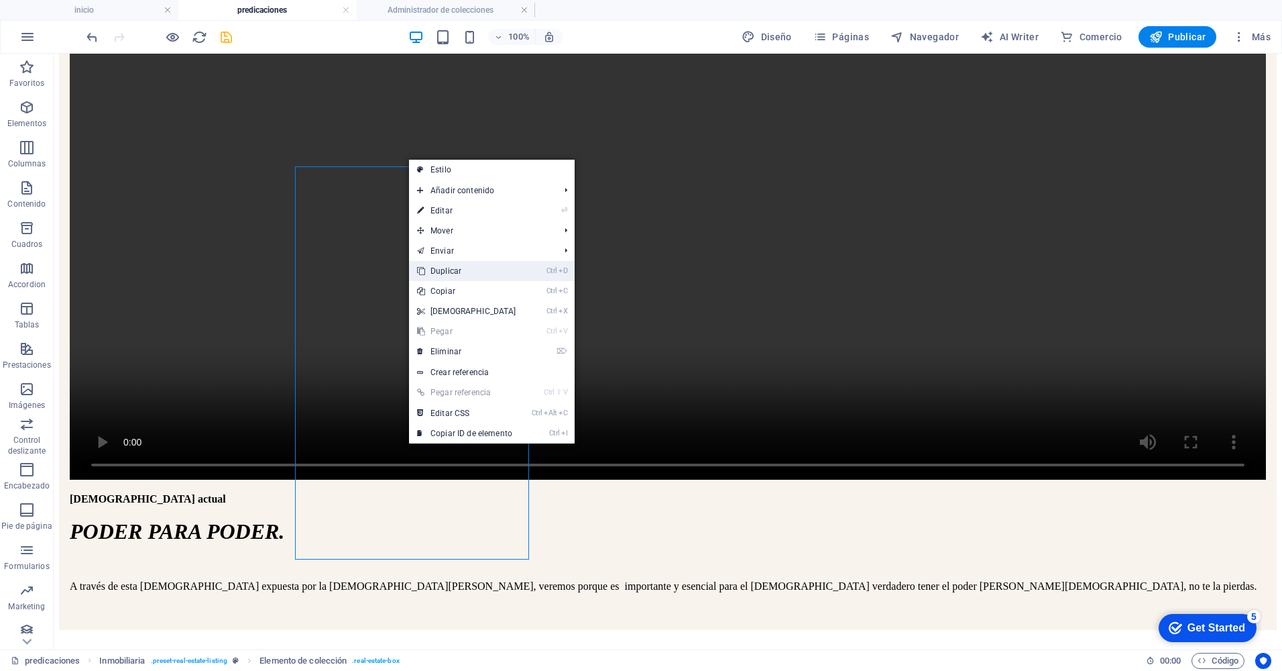
click at [439, 266] on link "Ctrl D Duplicar" at bounding box center [466, 271] width 115 height 20
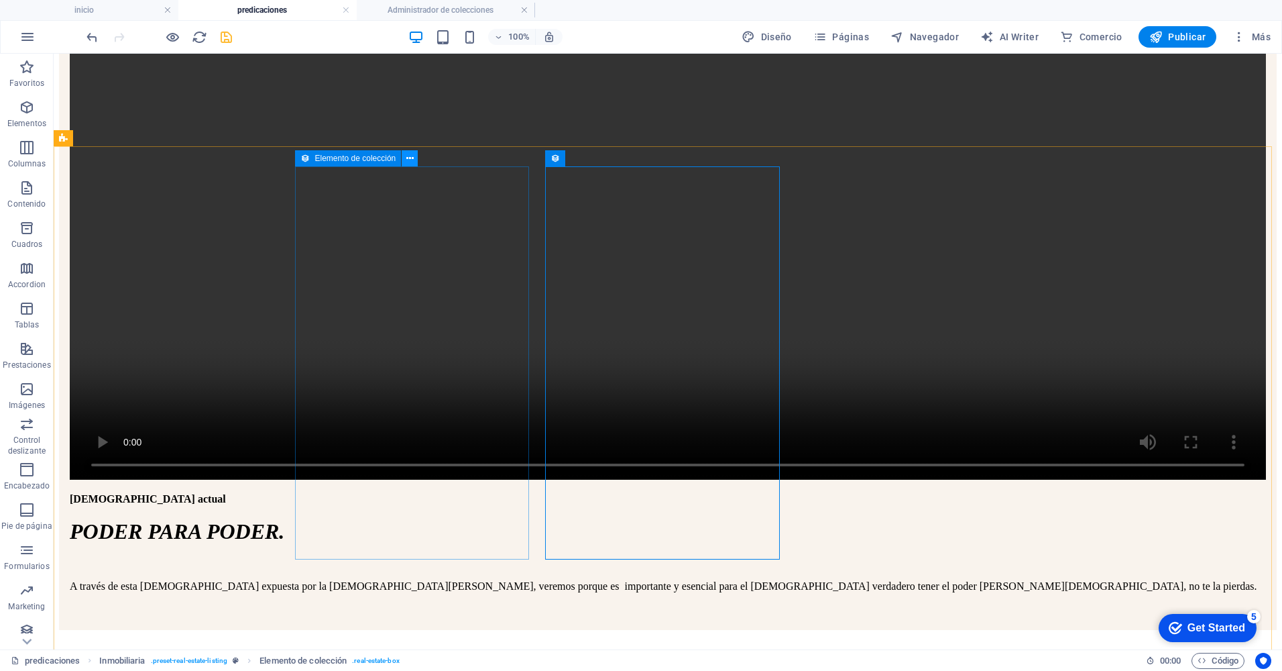
click at [411, 157] on icon at bounding box center [409, 159] width 7 height 14
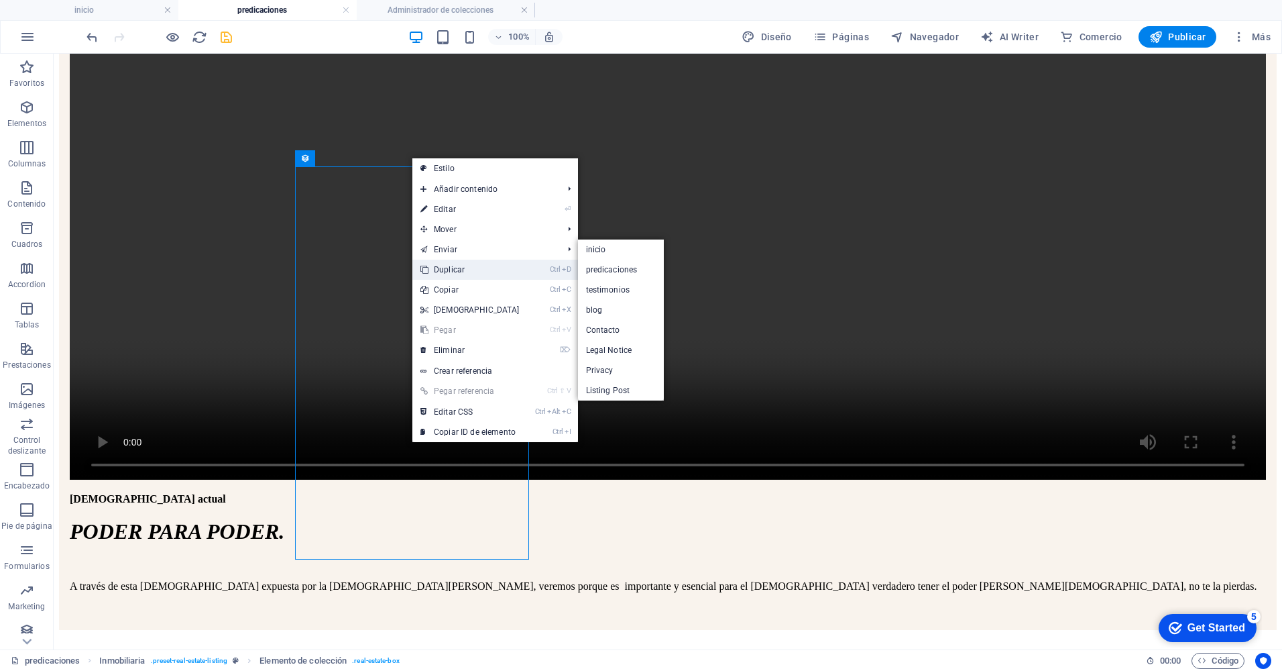
click at [441, 268] on link "Ctrl D Duplicar" at bounding box center [469, 270] width 115 height 20
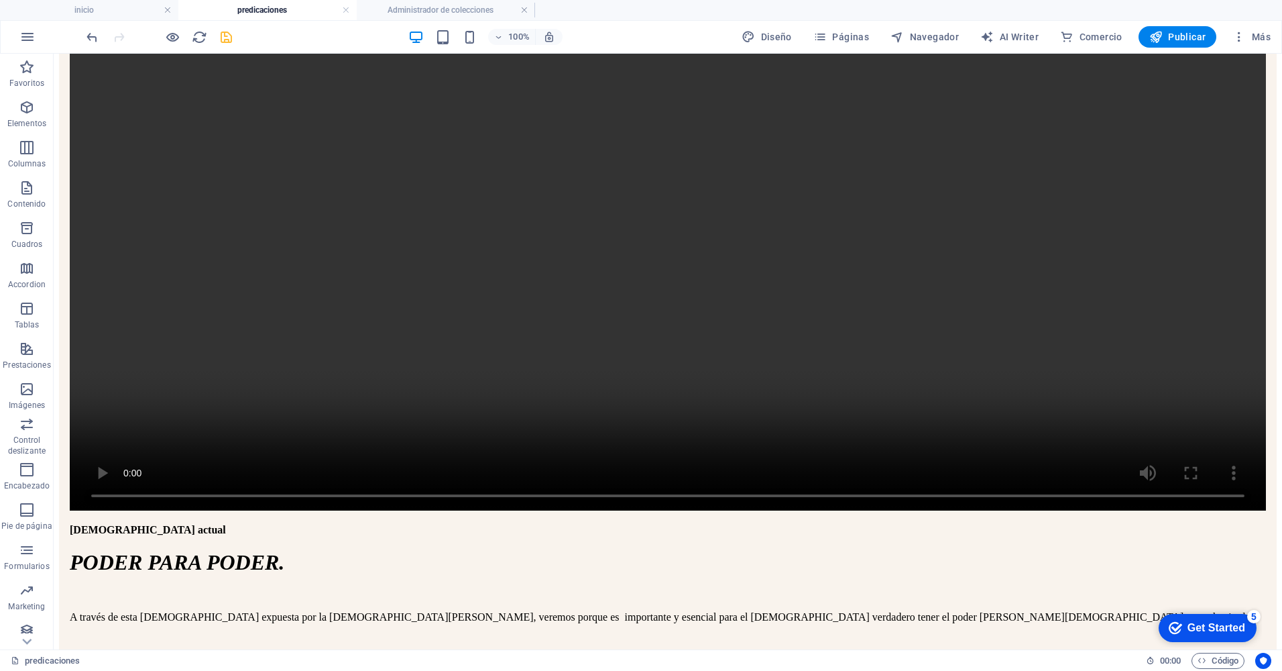
scroll to position [232, 0]
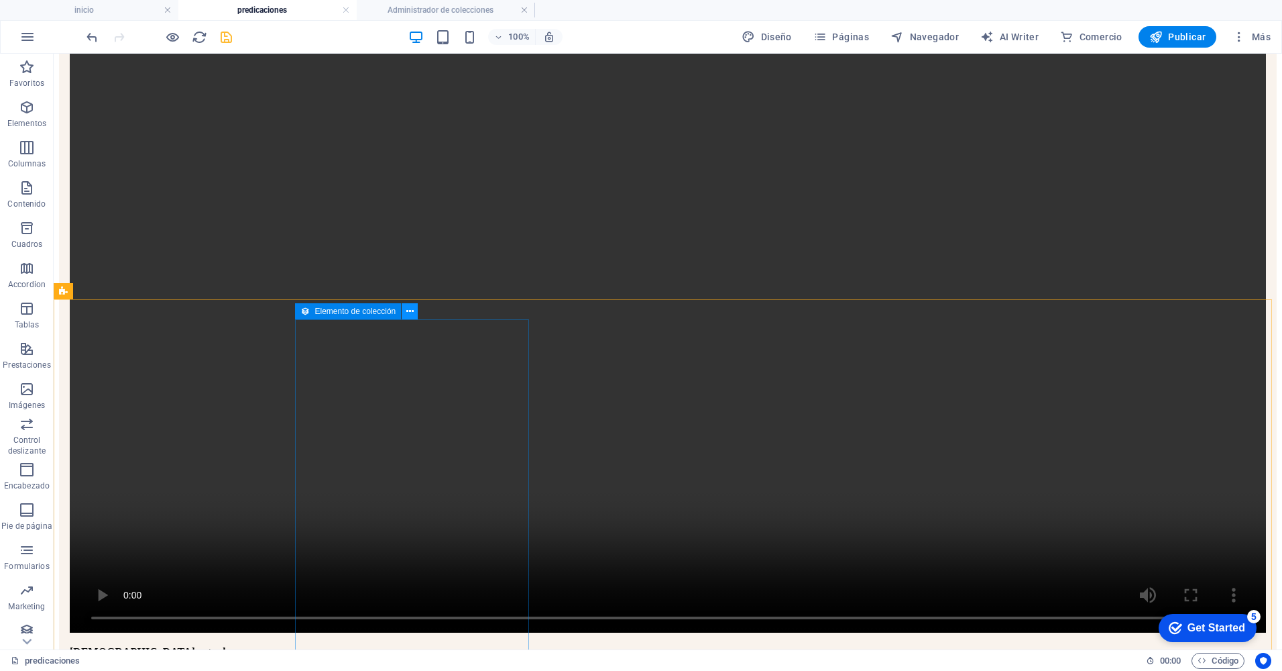
click at [410, 316] on icon at bounding box center [409, 312] width 7 height 14
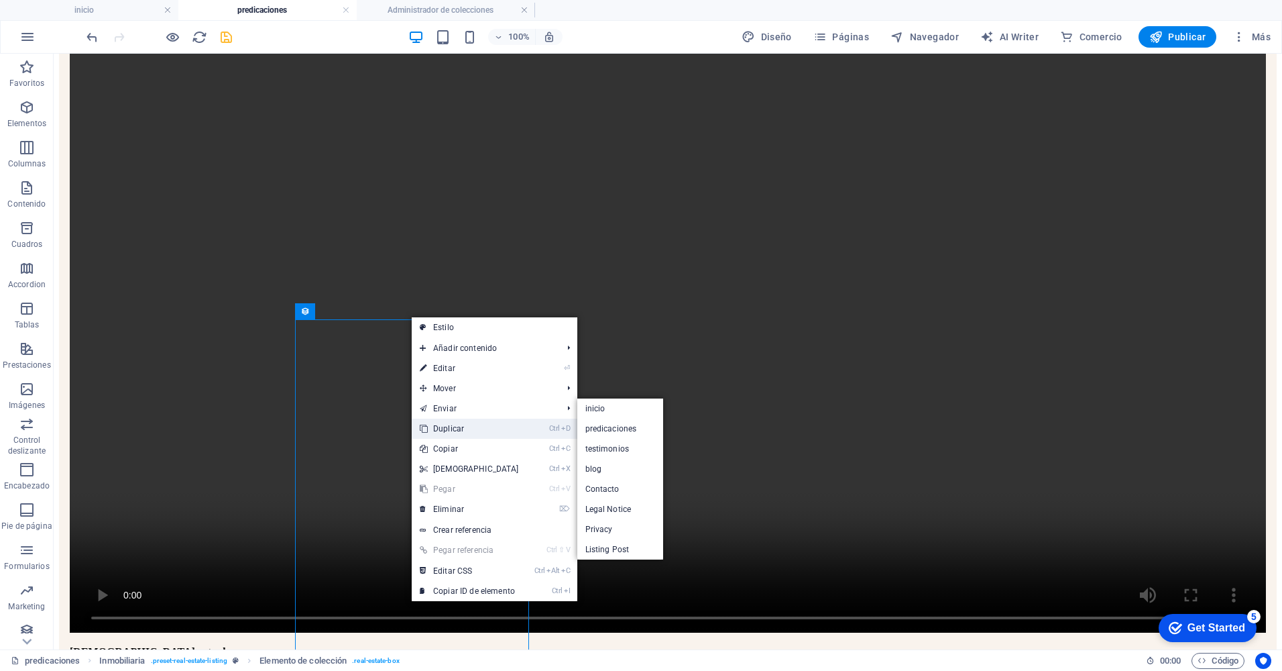
drag, startPoint x: 382, startPoint y: 370, endPoint x: 435, endPoint y: 424, distance: 75.9
click at [435, 424] on link "Ctrl D Duplicar" at bounding box center [469, 429] width 115 height 20
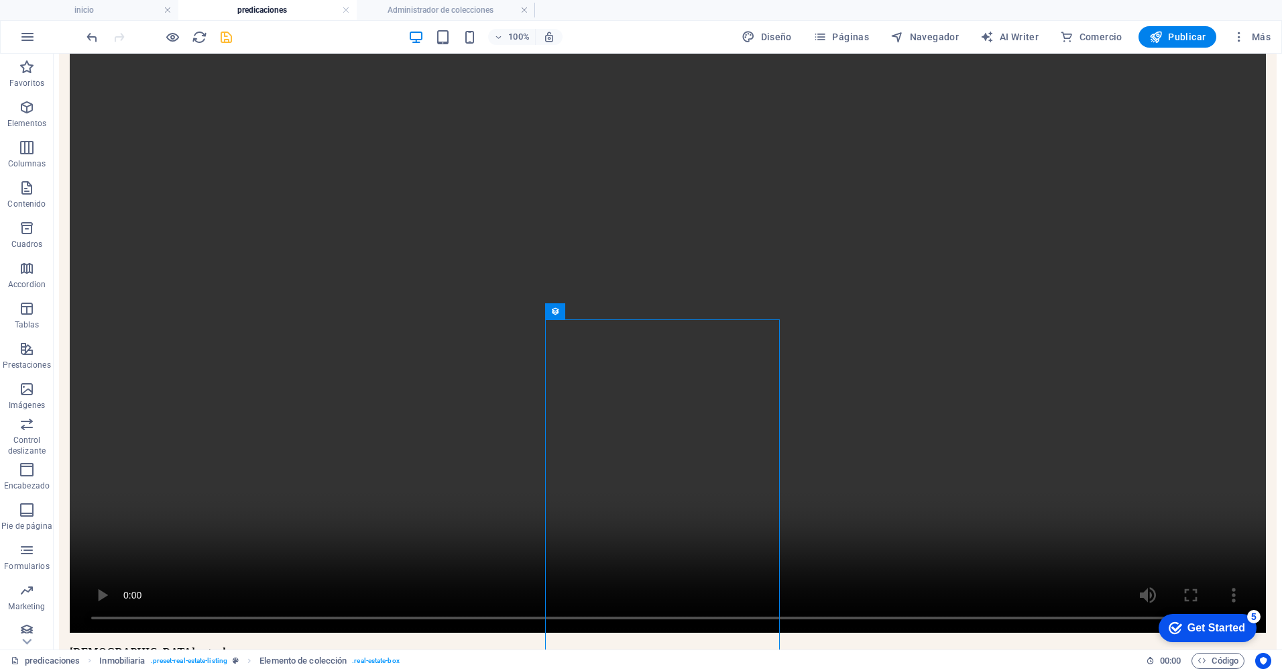
click at [225, 32] on icon "save" at bounding box center [226, 37] width 15 height 15
